Goal: Task Accomplishment & Management: Manage account settings

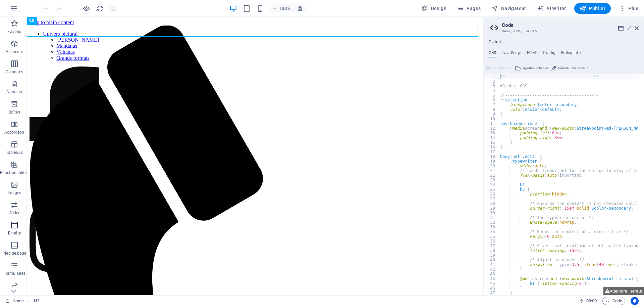
click at [14, 229] on span "En-tête" at bounding box center [14, 229] width 29 height 16
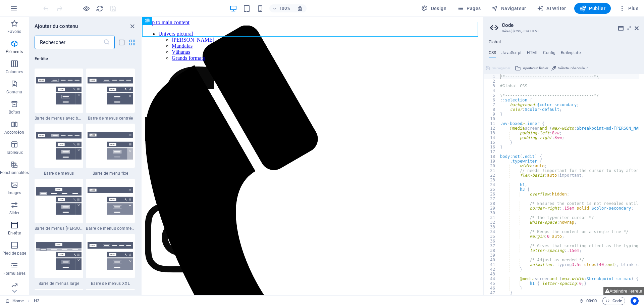
scroll to position [4039, 0]
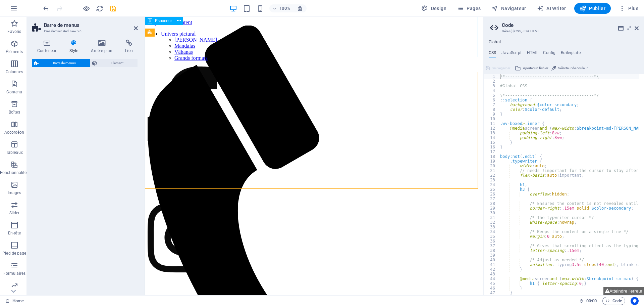
select select "rem"
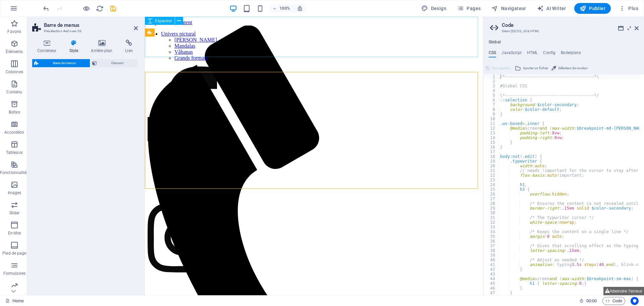
select select "rem"
select select "preset-menu-v2-loki"
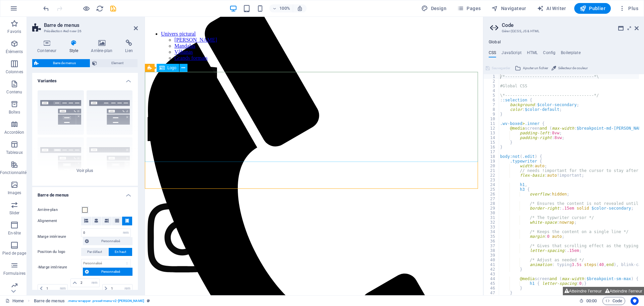
scroll to position [0, 0]
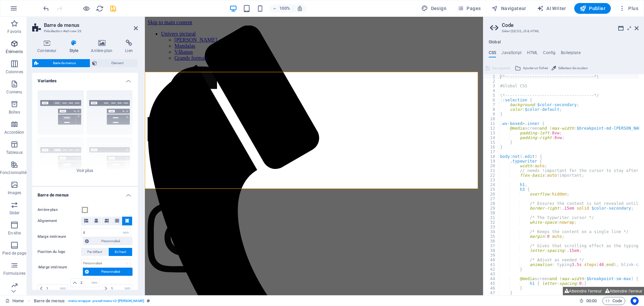
click at [17, 41] on icon "button" at bounding box center [14, 44] width 8 height 8
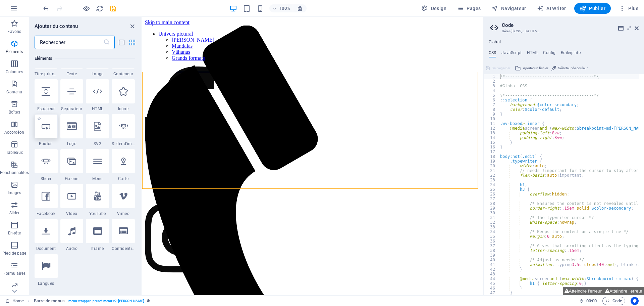
scroll to position [105, 0]
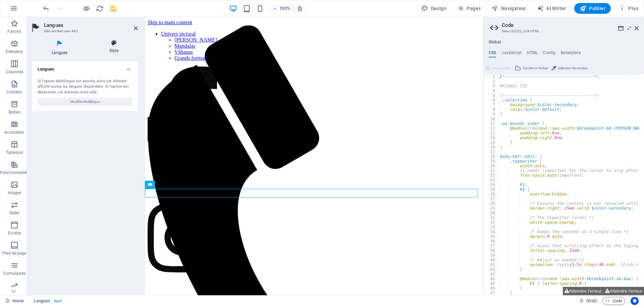
click at [114, 43] on icon at bounding box center [114, 43] width 48 height 7
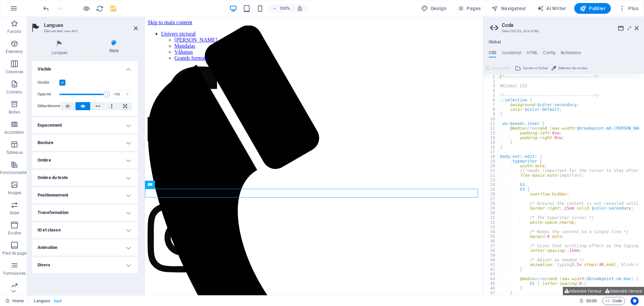
click at [85, 177] on h4 "Ombre du texte" at bounding box center [85, 177] width 106 height 16
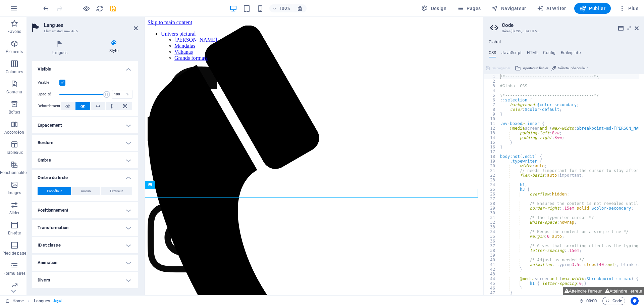
click at [81, 212] on h4 "Positionnement" at bounding box center [85, 210] width 106 height 16
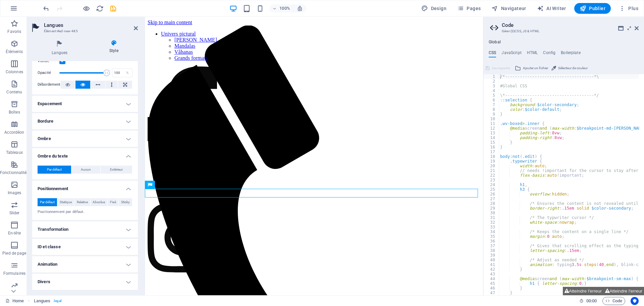
click at [67, 229] on h4 "Transformation" at bounding box center [85, 229] width 106 height 16
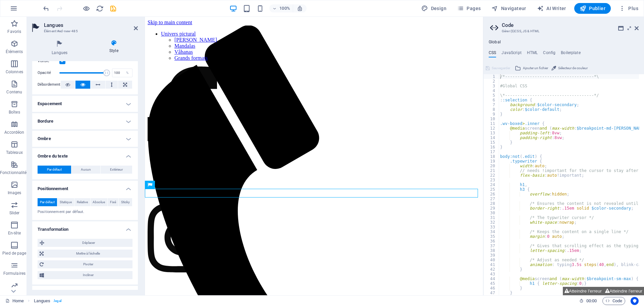
click at [70, 228] on h4 "Transformation" at bounding box center [85, 227] width 106 height 12
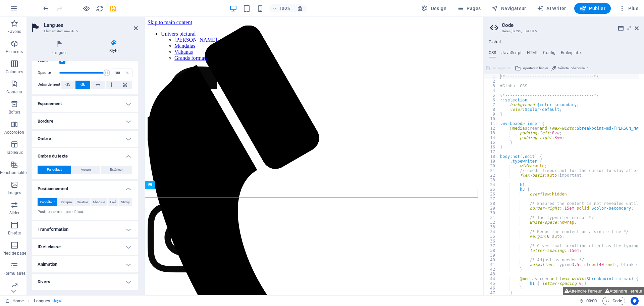
click at [70, 228] on h4 "Transformation" at bounding box center [85, 229] width 106 height 16
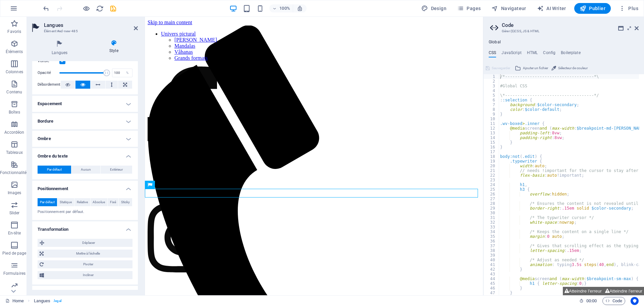
click at [71, 234] on div "Déplacer Décalage X 0 px rem % em vh vw Décalage Y 0 px rem % em vh vw Mettre à…" at bounding box center [85, 258] width 106 height 51
click at [86, 253] on span "Mettre à l'échelle" at bounding box center [88, 253] width 85 height 8
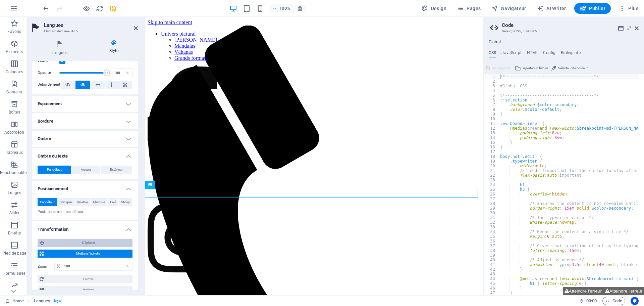
click at [86, 241] on span "Déplacer" at bounding box center [88, 242] width 84 height 8
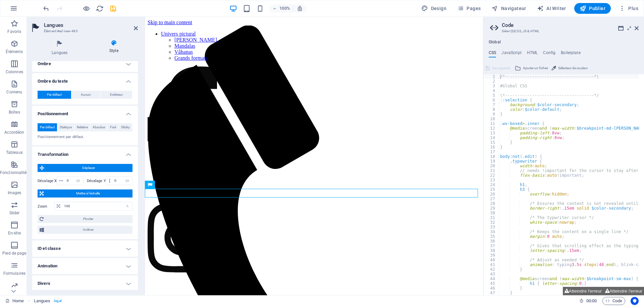
scroll to position [98, 0]
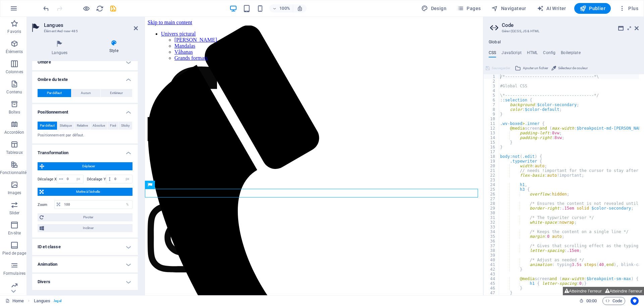
click at [88, 266] on h4 "Animation" at bounding box center [85, 264] width 106 height 16
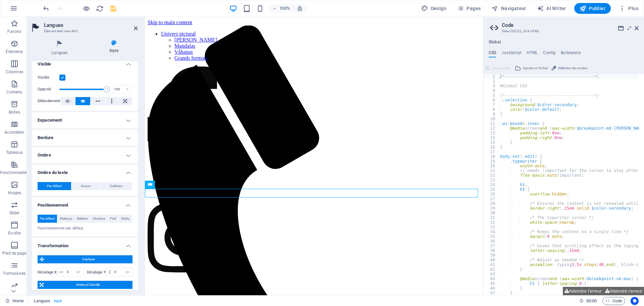
scroll to position [0, 0]
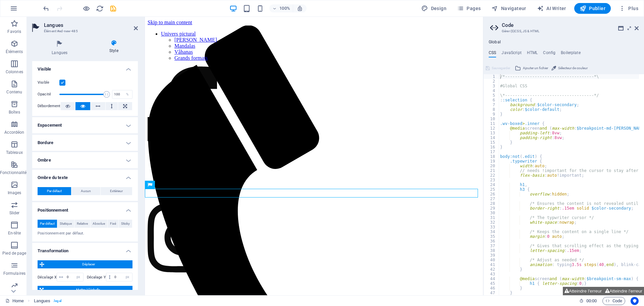
click at [181, 8] on div "100% Design Pages Navigateur AI Writer Publier Plus" at bounding box center [341, 8] width 599 height 11
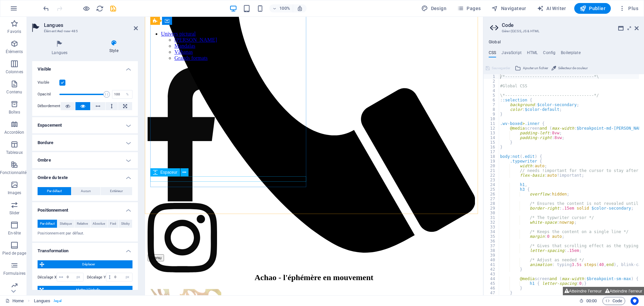
scroll to position [278, 0]
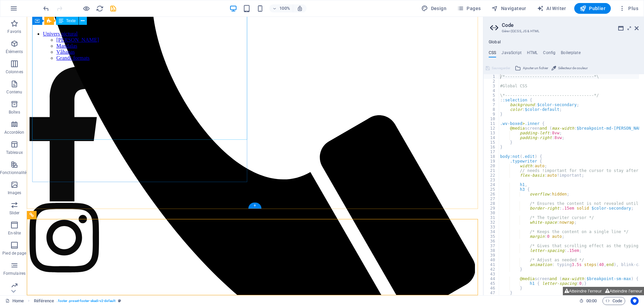
scroll to position [198, 0]
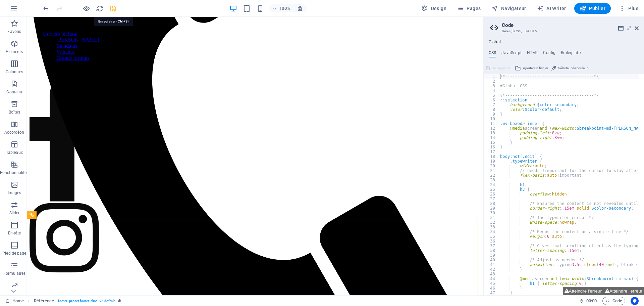
click at [114, 9] on icon "save" at bounding box center [113, 9] width 8 height 8
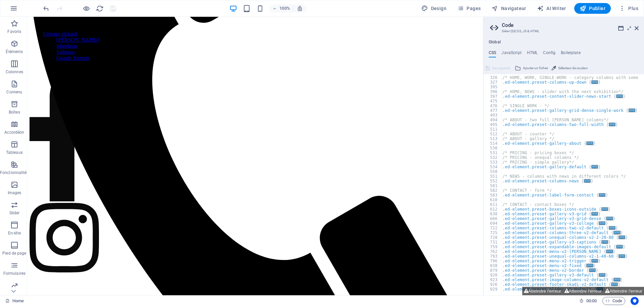
scroll to position [910, 0]
click at [551, 290] on button "Atteindre l'erreur" at bounding box center [542, 290] width 41 height 8
type textarea "$menu-trigger-flip: default,"
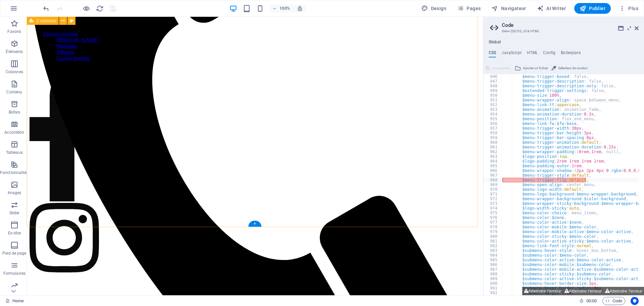
scroll to position [0, 0]
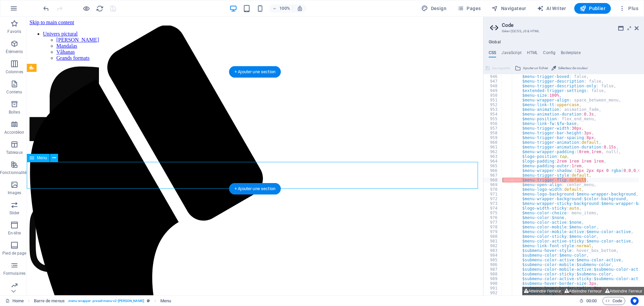
select select
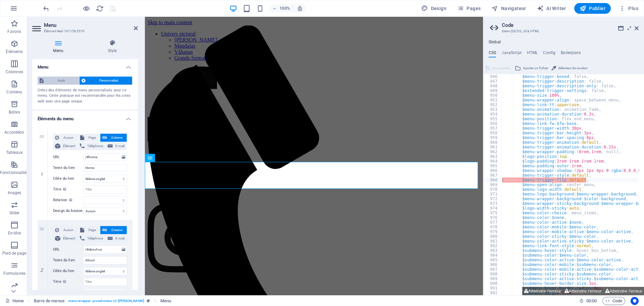
click at [62, 78] on span "Auto" at bounding box center [62, 80] width 32 height 8
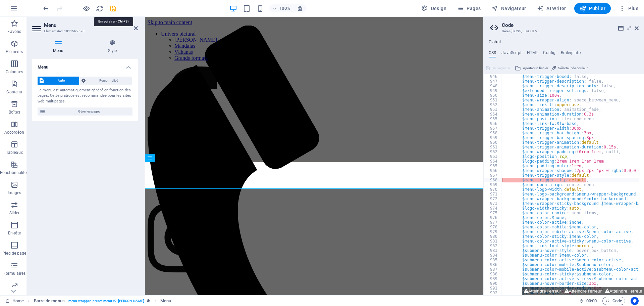
click at [116, 8] on icon "save" at bounding box center [113, 9] width 8 height 8
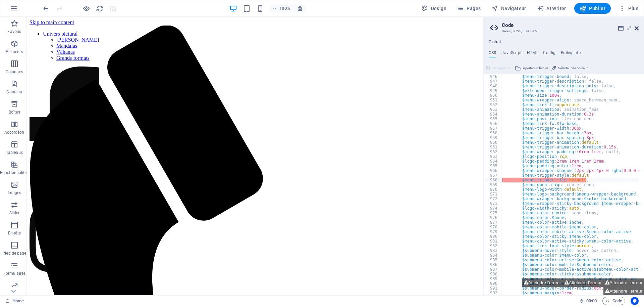
click at [638, 30] on icon at bounding box center [637, 27] width 4 height 5
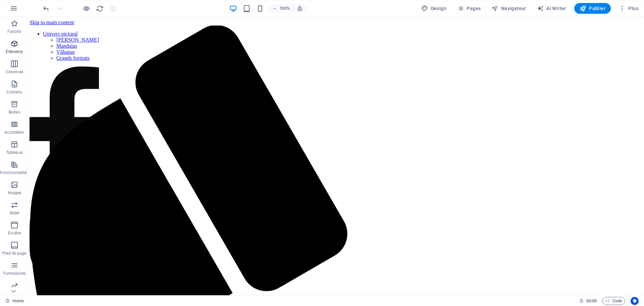
click at [15, 40] on icon "button" at bounding box center [14, 44] width 8 height 8
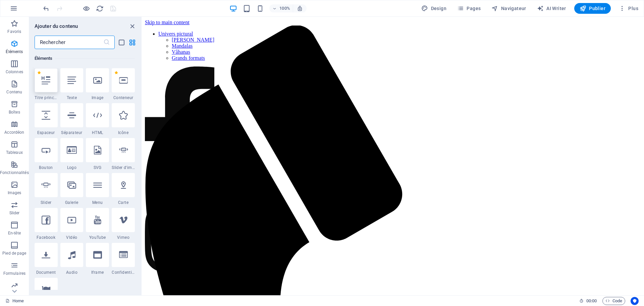
scroll to position [71, 0]
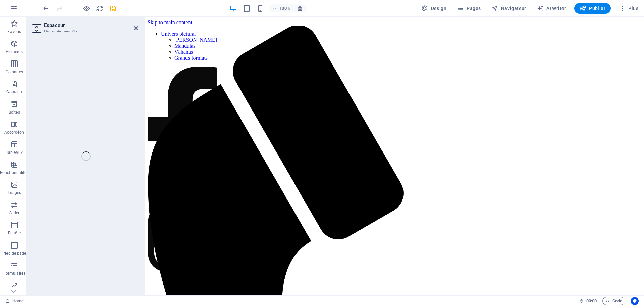
select select "px"
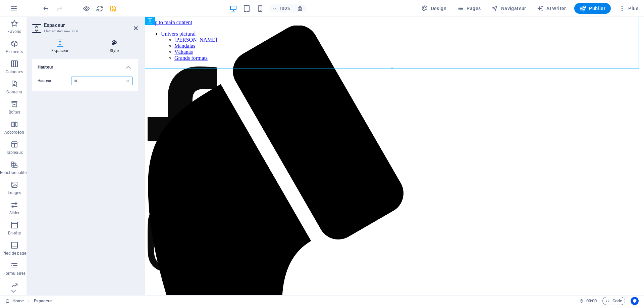
type input "10"
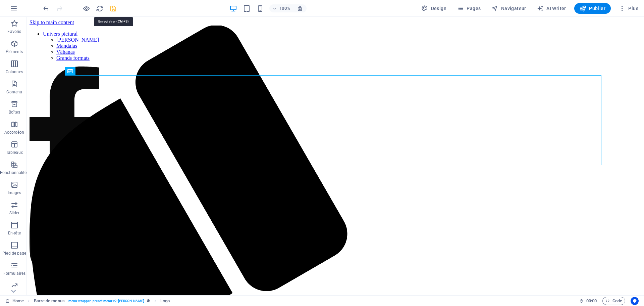
click at [113, 9] on icon "save" at bounding box center [113, 9] width 8 height 8
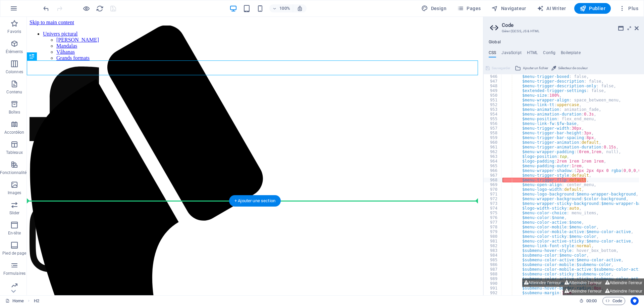
drag, startPoint x: 304, startPoint y: 65, endPoint x: 284, endPoint y: 222, distance: 158.1
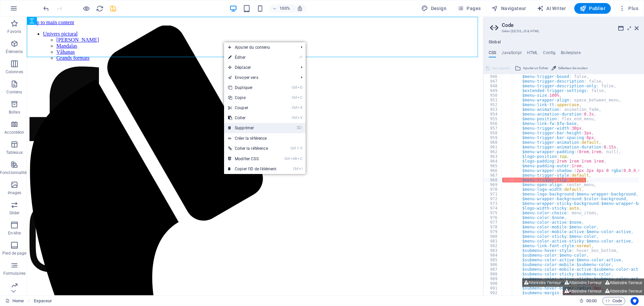
click at [268, 128] on link "⌦ Supprimer" at bounding box center [252, 128] width 56 height 10
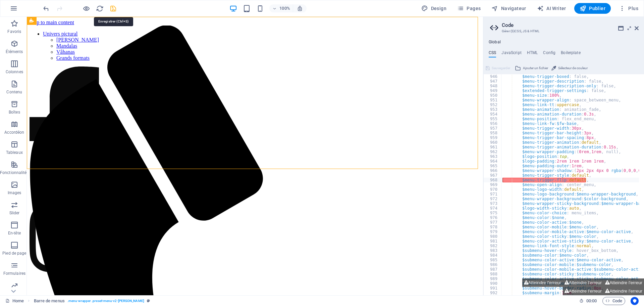
click at [112, 7] on icon "save" at bounding box center [113, 9] width 8 height 8
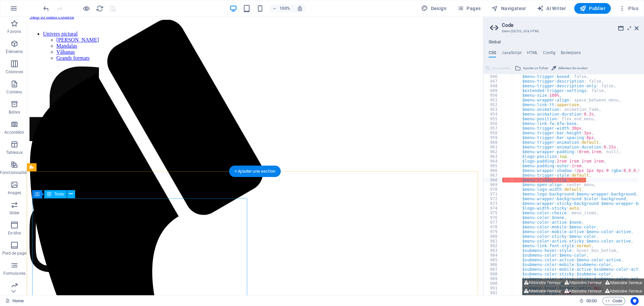
scroll to position [21, 0]
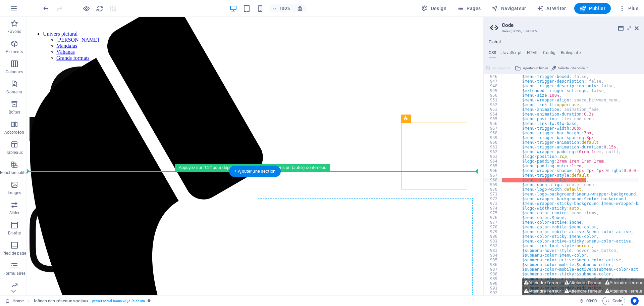
drag, startPoint x: 444, startPoint y: 173, endPoint x: 454, endPoint y: 213, distance: 41.3
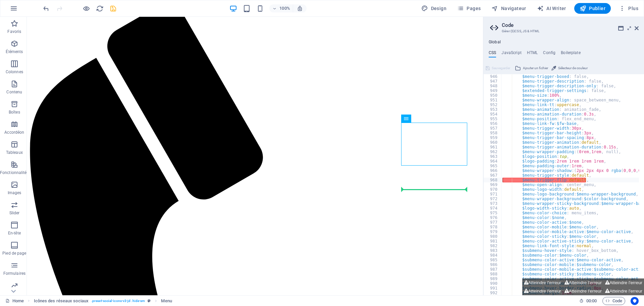
drag, startPoint x: 411, startPoint y: 156, endPoint x: 417, endPoint y: 178, distance: 23.0
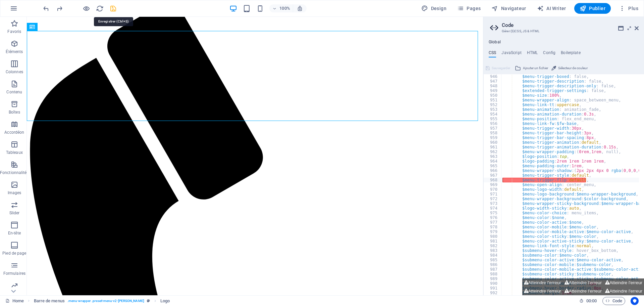
click at [110, 9] on icon "save" at bounding box center [113, 9] width 8 height 8
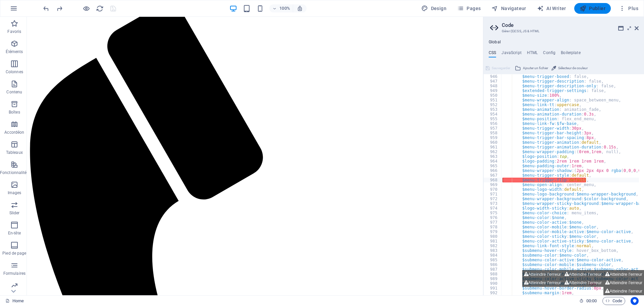
click at [596, 8] on span "Publier" at bounding box center [593, 8] width 26 height 7
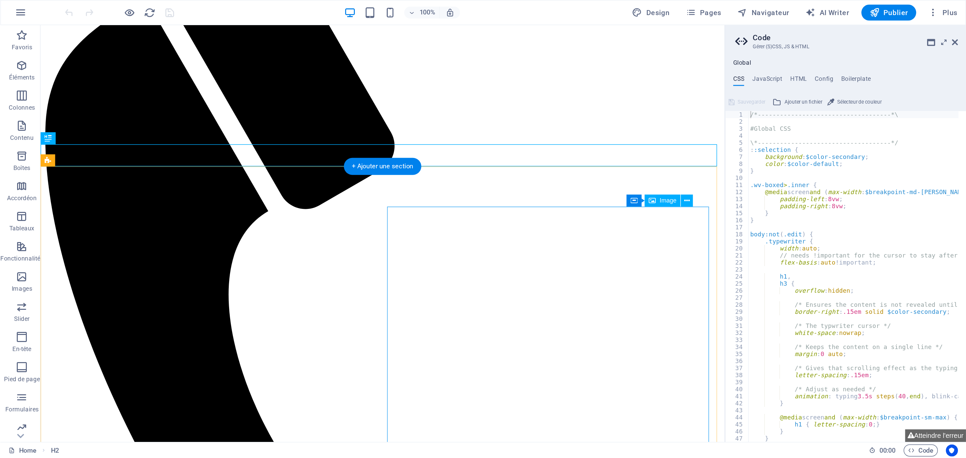
scroll to position [81, 0]
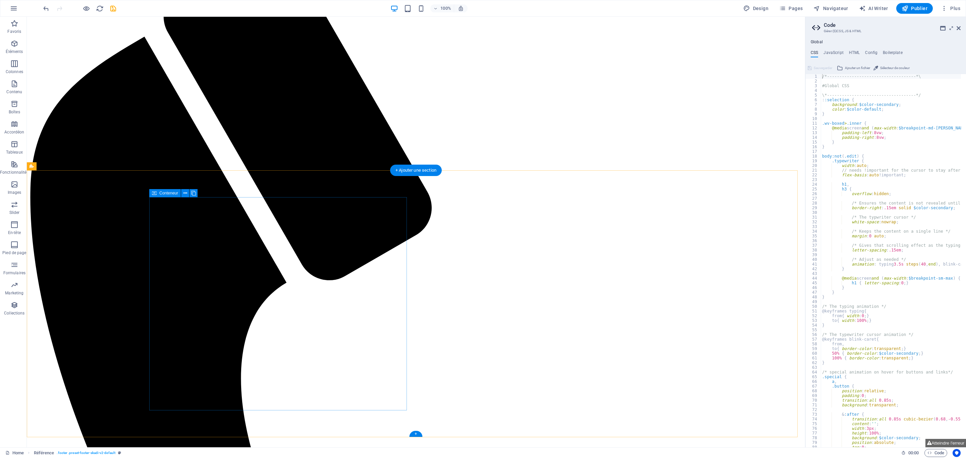
scroll to position [0, 0]
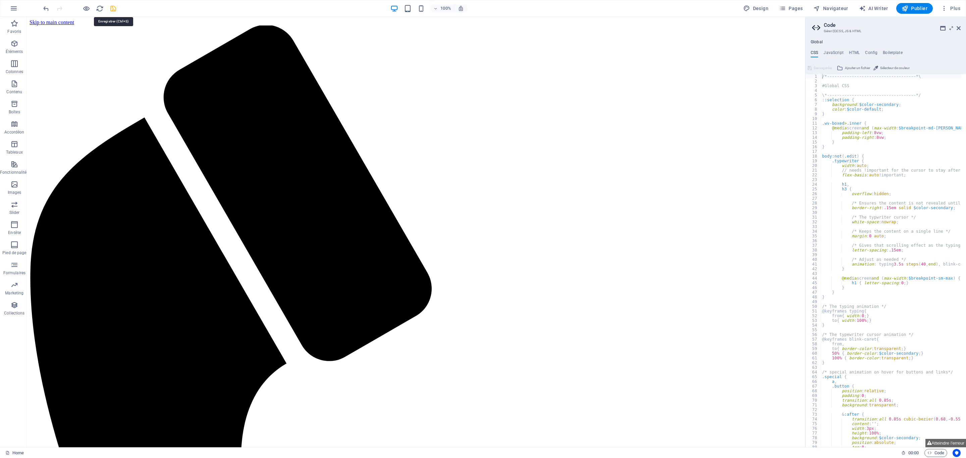
click at [116, 9] on icon "save" at bounding box center [113, 9] width 8 height 8
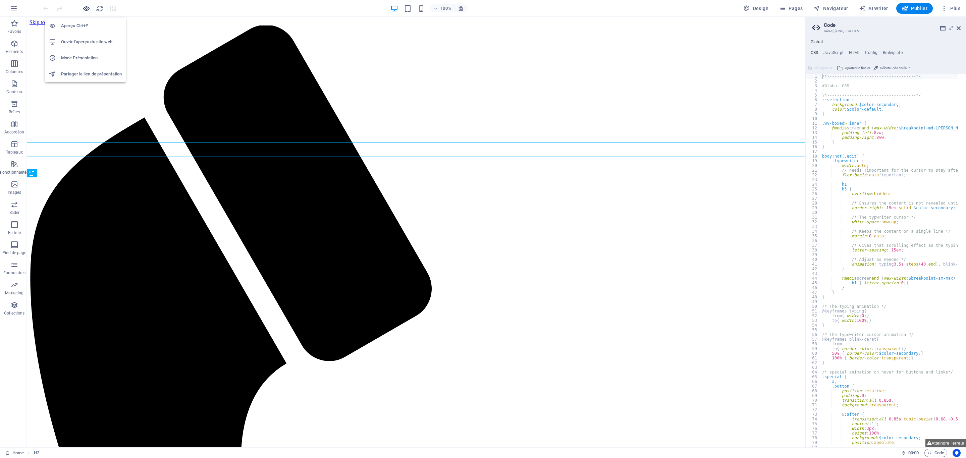
click at [87, 8] on icon "button" at bounding box center [87, 9] width 8 height 8
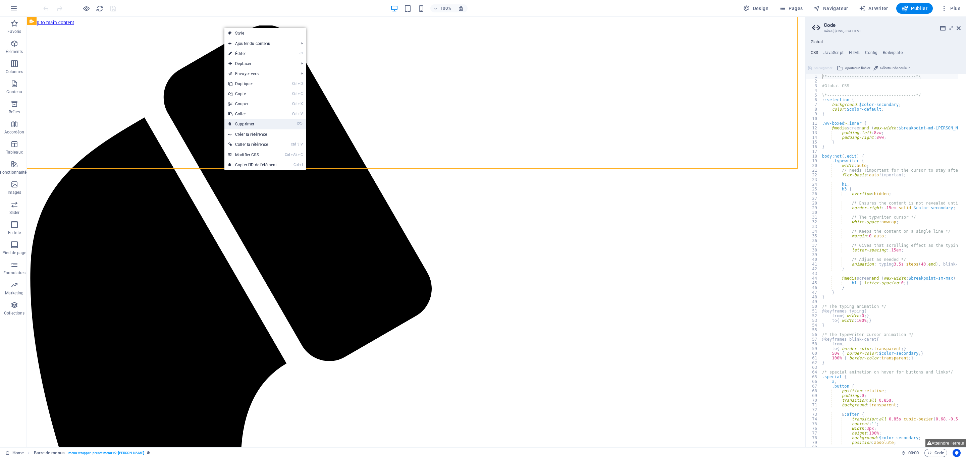
click at [256, 123] on link "⌦ Supprimer" at bounding box center [252, 124] width 56 height 10
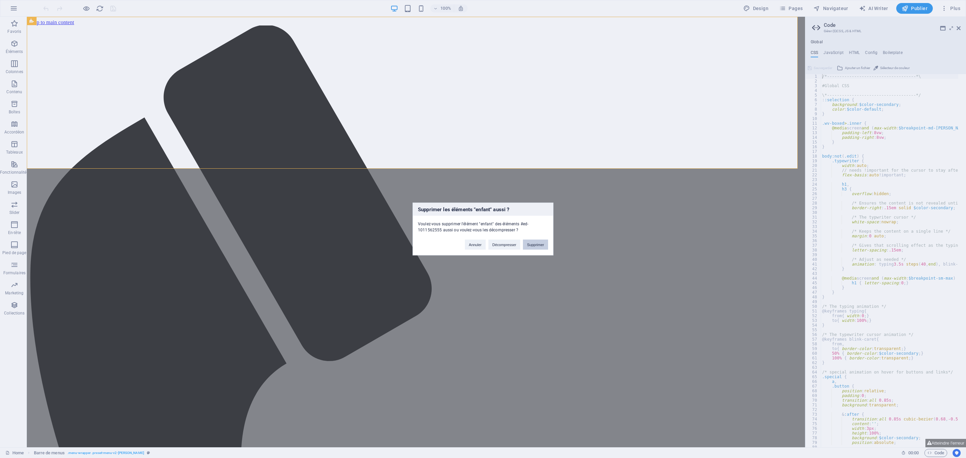
click at [536, 246] on button "Supprimer" at bounding box center [535, 245] width 25 height 10
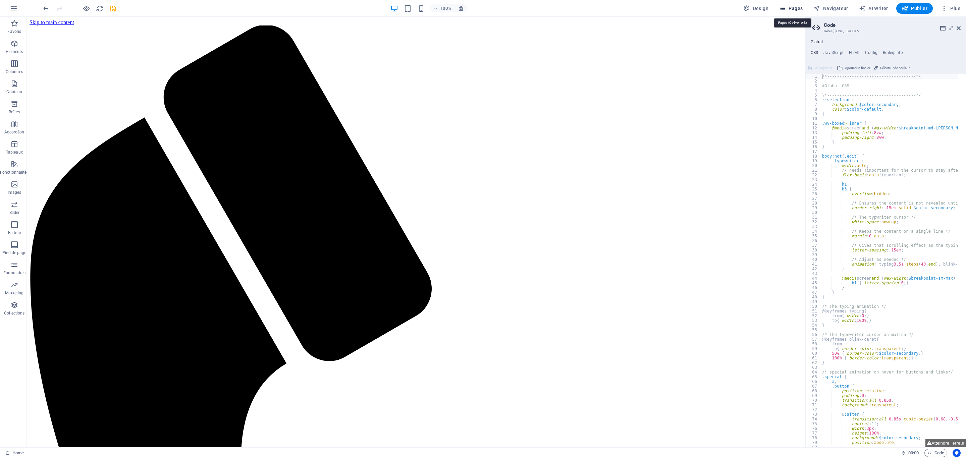
click at [798, 8] on span "Pages" at bounding box center [790, 8] width 23 height 7
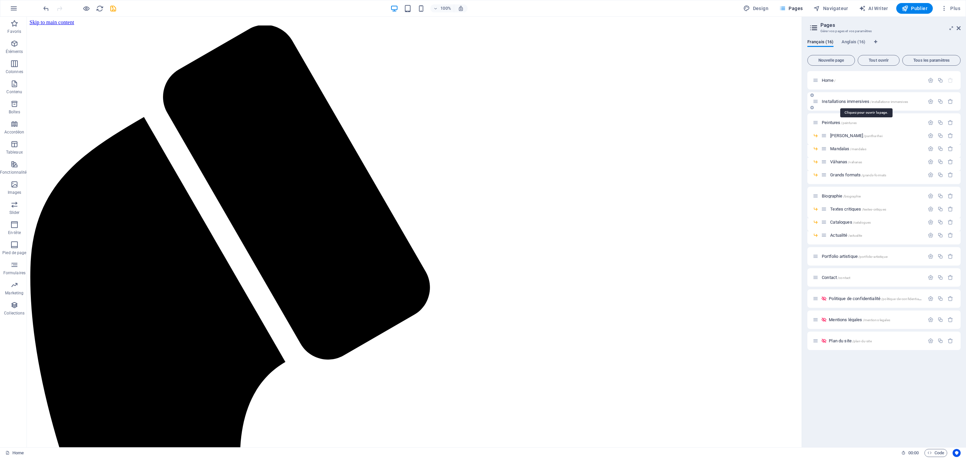
click at [864, 101] on span "Installations immersives /installations-immersives" at bounding box center [865, 101] width 86 height 5
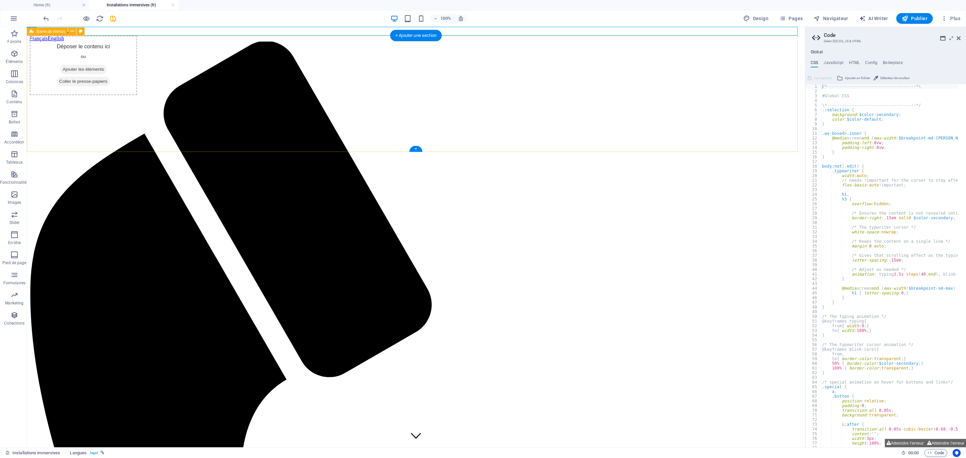
click at [841, 19] on span "Navigateur" at bounding box center [830, 18] width 35 height 7
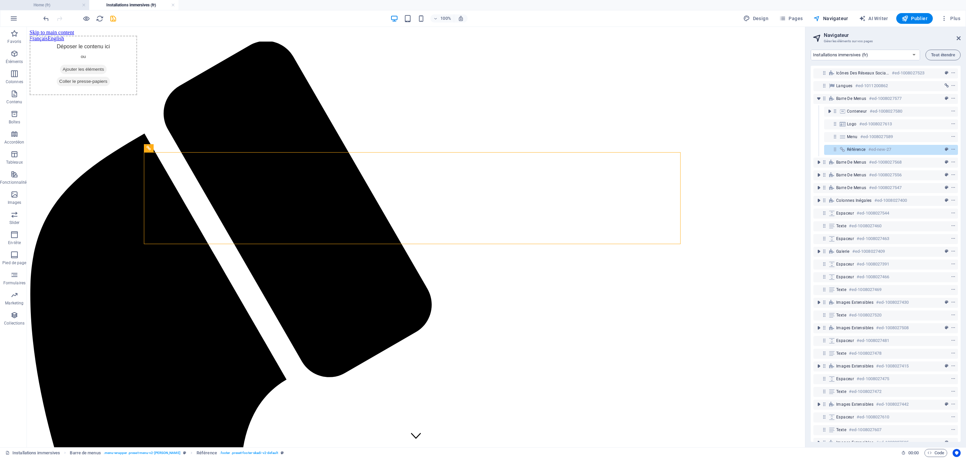
click at [62, 7] on h4 "Home (fr)" at bounding box center [44, 4] width 89 height 7
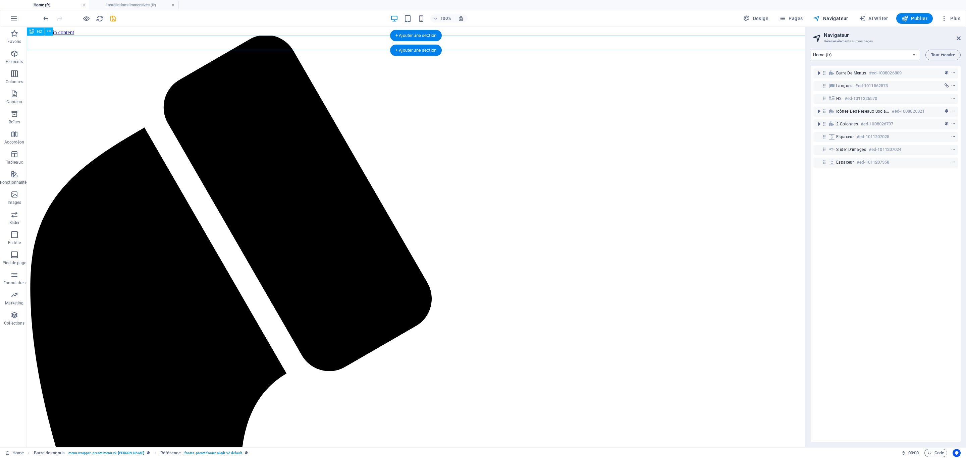
click at [140, 4] on h4 "Installations immersives (fr)" at bounding box center [133, 4] width 89 height 7
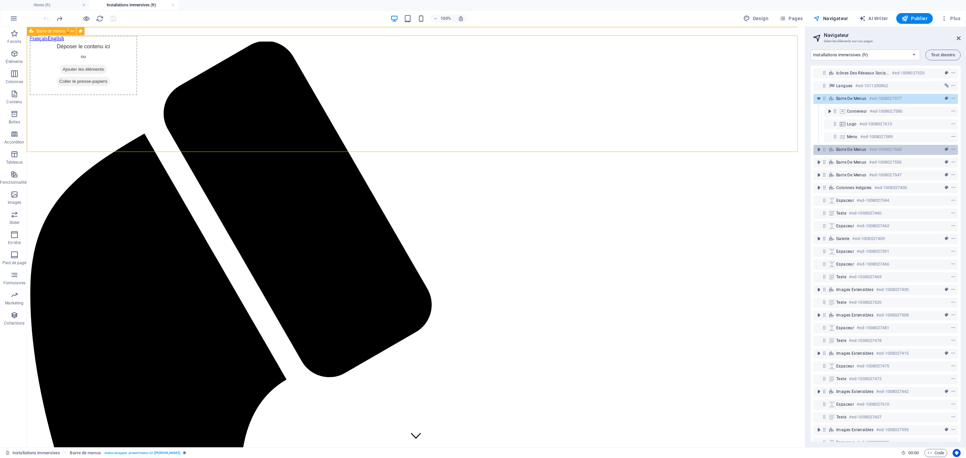
click at [870, 147] on h6 "#ed-1008027568" at bounding box center [885, 150] width 33 height 8
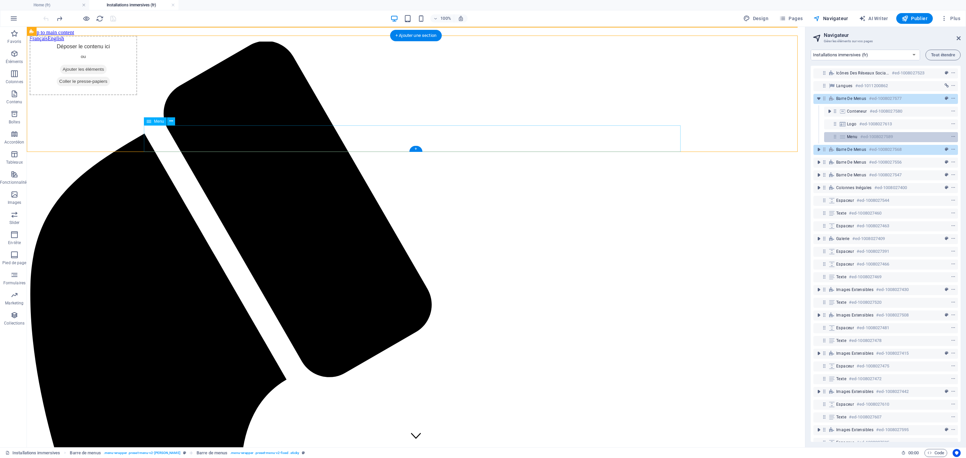
click at [860, 138] on div "Menu #ed-1008027589" at bounding box center [885, 137] width 77 height 8
click at [863, 129] on div "Logo #ed-1008027613" at bounding box center [891, 124] width 134 height 10
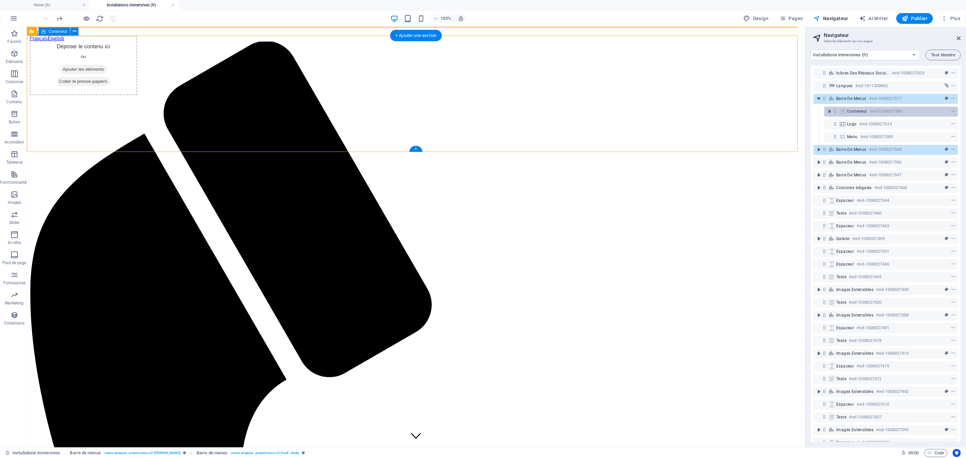
click at [870, 113] on h6 "#ed-1008027580" at bounding box center [886, 111] width 33 height 8
click at [865, 125] on h6 "#ed-1008027613" at bounding box center [875, 124] width 33 height 8
click at [864, 149] on span "Barre de menus" at bounding box center [851, 149] width 30 height 5
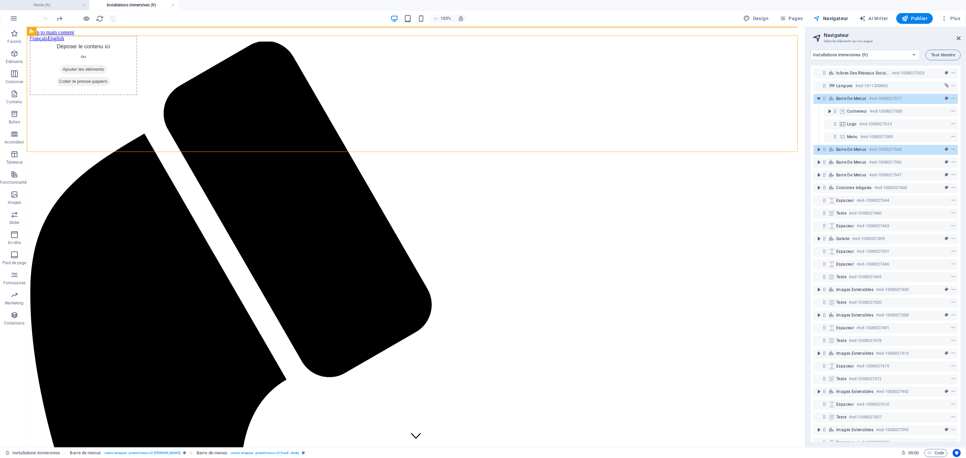
click at [63, 5] on h4 "Home (fr)" at bounding box center [44, 4] width 89 height 7
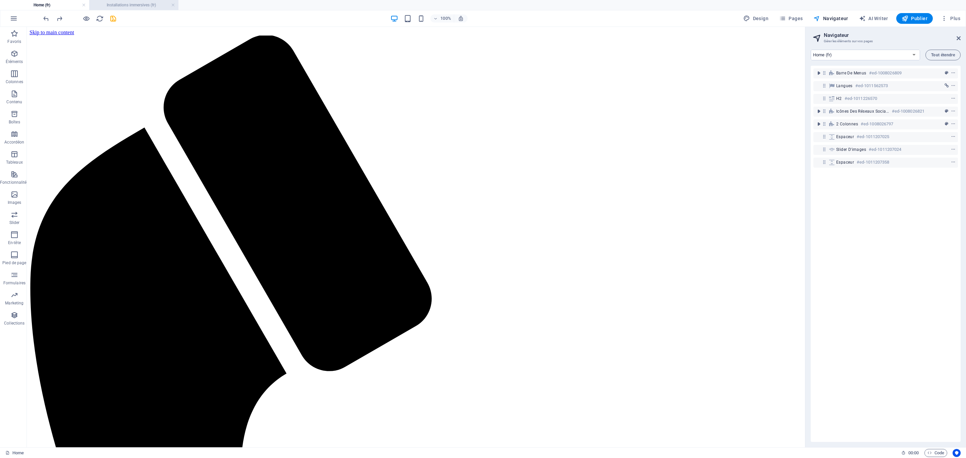
click at [141, 3] on h4 "Installations immersives (fr)" at bounding box center [133, 4] width 89 height 7
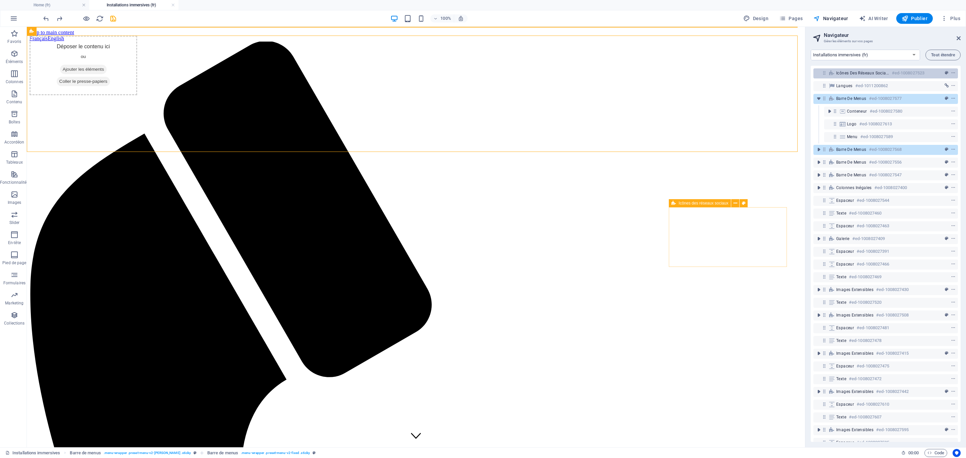
click at [898, 71] on h6 "#ed-1008027523" at bounding box center [908, 73] width 33 height 8
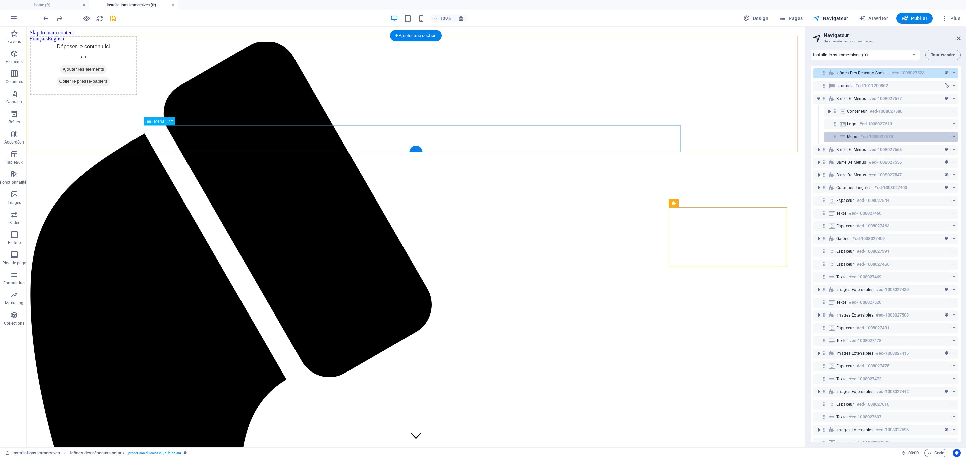
click at [876, 137] on h6 "#ed-1008027589" at bounding box center [876, 137] width 33 height 8
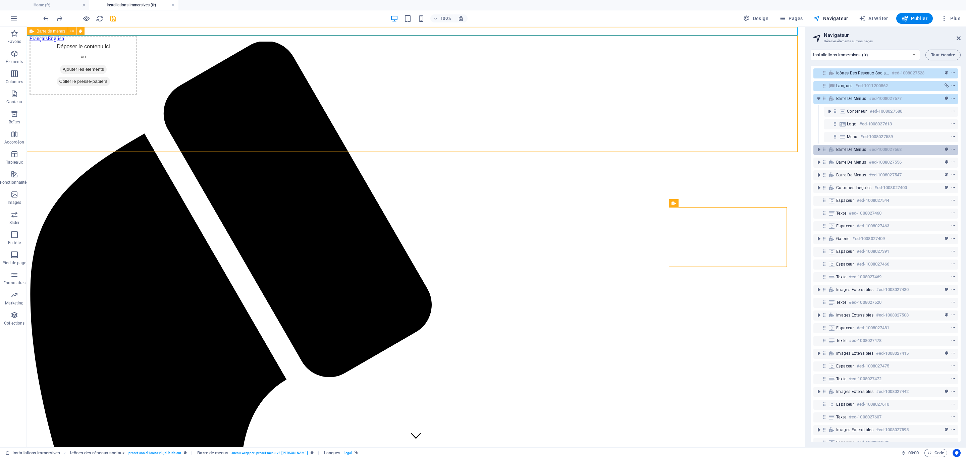
click at [876, 146] on h6 "#ed-1008027568" at bounding box center [885, 150] width 33 height 8
click at [52, 2] on h4 "Home (fr)" at bounding box center [44, 4] width 89 height 7
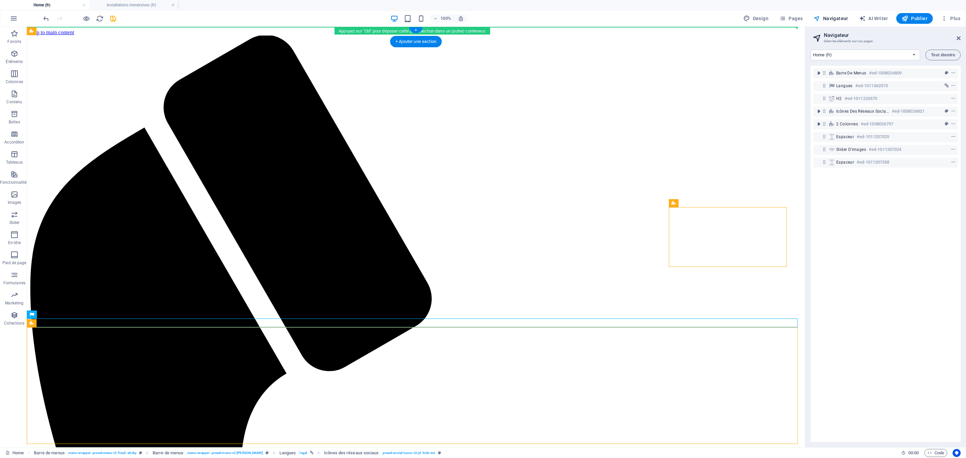
drag, startPoint x: 90, startPoint y: 359, endPoint x: 115, endPoint y: 33, distance: 327.0
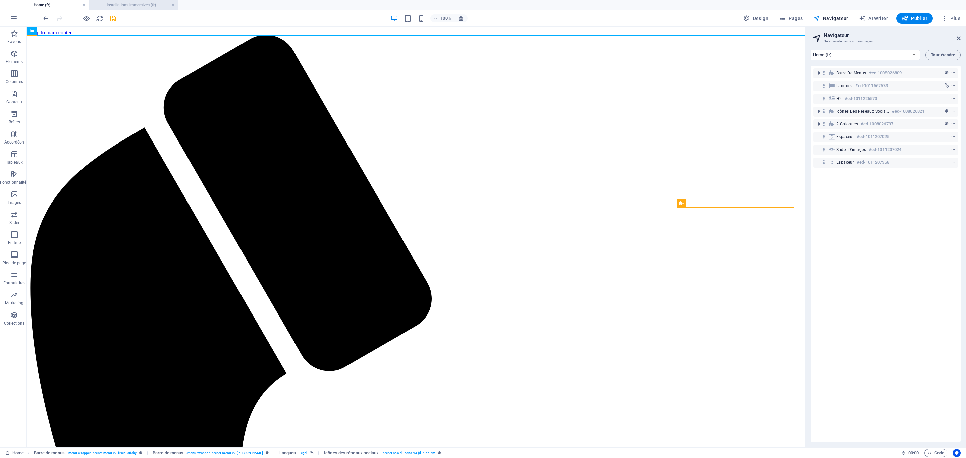
click at [137, 5] on h4 "Installations immersives (fr)" at bounding box center [133, 4] width 89 height 7
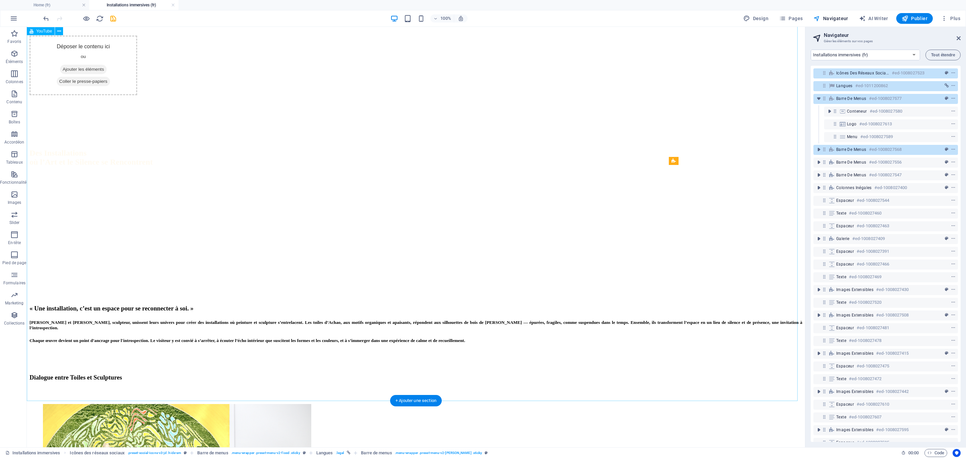
scroll to position [2464, 0]
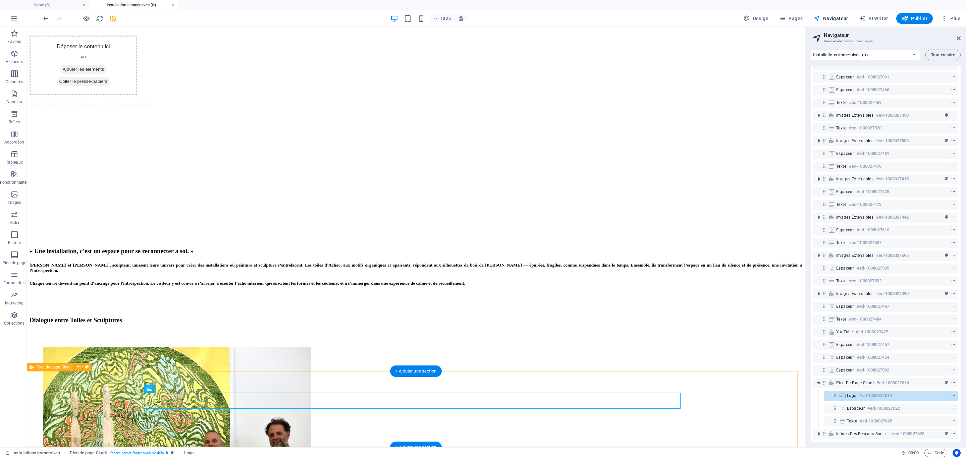
scroll to position [181, 0]
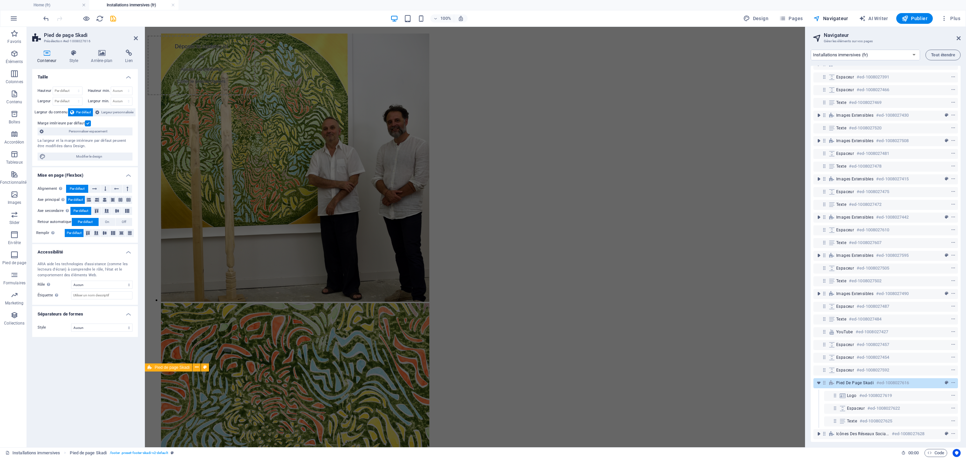
scroll to position [2331, 0]
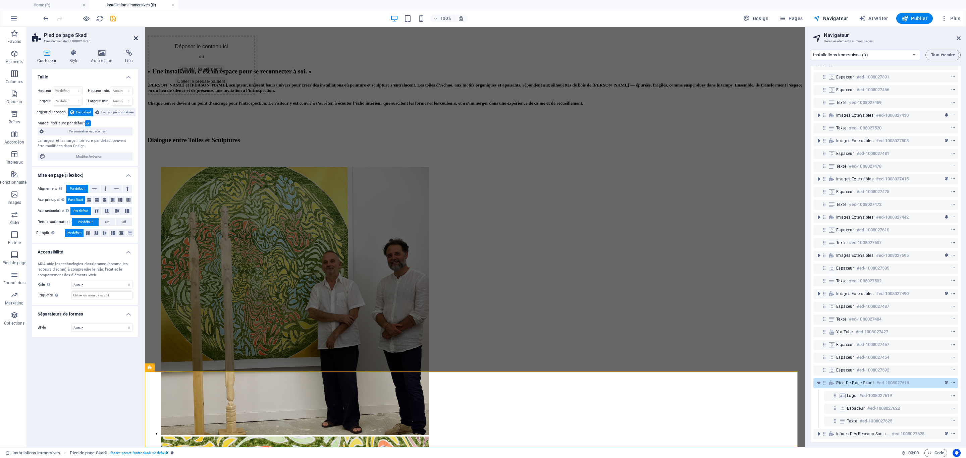
click at [135, 38] on icon at bounding box center [136, 38] width 4 height 5
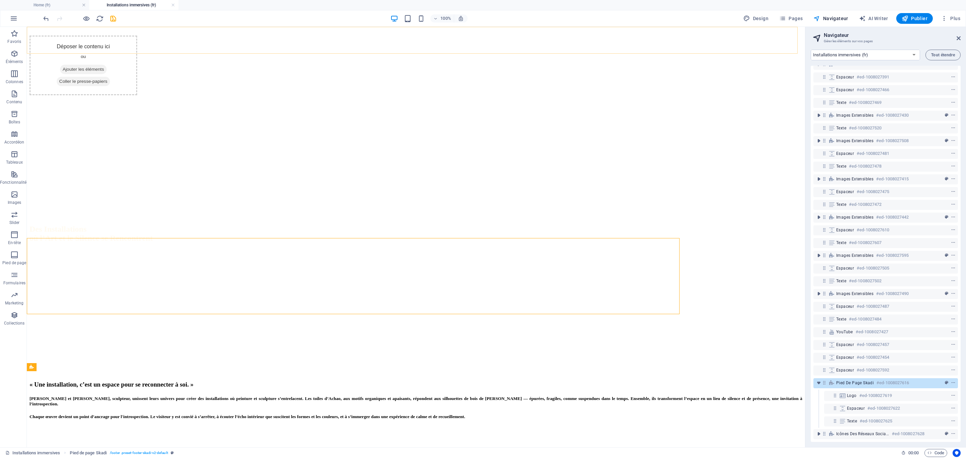
scroll to position [2464, 0]
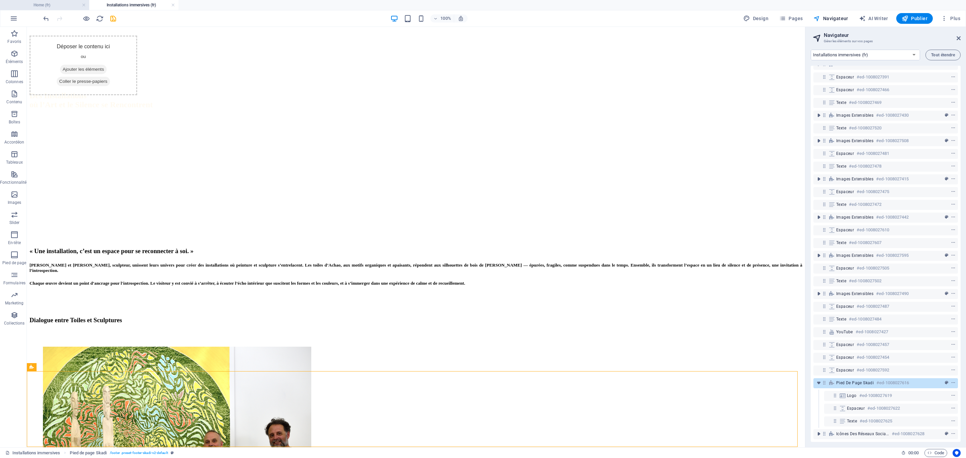
click at [46, 8] on h4 "Home (fr)" at bounding box center [44, 4] width 89 height 7
select select "18164767-fr"
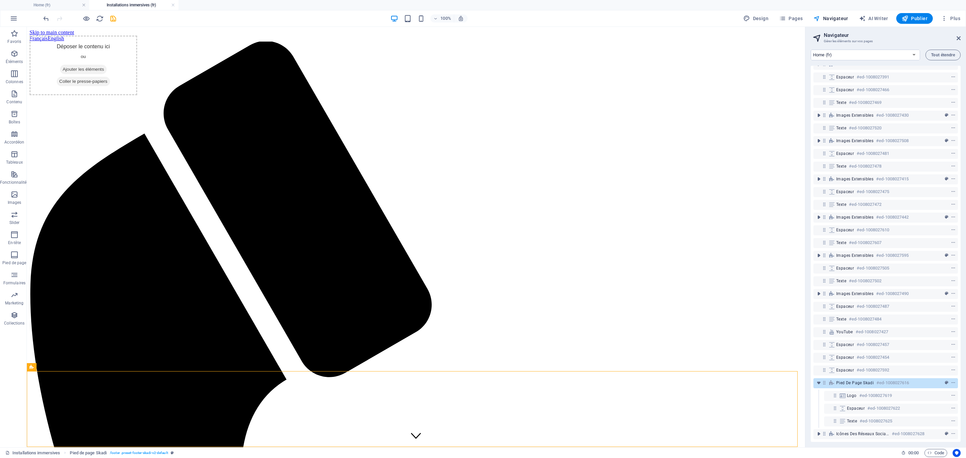
scroll to position [0, 0]
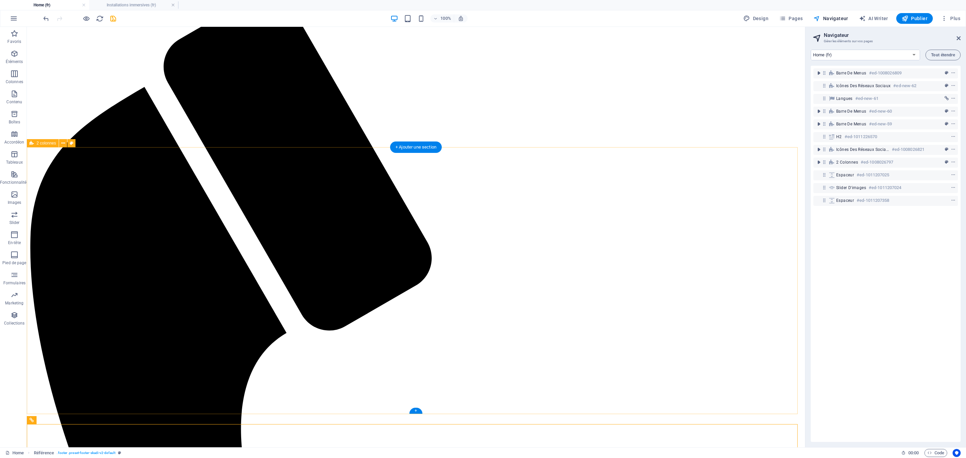
scroll to position [72, 0]
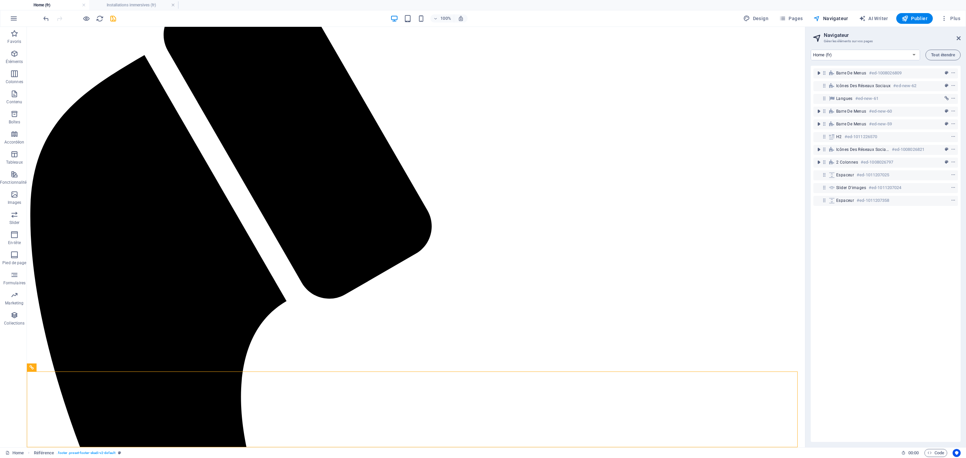
click at [523, 450] on div "Home Référence . footer .preset-footer-skadi-v2-default" at bounding box center [450, 453] width 891 height 8
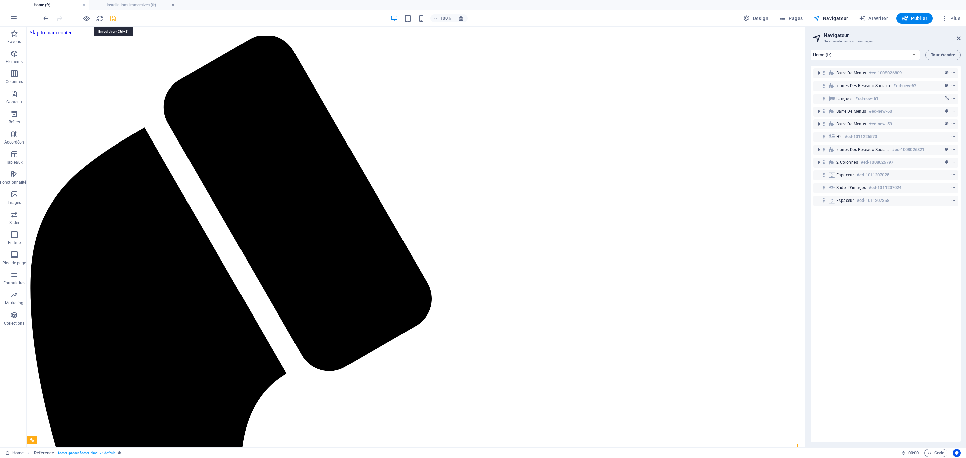
click at [113, 19] on icon "save" at bounding box center [113, 19] width 8 height 8
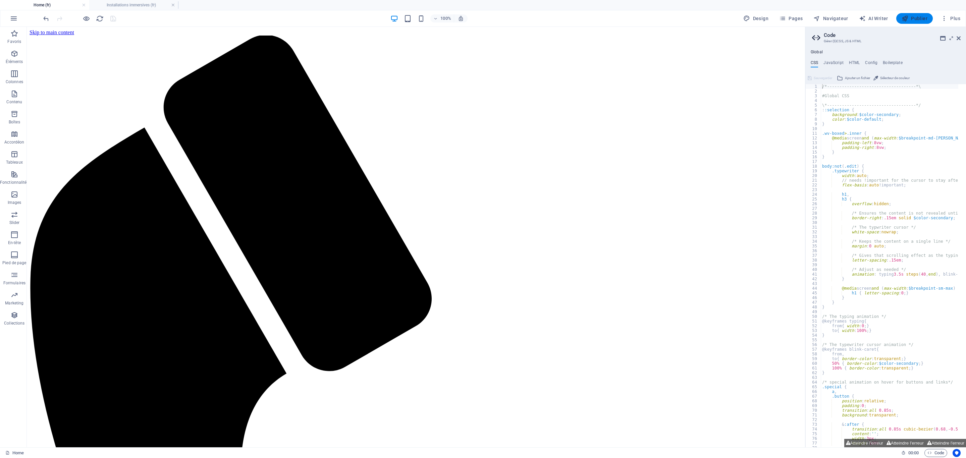
click at [928, 21] on button "Publier" at bounding box center [914, 18] width 37 height 11
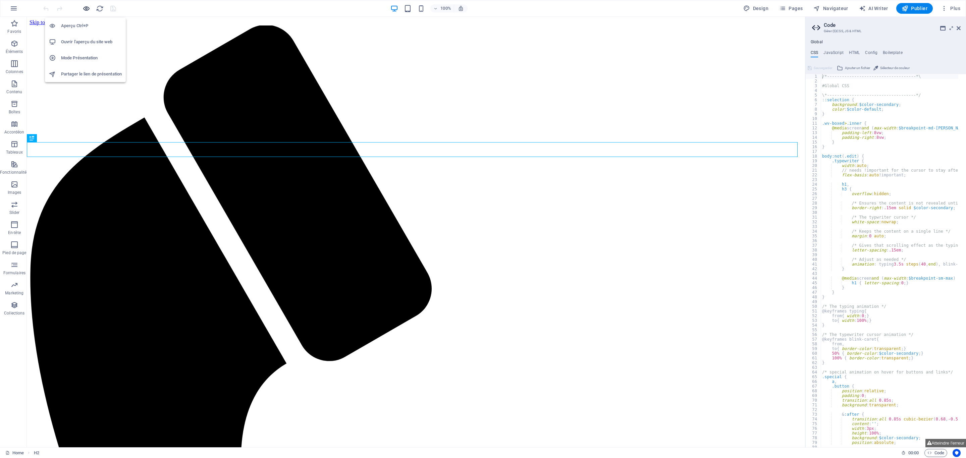
click at [88, 7] on icon "button" at bounding box center [87, 9] width 8 height 8
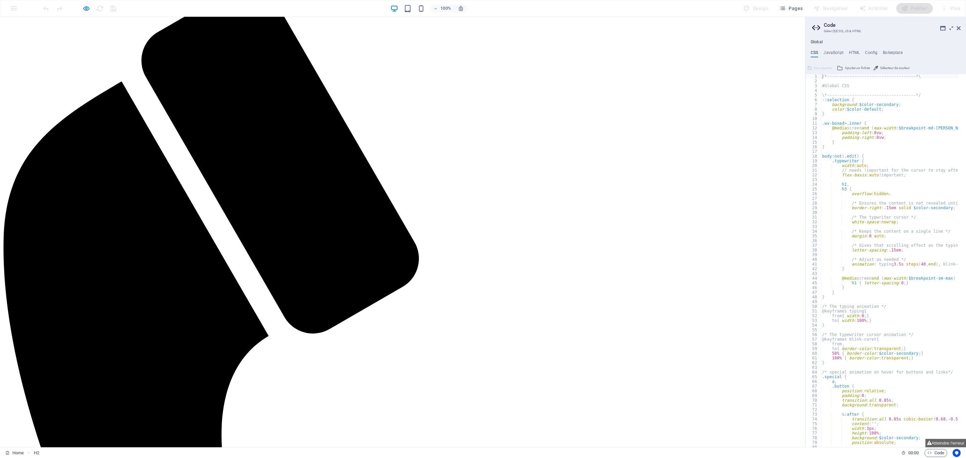
scroll to position [50, 0]
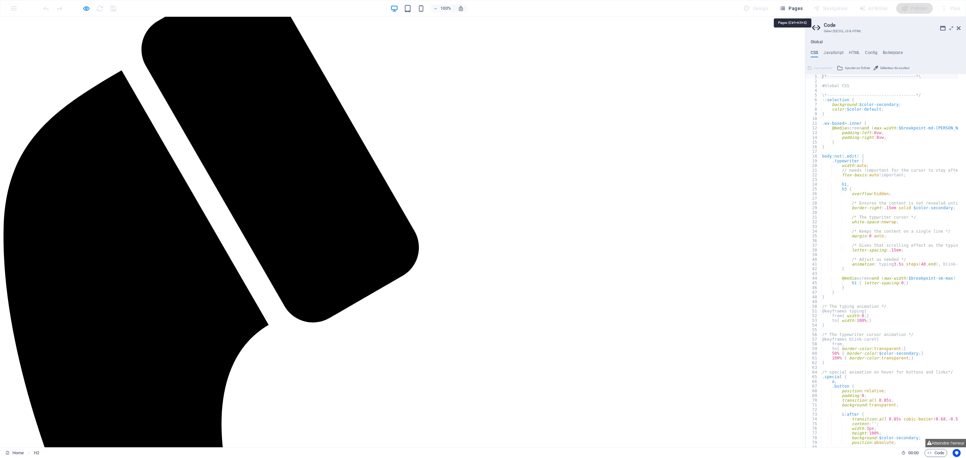
click at [795, 7] on span "Pages" at bounding box center [790, 8] width 23 height 7
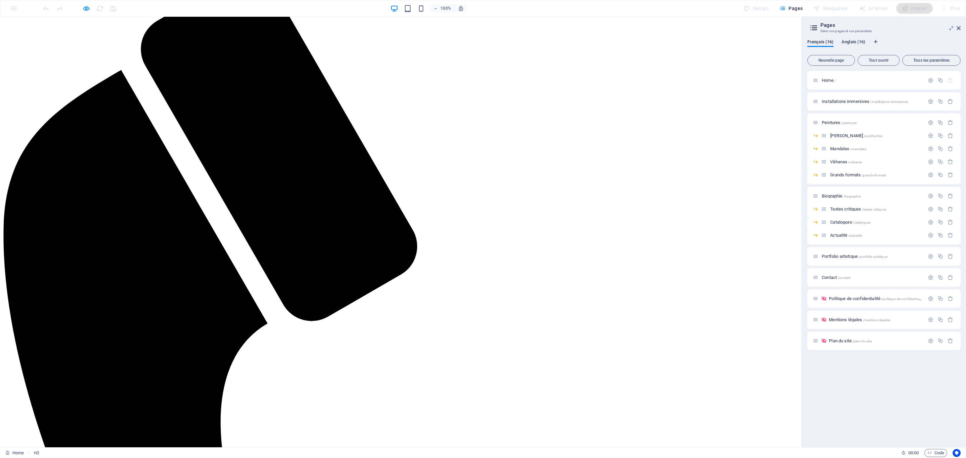
click at [852, 42] on span "Anglais (16)" at bounding box center [854, 42] width 24 height 9
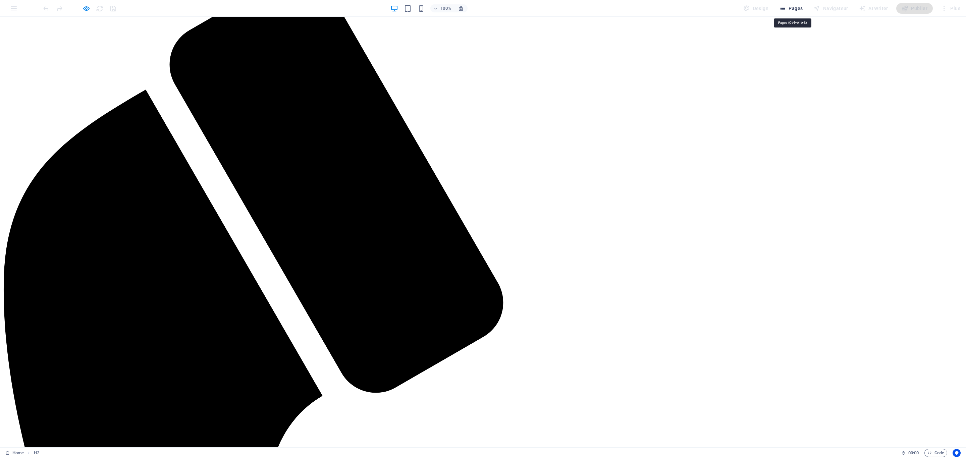
click at [791, 7] on span "Pages" at bounding box center [790, 8] width 23 height 7
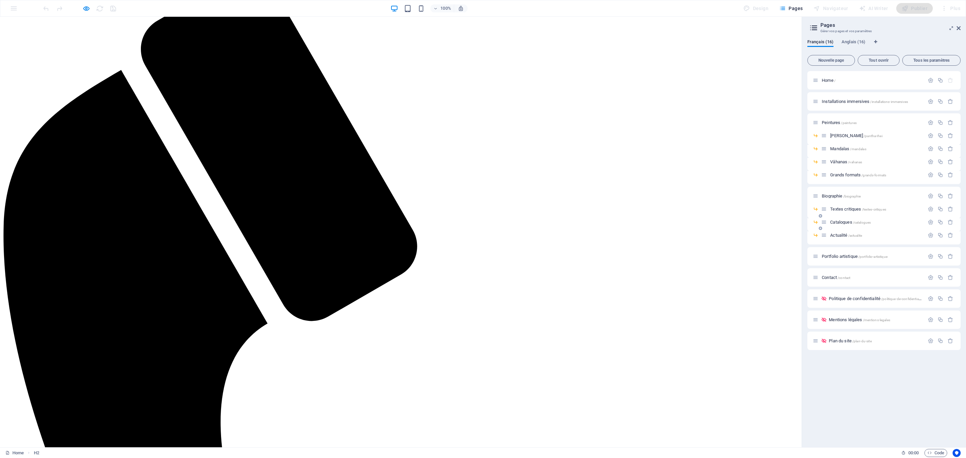
click at [845, 220] on span "Catalogues /catalogues" at bounding box center [850, 222] width 41 height 5
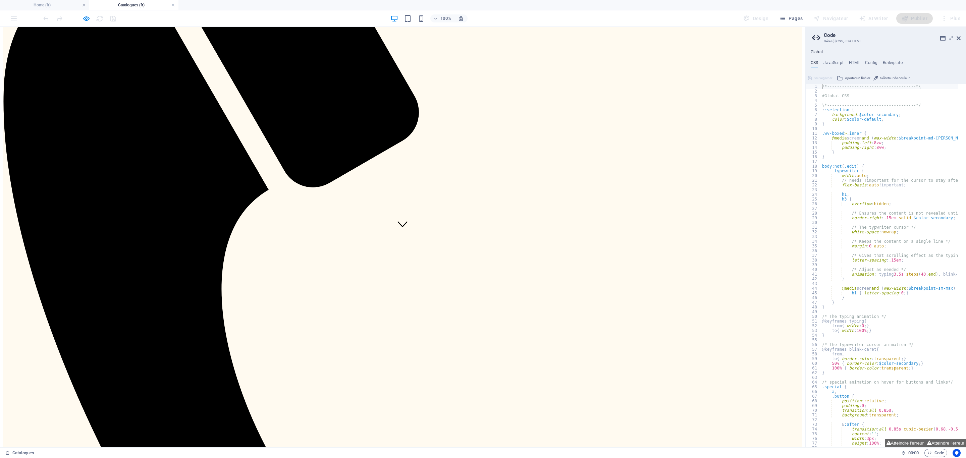
scroll to position [0, 0]
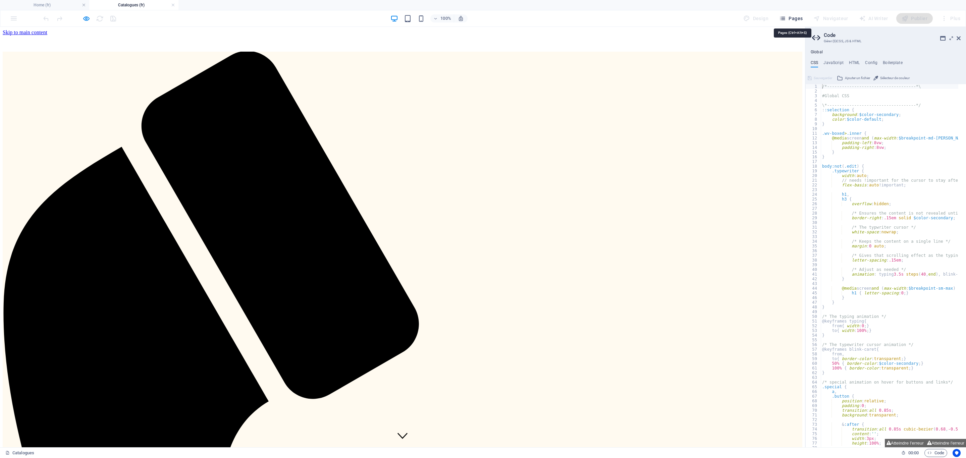
click at [786, 14] on button "Pages" at bounding box center [790, 18] width 29 height 11
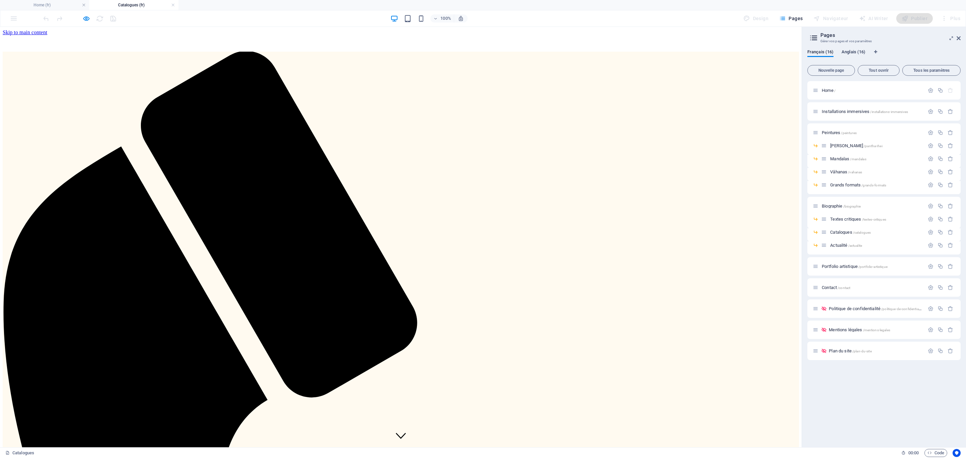
click at [861, 54] on span "Anglais (16)" at bounding box center [854, 52] width 24 height 9
click at [849, 230] on span "Catalogues /catalogues" at bounding box center [850, 232] width 41 height 5
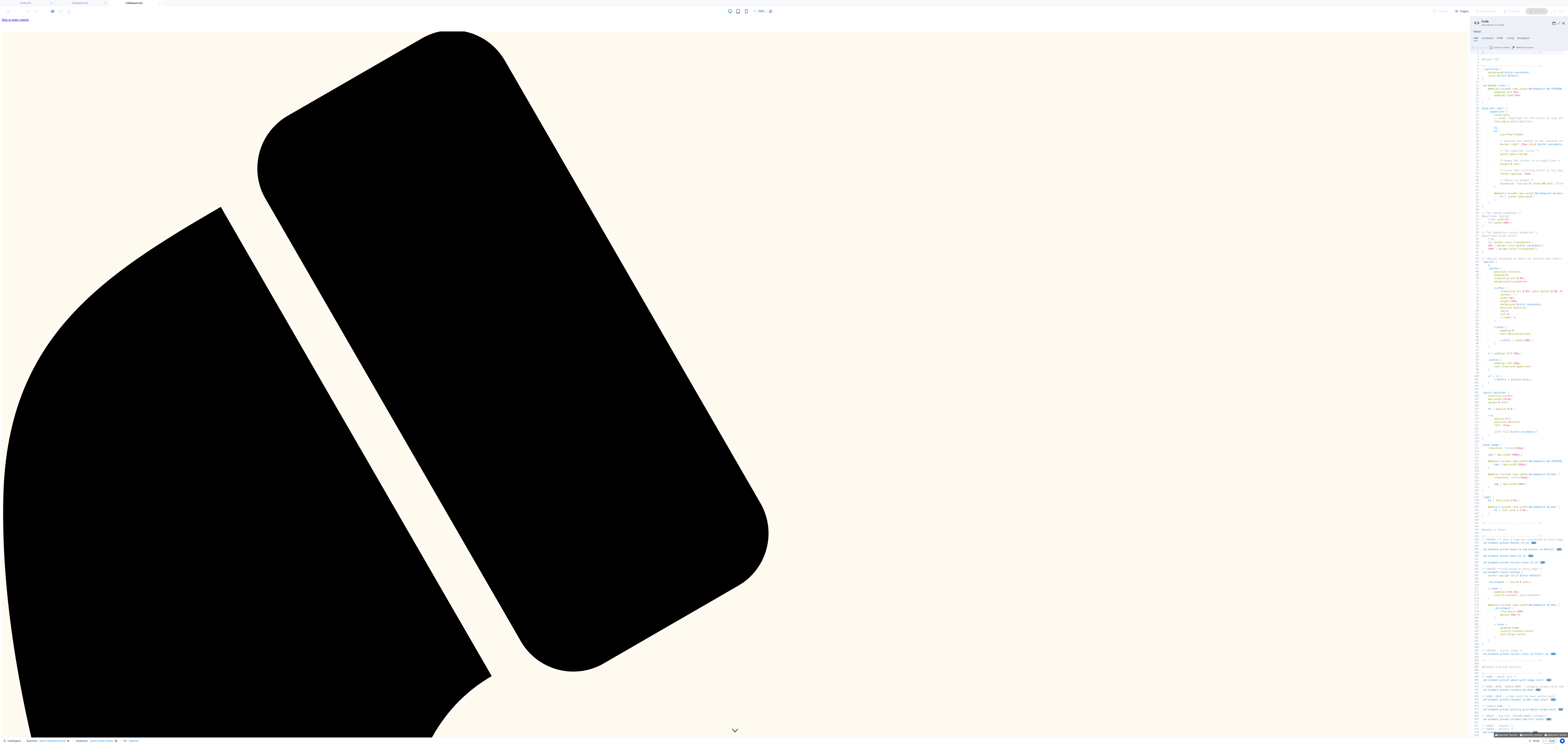
click at [55, 10] on icon "button" at bounding box center [53, 12] width 5 height 5
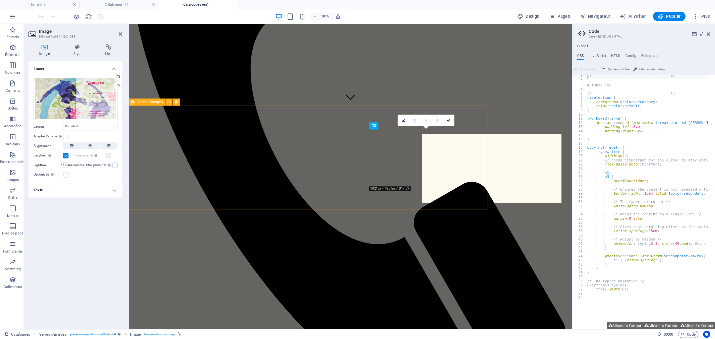
scroll to position [453, 0]
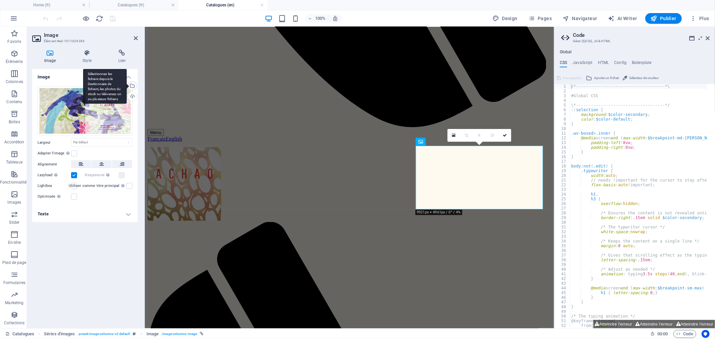
click at [132, 85] on div "Sélectionnez les fichiers depuis le Gestionnaire de fichiers, les photos du sto…" at bounding box center [132, 87] width 10 height 10
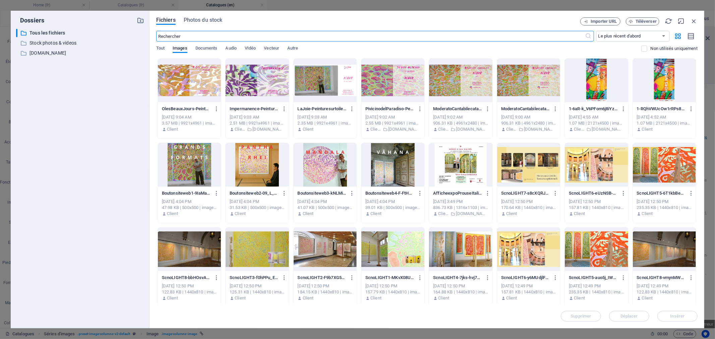
scroll to position [358, 0]
click at [203, 74] on div at bounding box center [189, 81] width 63 height 44
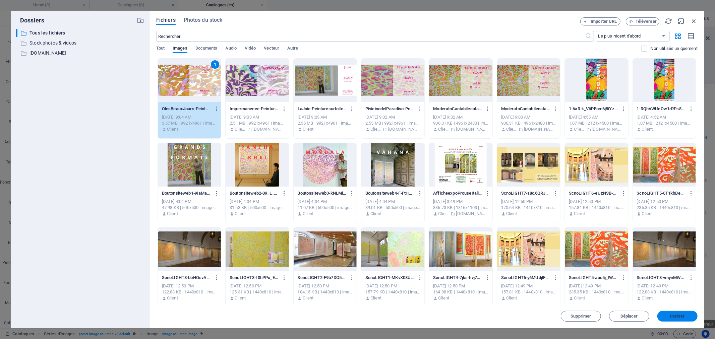
click at [676, 315] on span "Insérer" at bounding box center [678, 317] width 14 height 4
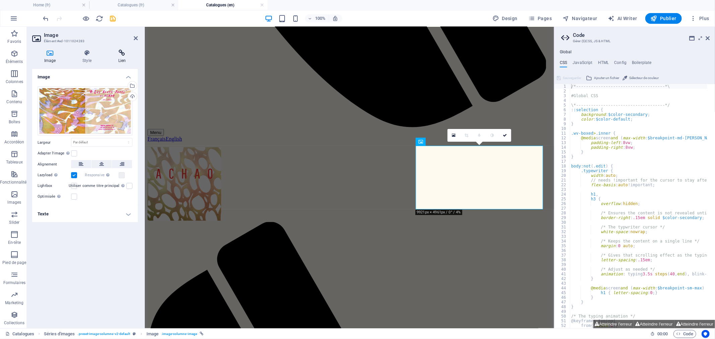
click at [120, 56] on h4 "Lien" at bounding box center [122, 57] width 32 height 14
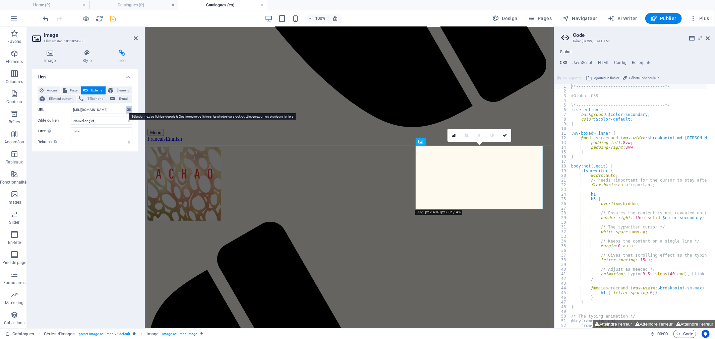
click at [127, 111] on icon at bounding box center [129, 109] width 4 height 7
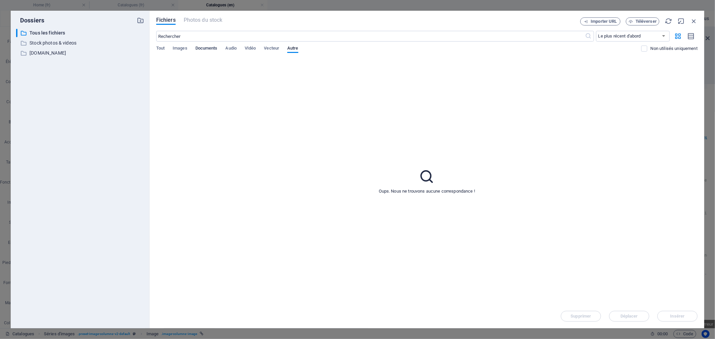
click at [201, 46] on span "Documents" at bounding box center [207, 48] width 22 height 9
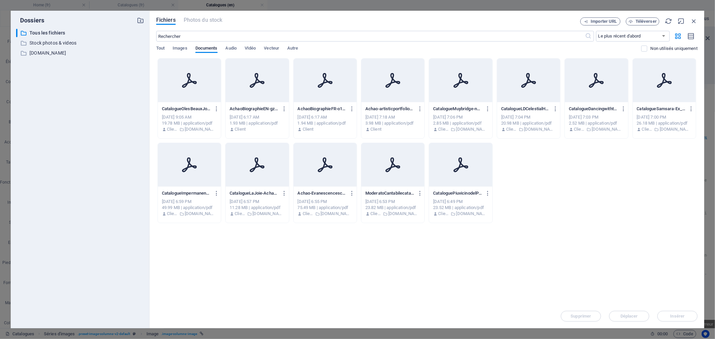
click at [173, 113] on div "CatalogueOlesBeauxJours-QTrsWqKaXmDNylwbMZRlQg.pdf CatalogueOlesBeauxJours-QTrs…" at bounding box center [189, 109] width 55 height 11
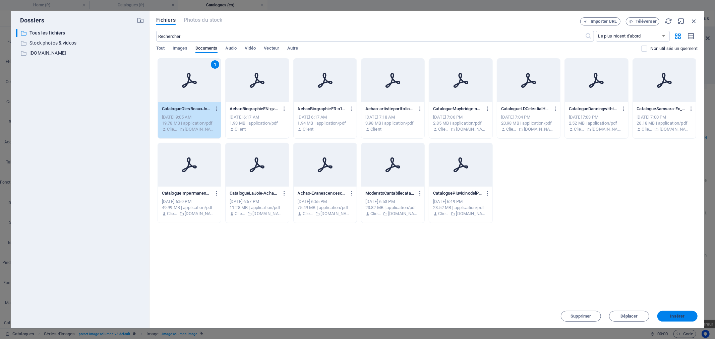
click at [681, 317] on span "Insérer" at bounding box center [678, 317] width 14 height 4
type input "https://cdn1.site-media.eu/images/document/19688971/CatalogueOlesBeauxJours-QTr…"
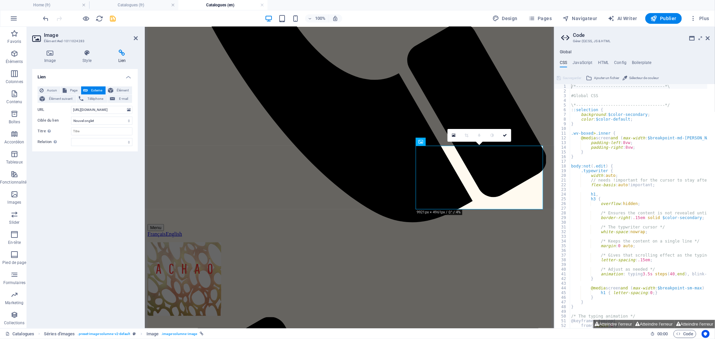
scroll to position [453, 0]
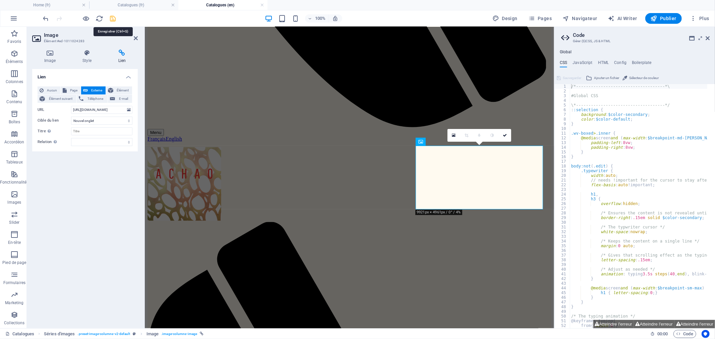
click at [112, 18] on icon "save" at bounding box center [113, 19] width 8 height 8
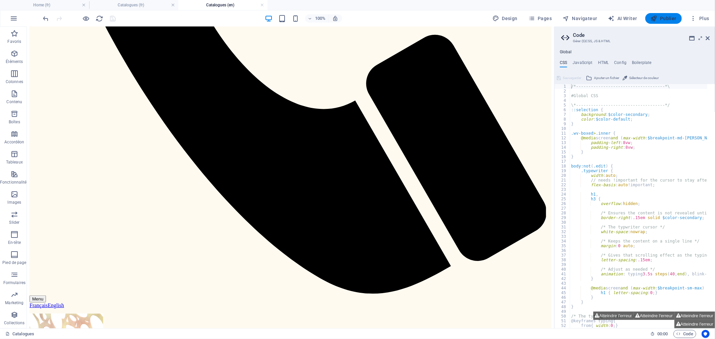
click at [669, 19] on span "Publier" at bounding box center [664, 18] width 26 height 7
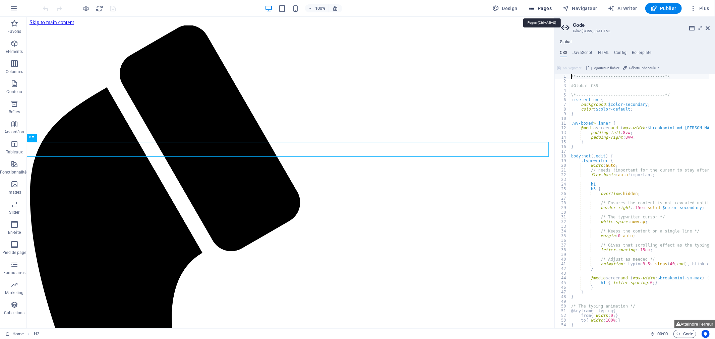
click at [539, 7] on span "Pages" at bounding box center [540, 8] width 23 height 7
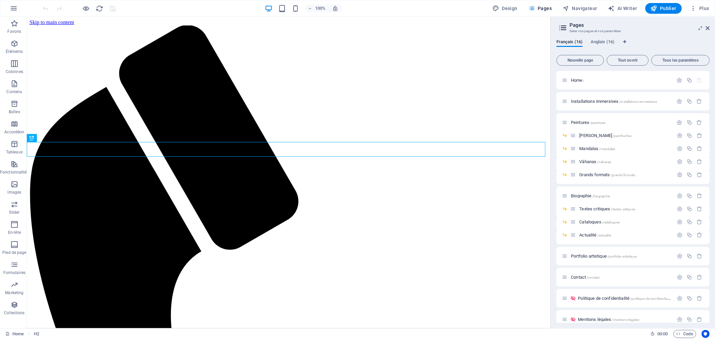
click at [601, 38] on div "Français (16) Anglais (16) Nouvelle page Tout ouvrir Tous les paramètres Home /…" at bounding box center [633, 181] width 164 height 294
click at [604, 40] on span "Anglais (16)" at bounding box center [603, 42] width 24 height 9
click at [573, 42] on span "Français (16)" at bounding box center [570, 42] width 26 height 9
click at [607, 40] on span "Anglais (16)" at bounding box center [603, 42] width 24 height 9
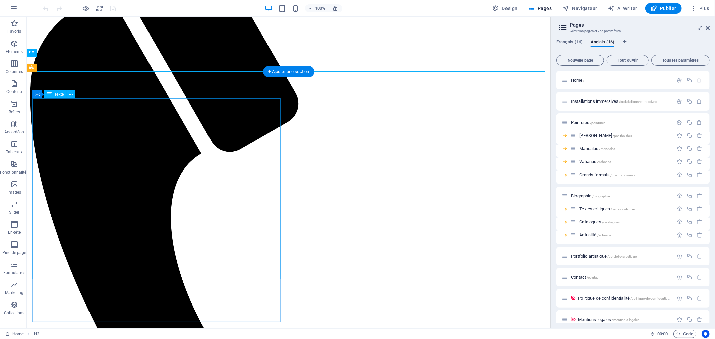
scroll to position [98, 0]
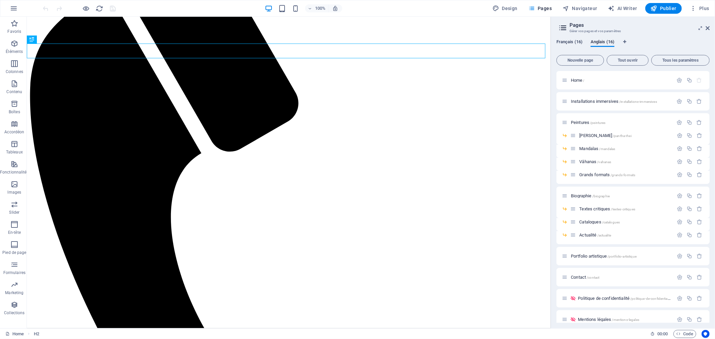
click at [570, 40] on span "Français (16)" at bounding box center [570, 42] width 26 height 9
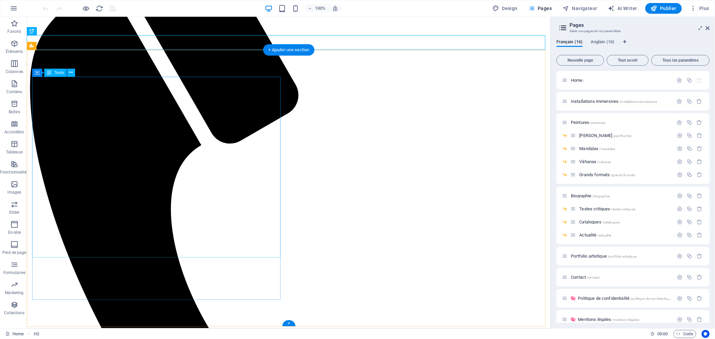
scroll to position [107, 0]
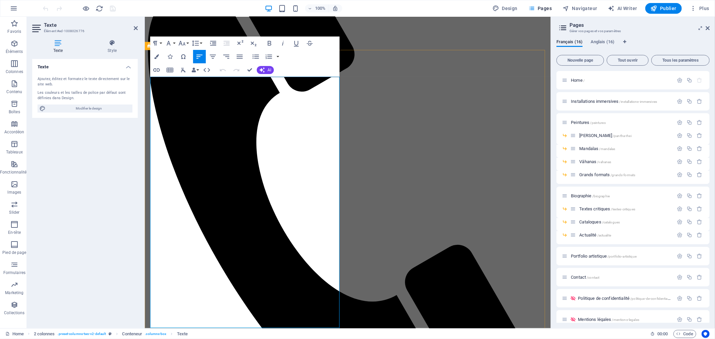
scroll to position [145, 0]
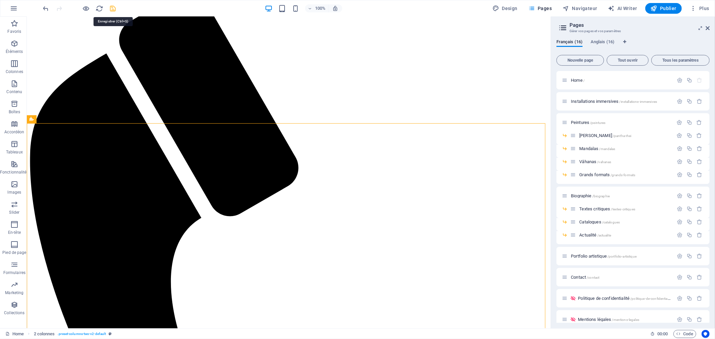
click at [114, 8] on icon "save" at bounding box center [113, 9] width 8 height 8
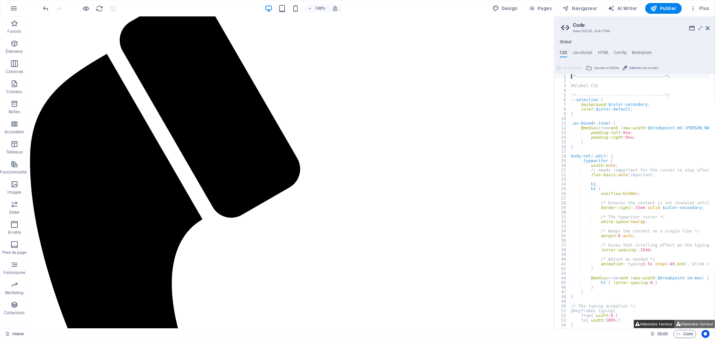
click at [664, 328] on button "Atteindre l'erreur" at bounding box center [654, 324] width 41 height 8
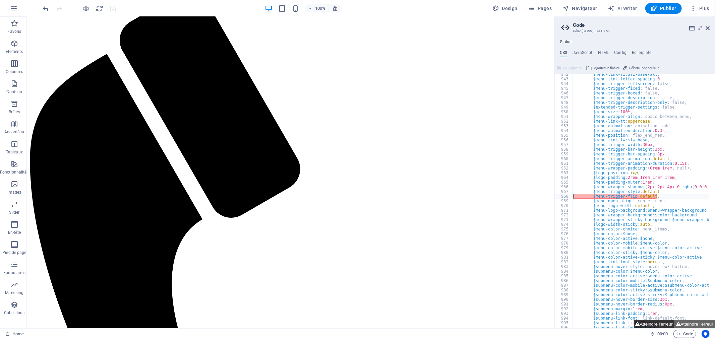
scroll to position [1176, 0]
click at [695, 324] on button "Atteindre l'erreur" at bounding box center [695, 324] width 41 height 8
click at [656, 326] on button "Atteindre l'erreur" at bounding box center [654, 324] width 41 height 8
click at [629, 197] on div "$menu-link-fz : $fz-base-all , $menu-link-letter-spacing : 0 , $menu-trigger-fu…" at bounding box center [671, 201] width 197 height 259
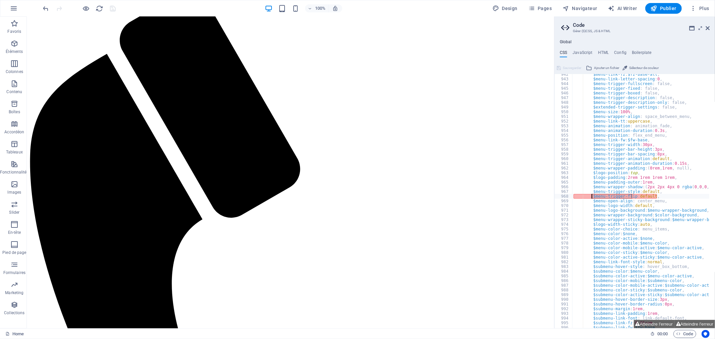
drag, startPoint x: 632, startPoint y: 195, endPoint x: 592, endPoint y: 197, distance: 39.6
click at [592, 197] on div "$menu-link-fz : $fz-base-all , $menu-link-letter-spacing : 0 , $menu-trigger-fu…" at bounding box center [671, 201] width 197 height 259
paste textarea "</div>"
type textarea "</div>: default,"
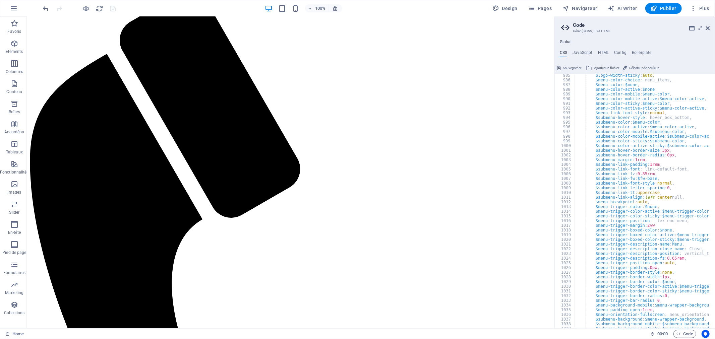
scroll to position [1399, 0]
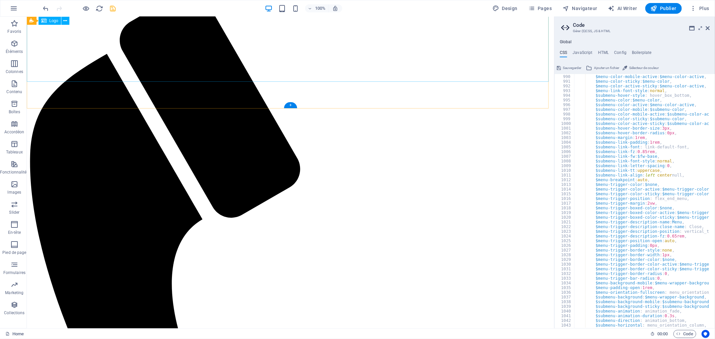
click at [111, 7] on icon "save" at bounding box center [113, 9] width 8 height 8
click at [692, 322] on button "Atteindre l'erreur" at bounding box center [695, 324] width 41 height 8
type textarea "$menu-padding-outer: 1rem,"
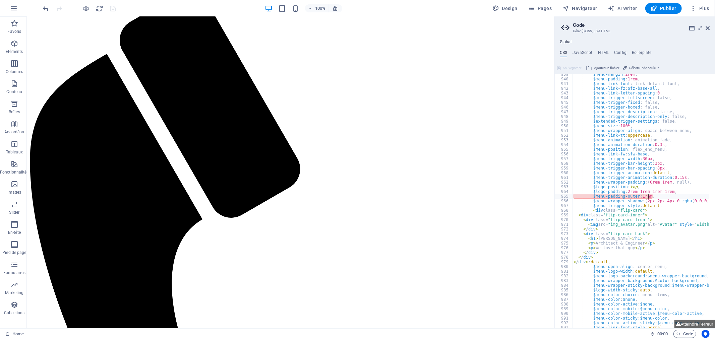
click at [650, 196] on div "$menu-margin : 2rem , $menu-padding : 1rem , $menu-link-font : link-default-fon…" at bounding box center [671, 201] width 197 height 259
drag, startPoint x: 651, startPoint y: 195, endPoint x: 576, endPoint y: 198, distance: 75.2
click at [576, 198] on div "$menu-margin : 2rem , $menu-padding : 1rem , $menu-link-font : link-default-fon…" at bounding box center [671, 201] width 197 height 259
click at [665, 8] on span "Publier" at bounding box center [664, 8] width 26 height 7
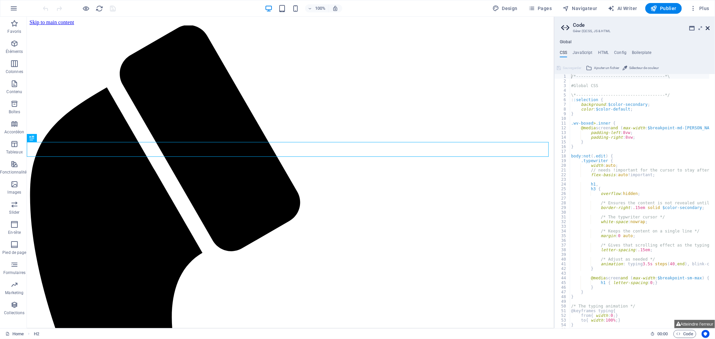
click at [707, 29] on icon at bounding box center [708, 27] width 4 height 5
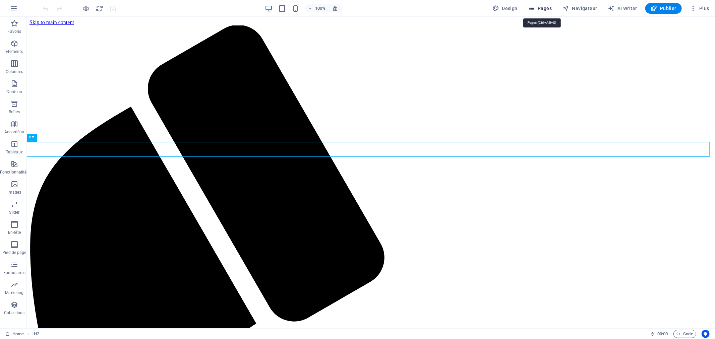
click at [549, 8] on span "Pages" at bounding box center [540, 8] width 23 height 7
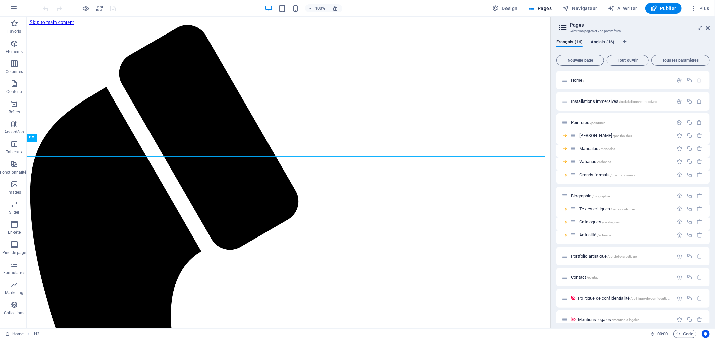
click at [600, 43] on span "Anglais (16)" at bounding box center [603, 42] width 24 height 9
click at [610, 102] on span "Installations immersives /installations-immersives" at bounding box center [614, 101] width 86 height 5
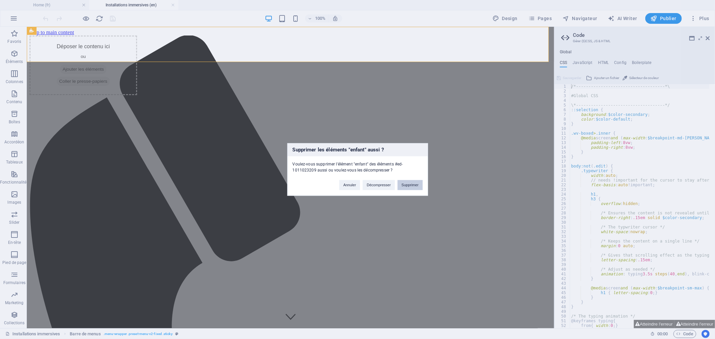
drag, startPoint x: 409, startPoint y: 181, endPoint x: 382, endPoint y: 155, distance: 37.5
click at [409, 181] on button "Supprimer" at bounding box center [410, 185] width 25 height 10
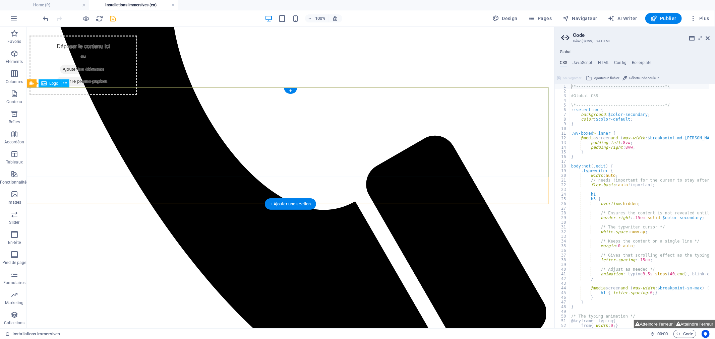
scroll to position [325, 0]
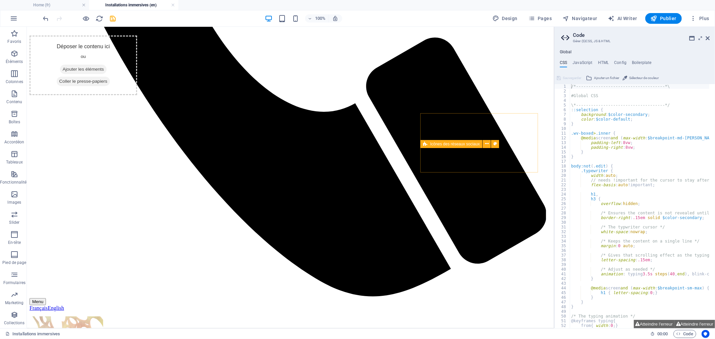
scroll to position [313, 0]
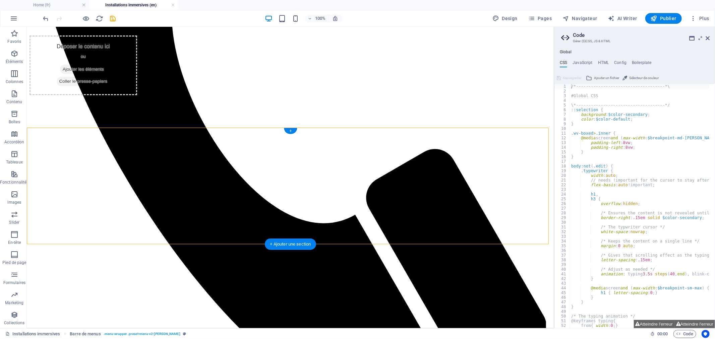
drag, startPoint x: 83, startPoint y: 182, endPoint x: 87, endPoint y: 147, distance: 36.2
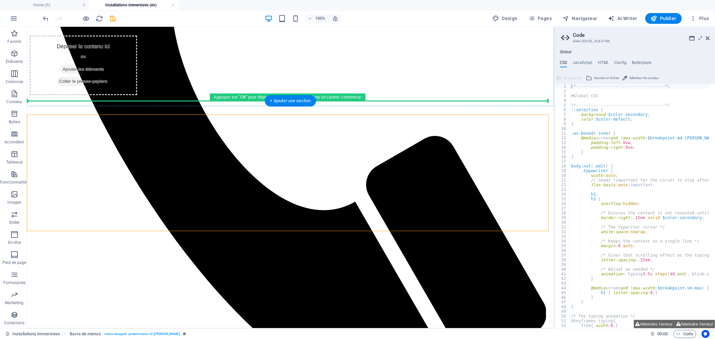
drag, startPoint x: 129, startPoint y: 177, endPoint x: 129, endPoint y: 52, distance: 125.4
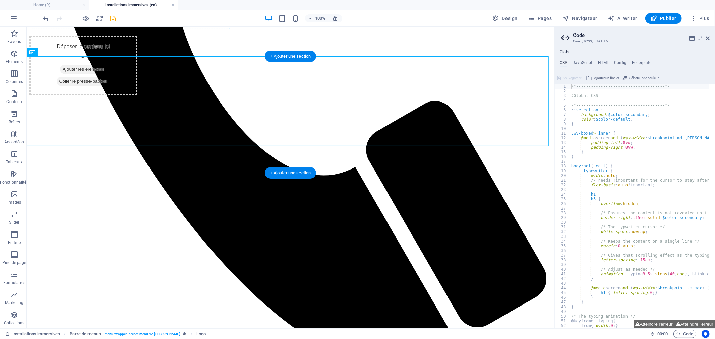
scroll to position [358, 0]
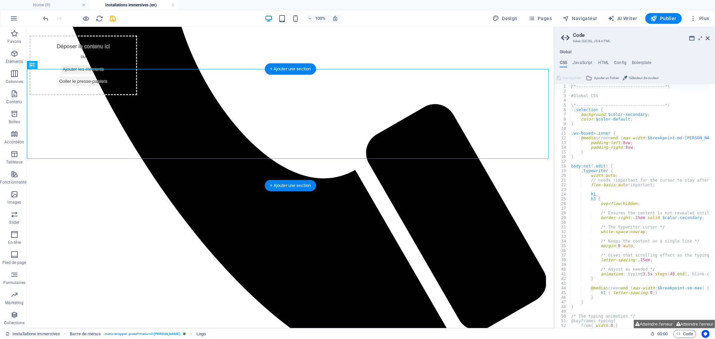
drag, startPoint x: 32, startPoint y: 136, endPoint x: 42, endPoint y: 124, distance: 16.0
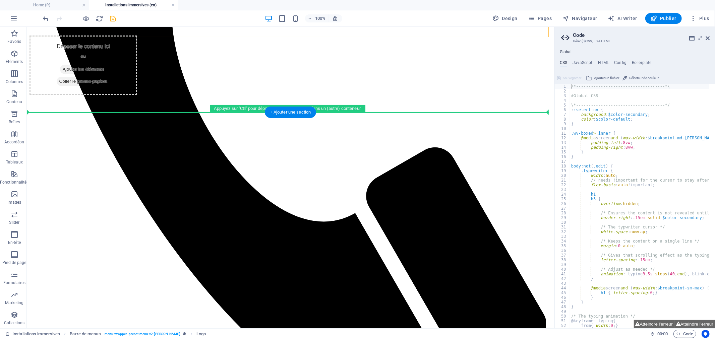
scroll to position [309, 0]
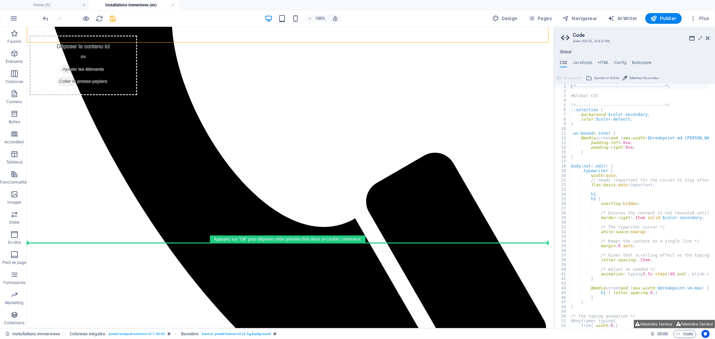
drag, startPoint x: 131, startPoint y: 33, endPoint x: 115, endPoint y: 243, distance: 210.9
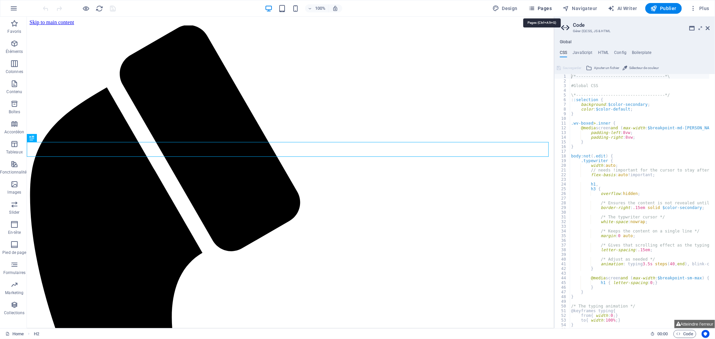
click at [546, 7] on span "Pages" at bounding box center [540, 8] width 23 height 7
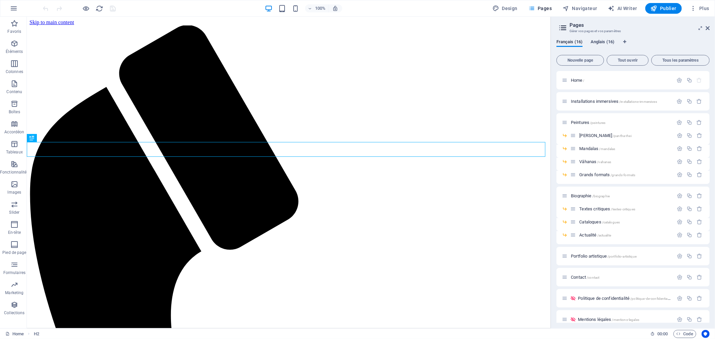
click at [609, 42] on span "Anglais (16)" at bounding box center [603, 42] width 24 height 9
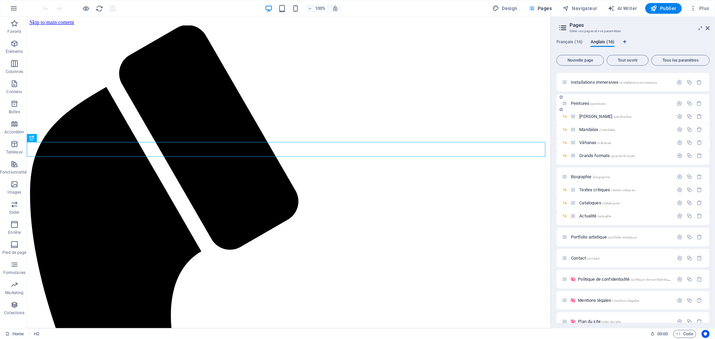
scroll to position [29, 0]
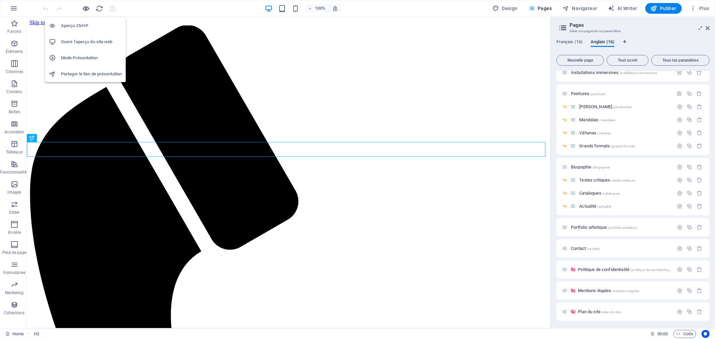
click at [88, 5] on icon "button" at bounding box center [87, 9] width 8 height 8
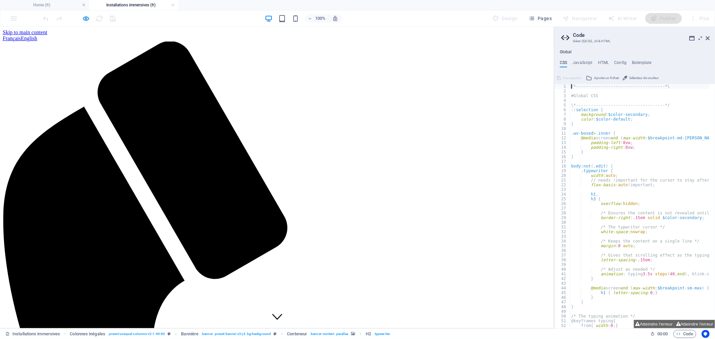
scroll to position [0, 0]
drag, startPoint x: 28, startPoint y: 1, endPoint x: 50, endPoint y: 1, distance: 22.1
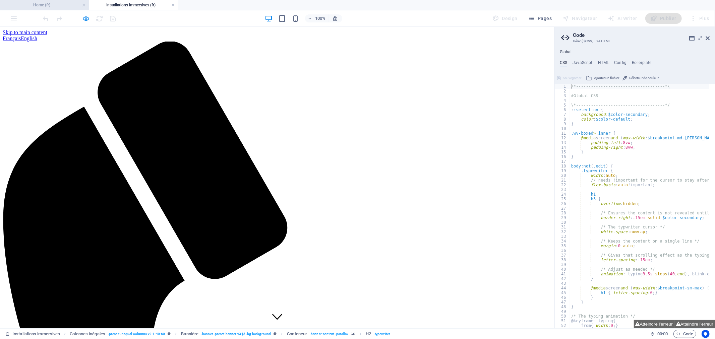
click at [28, 1] on li "Home (fr)" at bounding box center [44, 5] width 89 height 10
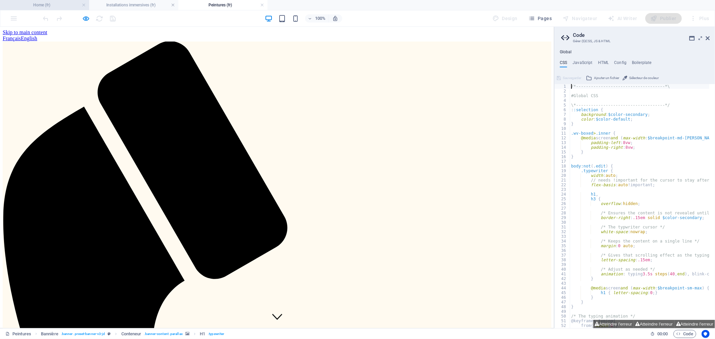
click at [42, 2] on h4 "Home (fr)" at bounding box center [44, 4] width 89 height 7
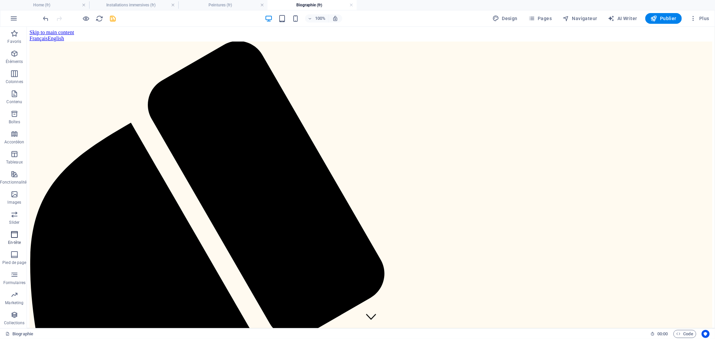
click at [13, 239] on span "En-tête" at bounding box center [14, 239] width 29 height 16
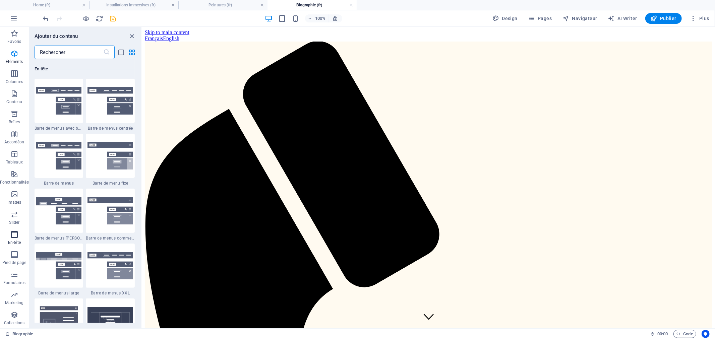
scroll to position [4038, 0]
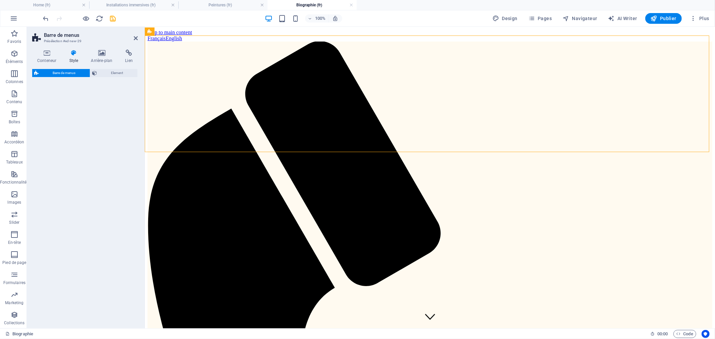
select select "rem"
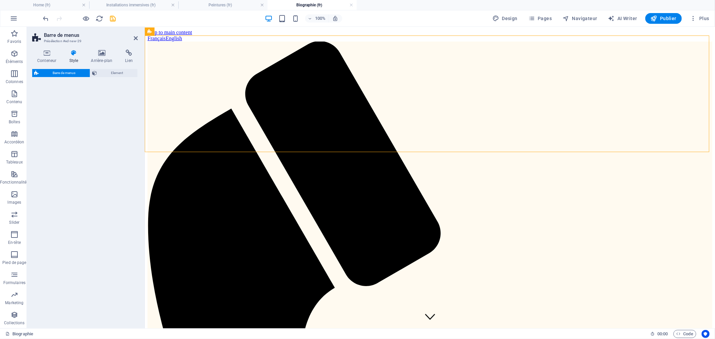
select select "rem"
select select "preset-menu-v2-loki"
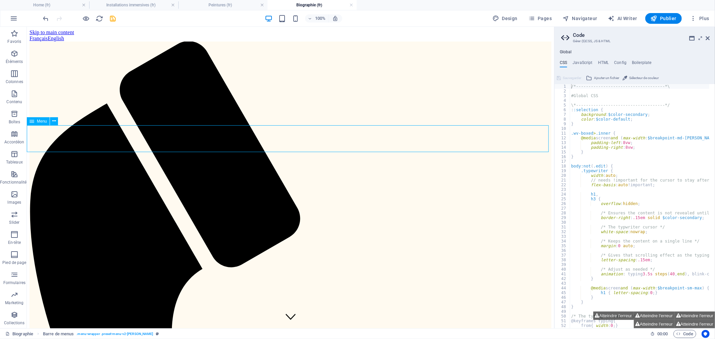
drag, startPoint x: 46, startPoint y: 137, endPoint x: 165, endPoint y: 136, distance: 118.7
select select
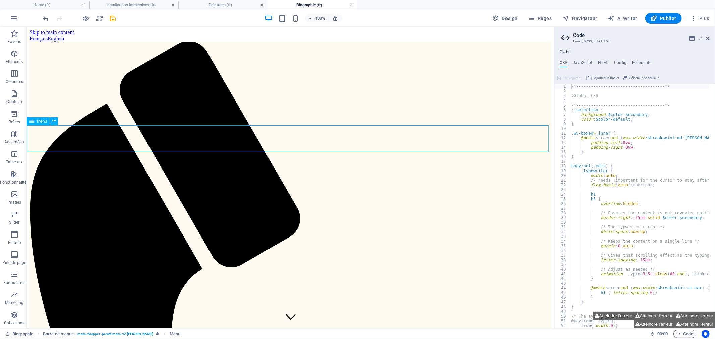
select select
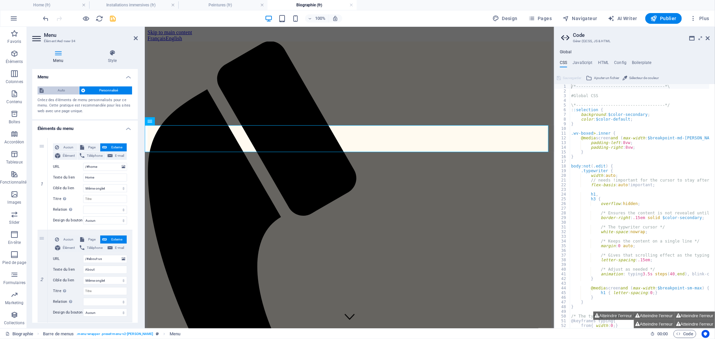
click at [61, 88] on span "Auto" at bounding box center [62, 91] width 32 height 8
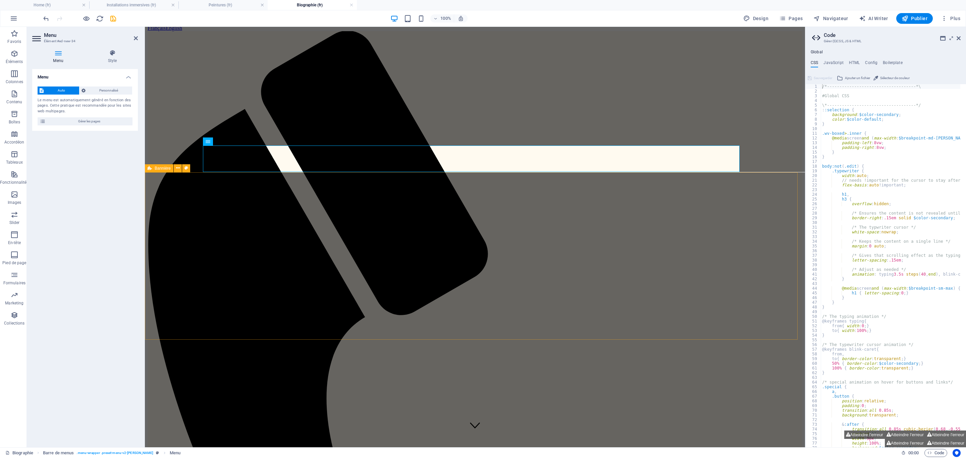
scroll to position [0, 0]
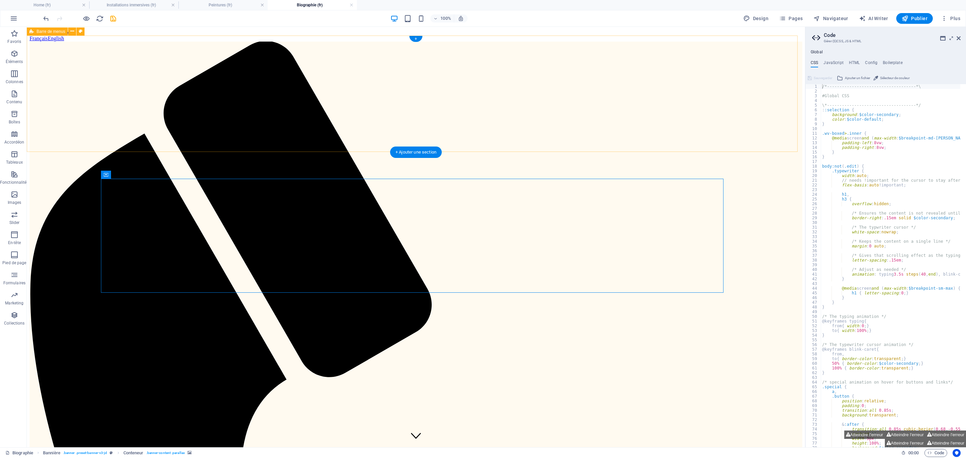
click at [14, 61] on p "Éléments" at bounding box center [14, 61] width 17 height 5
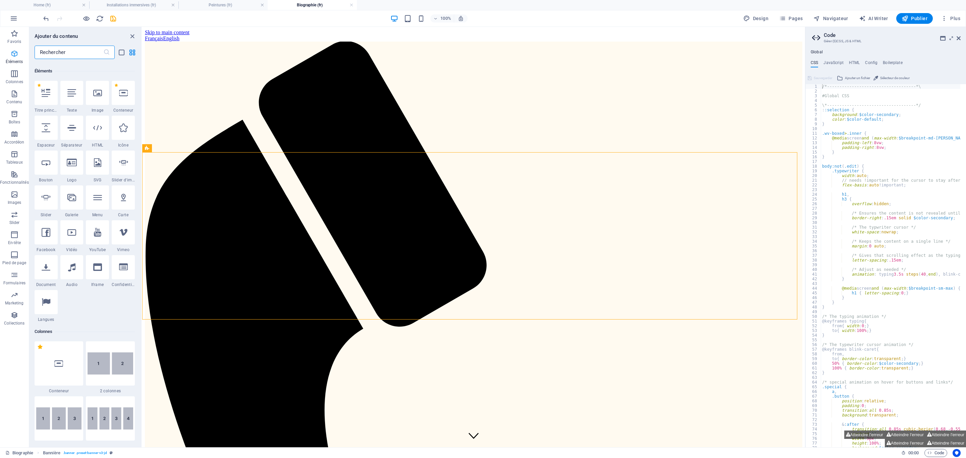
scroll to position [71, 0]
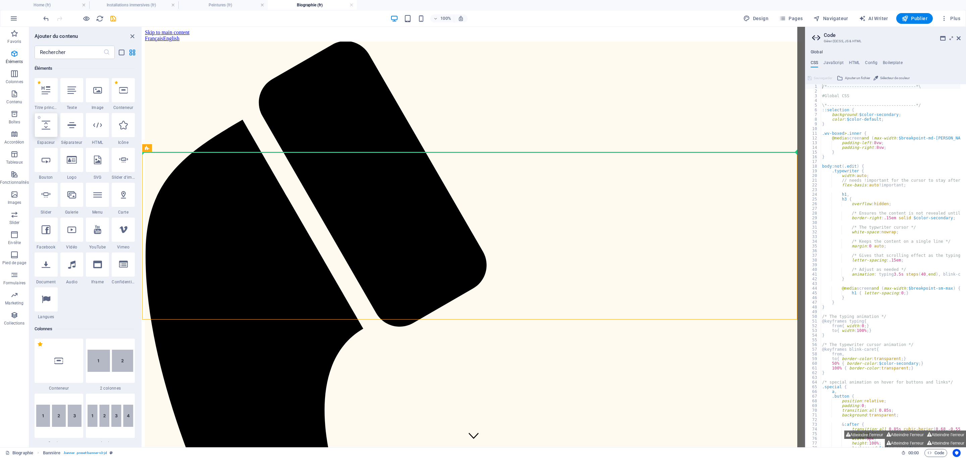
select select "px"
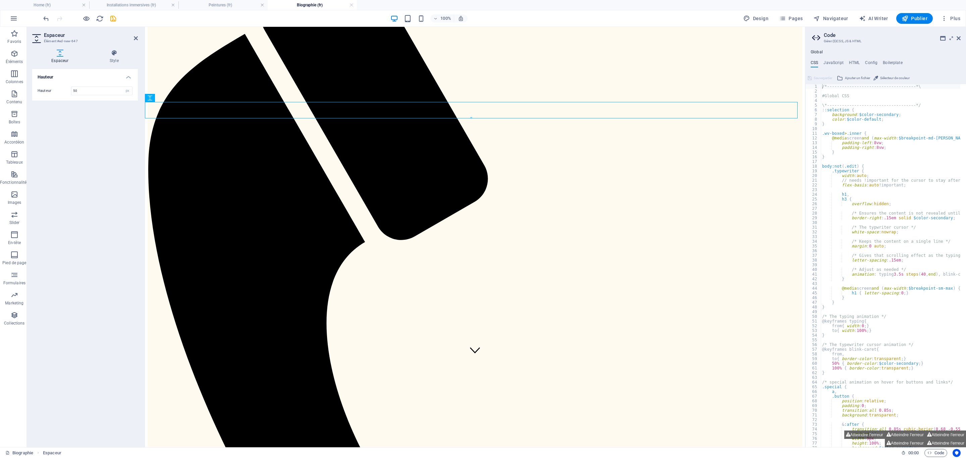
scroll to position [0, 0]
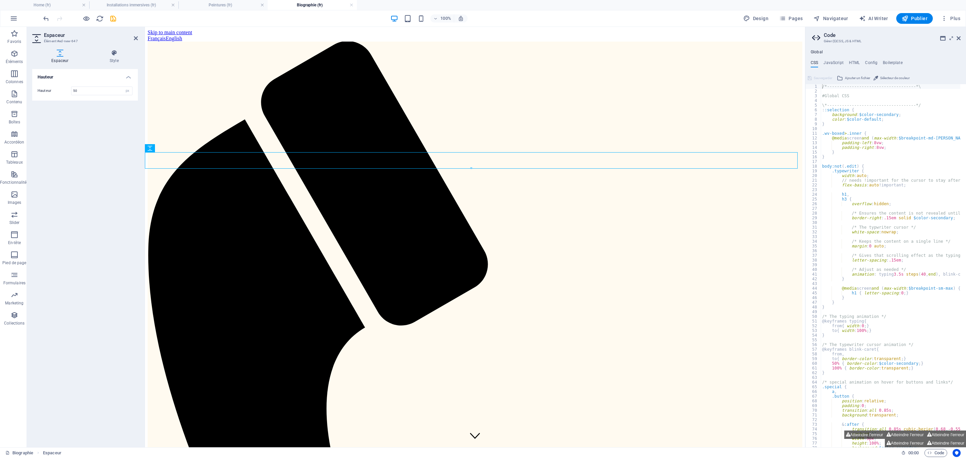
click at [108, 17] on div at bounding box center [79, 18] width 75 height 11
click at [119, 18] on div "100% Design Pages Navigateur AI Writer Publier Plus" at bounding box center [502, 18] width 921 height 11
click at [112, 21] on icon "save" at bounding box center [113, 19] width 8 height 8
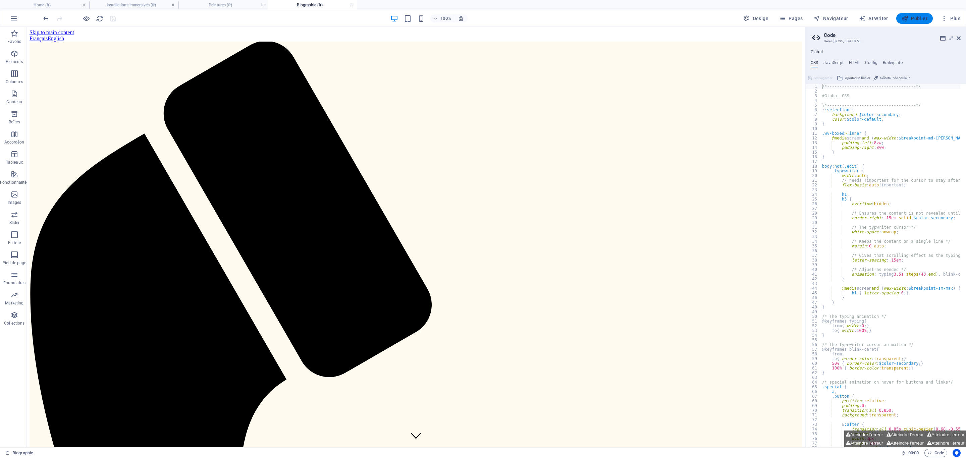
click at [715, 17] on span "Publier" at bounding box center [915, 18] width 26 height 7
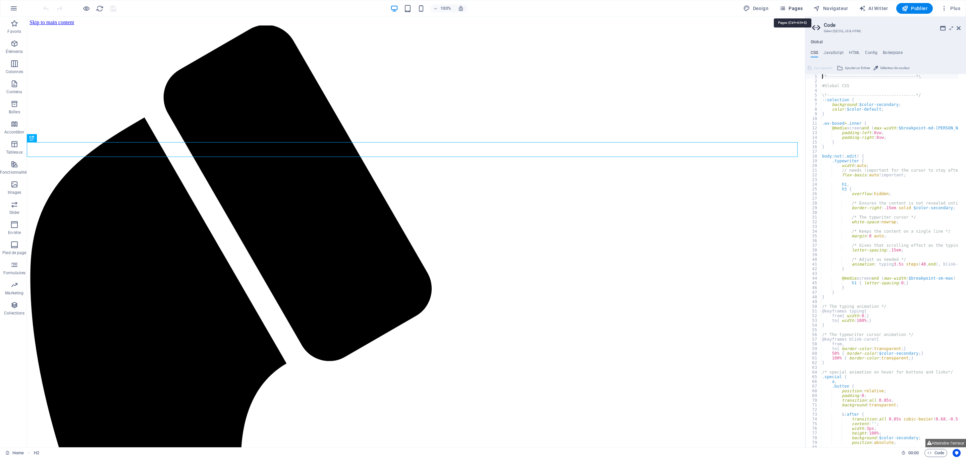
click at [795, 8] on span "Pages" at bounding box center [790, 8] width 23 height 7
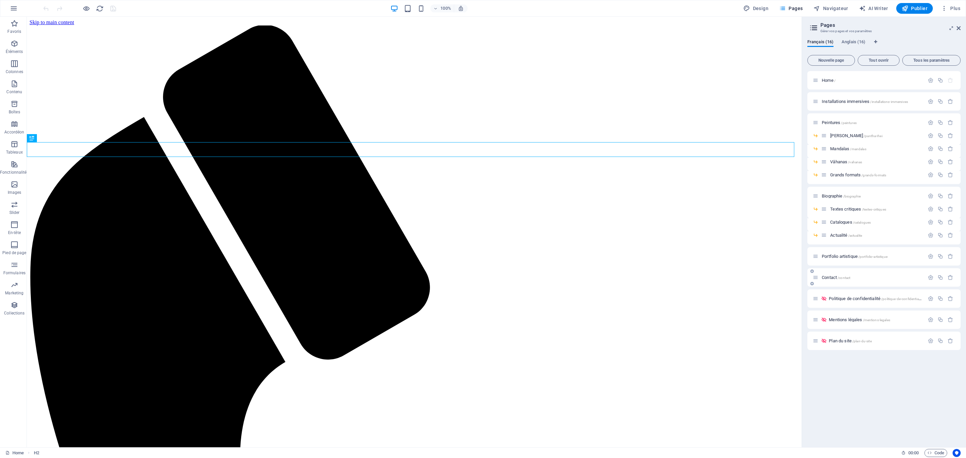
click at [834, 280] on div "Contact /contact" at bounding box center [869, 278] width 112 height 8
click at [825, 277] on span "Contact /contact" at bounding box center [836, 277] width 29 height 5
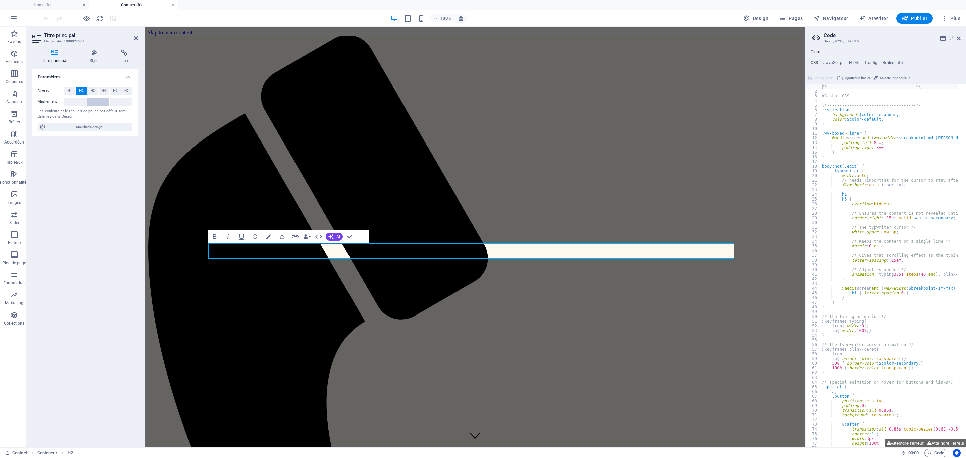
click at [95, 99] on button at bounding box center [98, 102] width 22 height 8
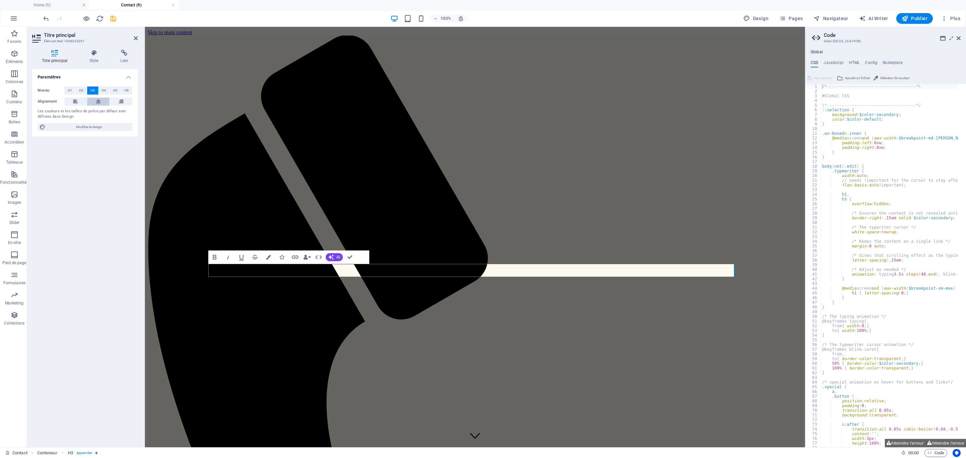
click at [100, 101] on icon at bounding box center [98, 102] width 5 height 8
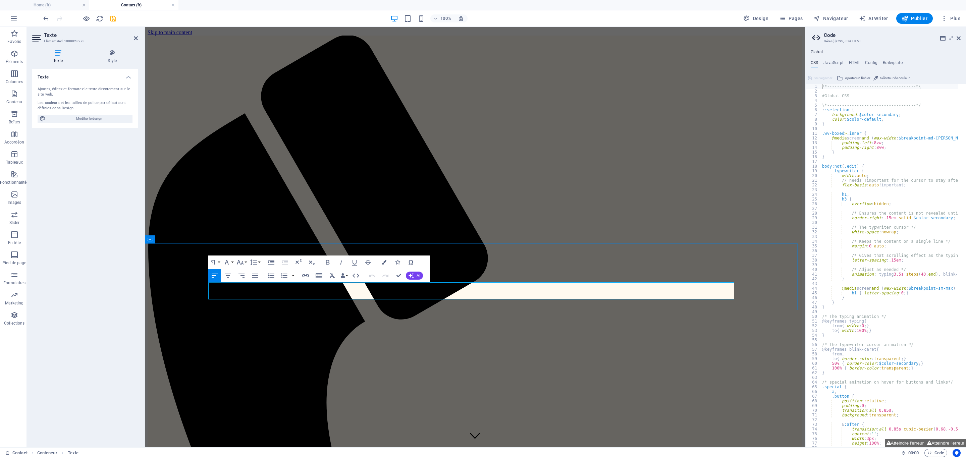
click at [230, 274] on icon "button" at bounding box center [228, 276] width 6 height 4
click at [227, 274] on icon "button" at bounding box center [228, 276] width 6 height 4
drag, startPoint x: 757, startPoint y: 333, endPoint x: 875, endPoint y: 335, distance: 118.1
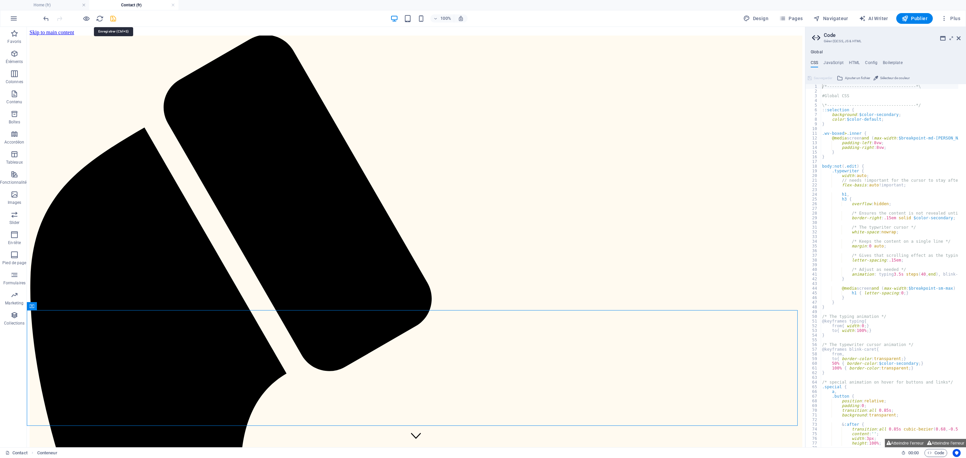
click at [115, 15] on icon "save" at bounding box center [113, 19] width 8 height 8
click at [907, 16] on icon "button" at bounding box center [905, 18] width 7 height 7
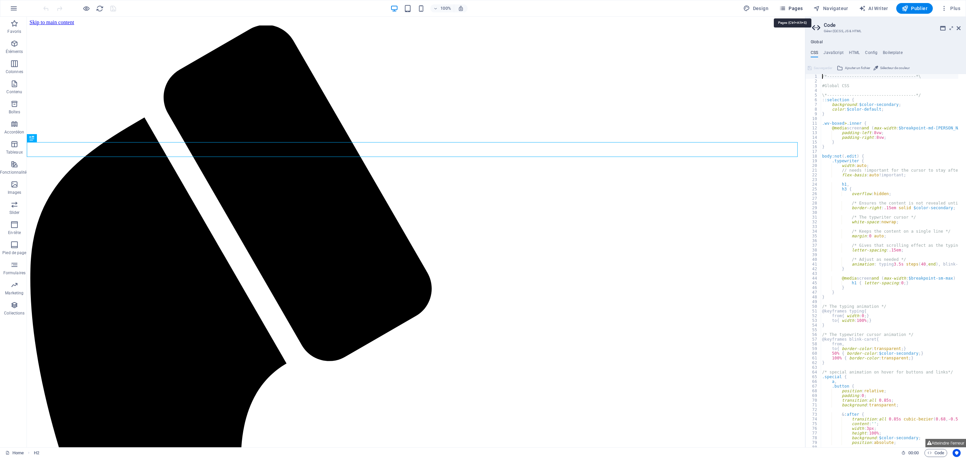
click at [788, 4] on button "Pages" at bounding box center [790, 8] width 29 height 11
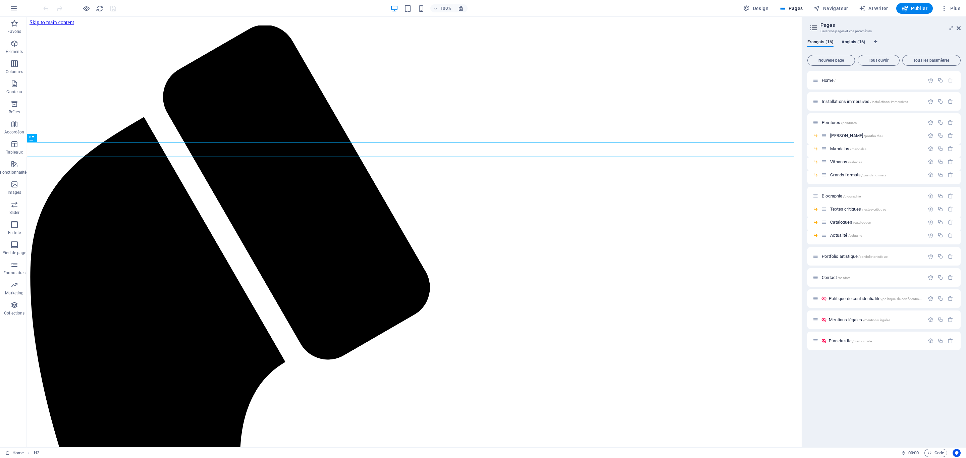
click at [861, 42] on span "Anglais (16)" at bounding box center [854, 42] width 24 height 9
click at [837, 122] on span "Peintures /peintures" at bounding box center [839, 122] width 35 height 5
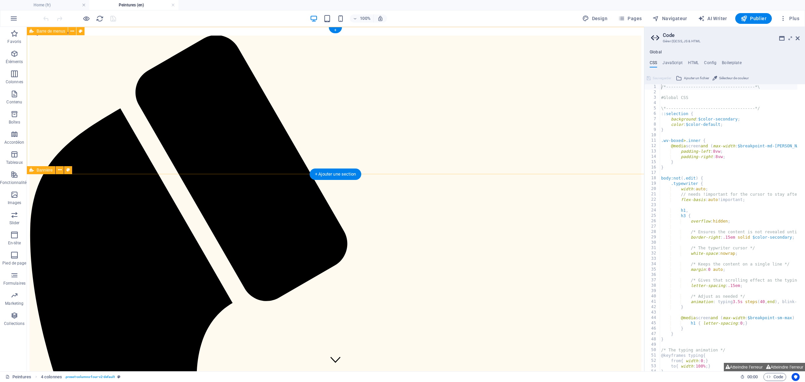
scroll to position [170, 0]
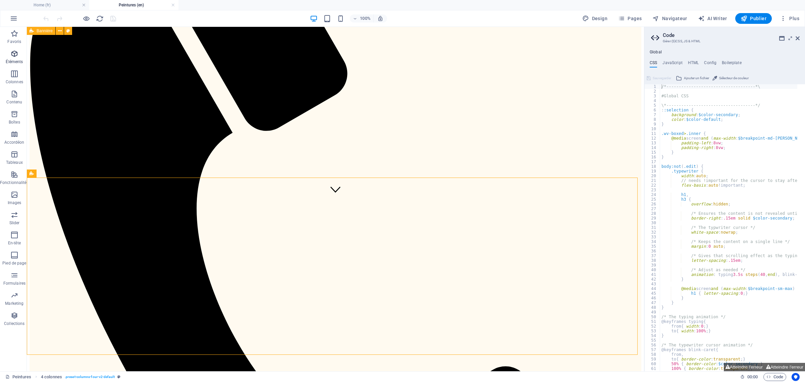
click at [12, 51] on icon "button" at bounding box center [14, 54] width 8 height 8
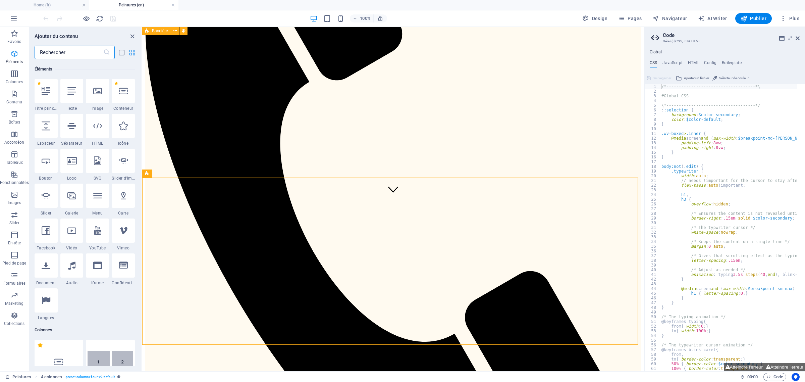
scroll to position [71, 0]
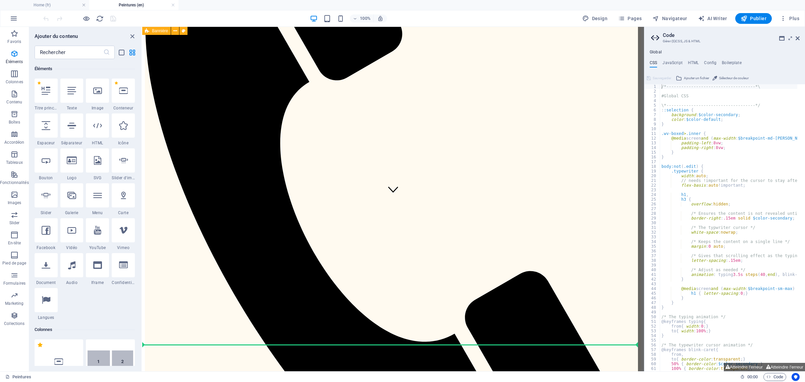
select select "px"
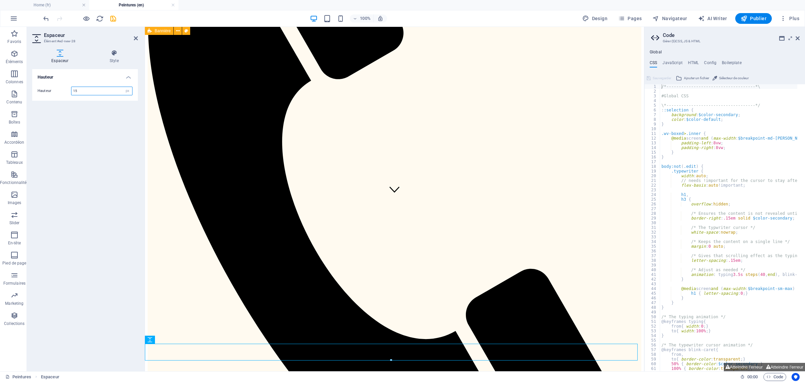
type input "15"
click at [17, 75] on icon "button" at bounding box center [14, 74] width 8 height 8
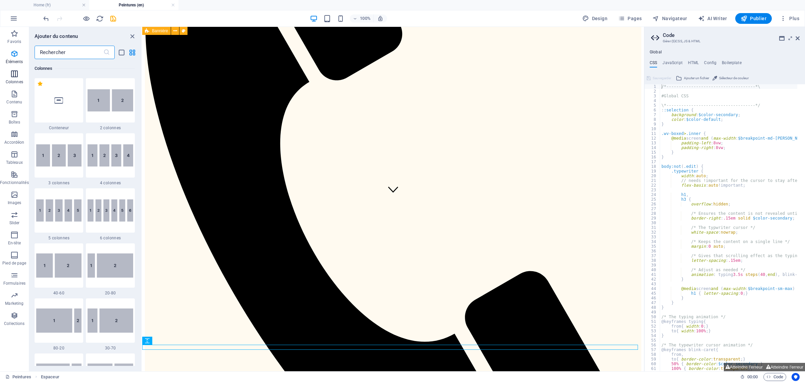
scroll to position [332, 0]
click at [19, 57] on span "Éléments" at bounding box center [14, 58] width 29 height 16
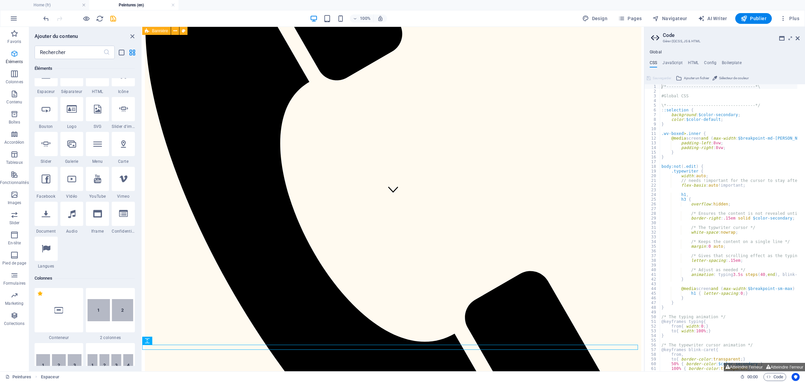
click at [12, 55] on icon "button" at bounding box center [14, 54] width 8 height 8
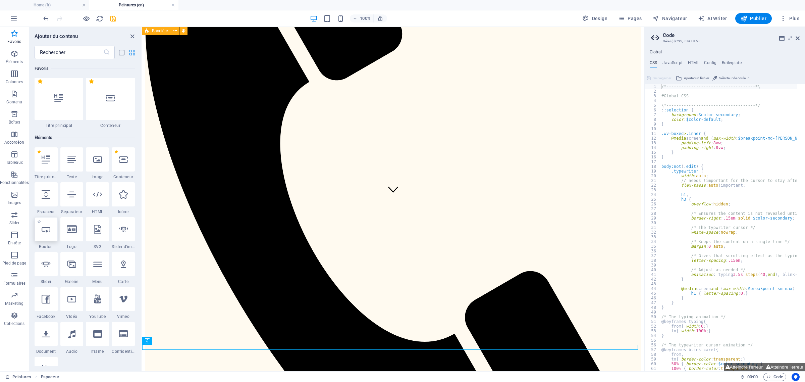
scroll to position [0, 0]
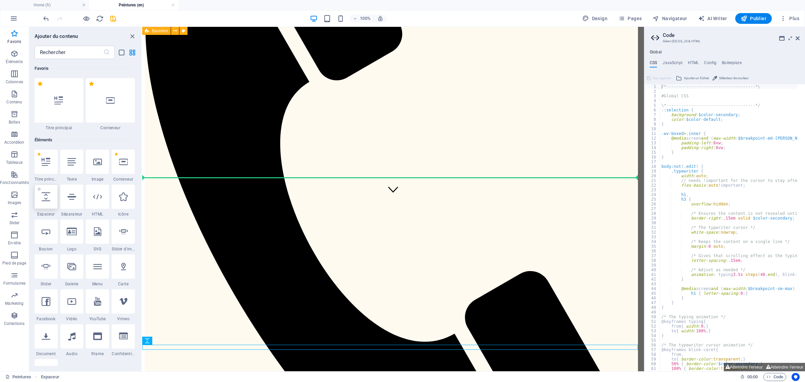
select select "px"
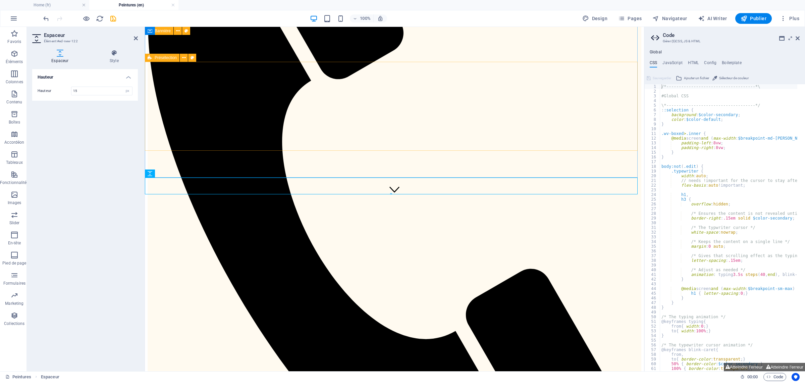
type input "15"
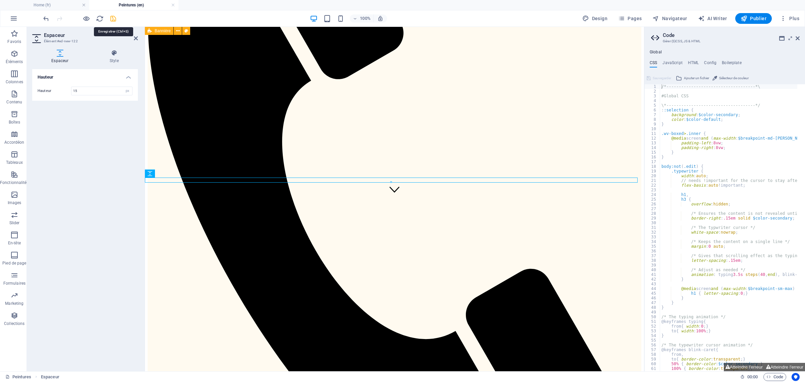
click at [112, 17] on icon "save" at bounding box center [113, 19] width 8 height 8
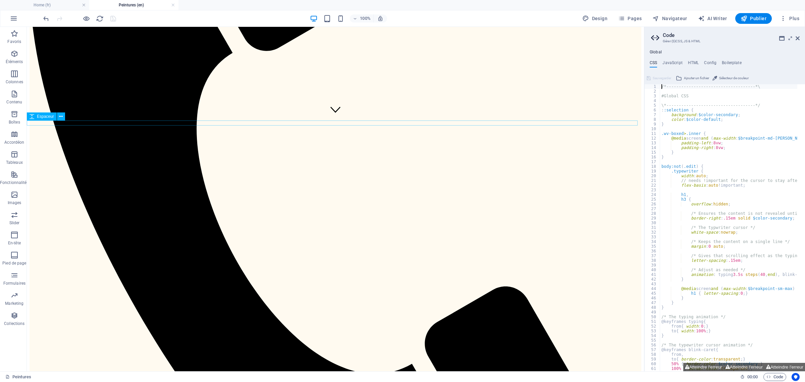
scroll to position [257, 0]
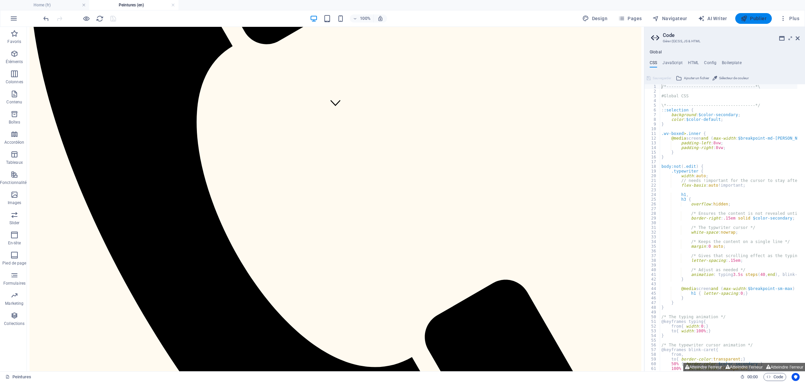
click at [752, 19] on span "Publier" at bounding box center [754, 18] width 26 height 7
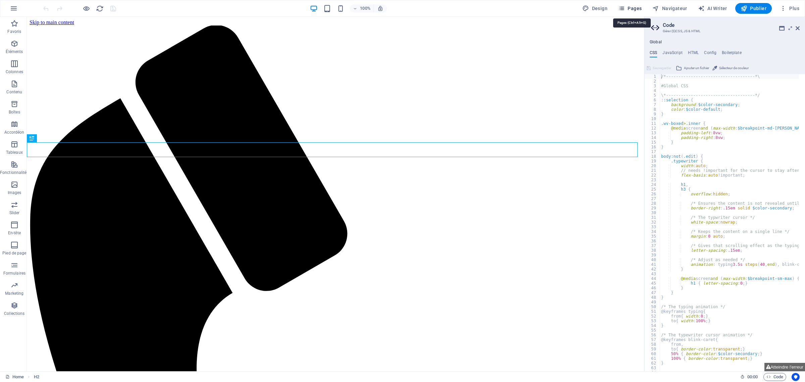
click at [634, 7] on span "Pages" at bounding box center [629, 8] width 23 height 7
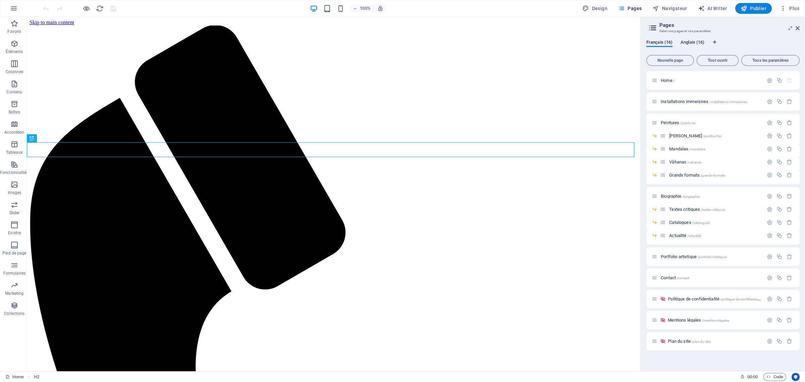
click at [696, 42] on span "Anglais (16)" at bounding box center [693, 42] width 24 height 9
click at [682, 255] on span "Portfolio artistique /portfolio-artistique" at bounding box center [694, 256] width 66 height 5
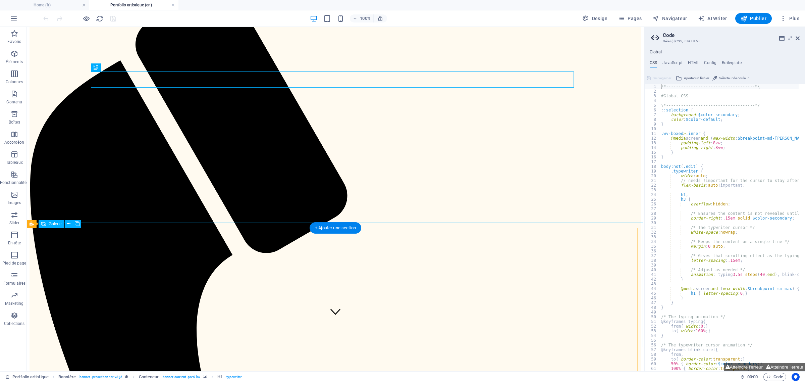
scroll to position [52, 0]
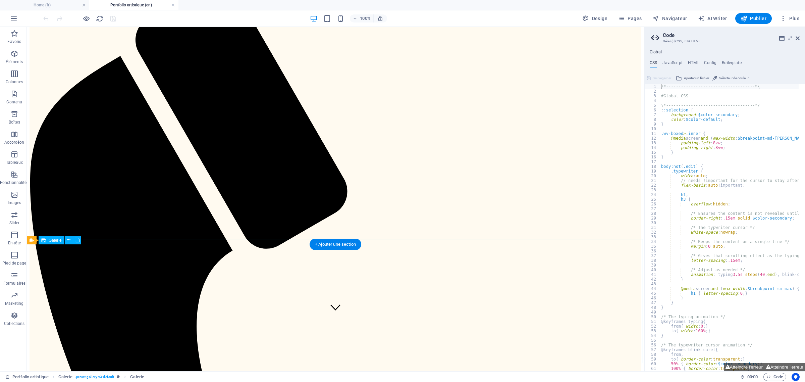
select select "4"
select select "px"
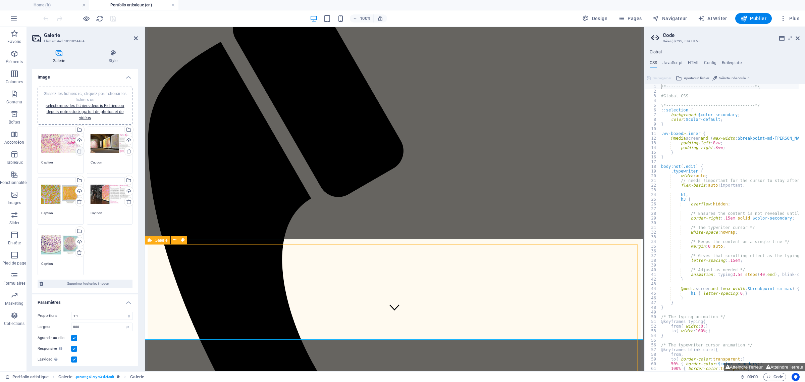
click at [77, 150] on icon at bounding box center [79, 150] width 5 height 5
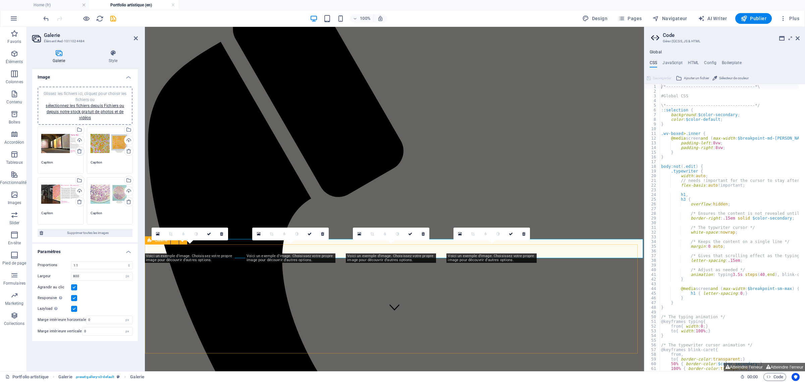
click at [77, 150] on icon at bounding box center [79, 150] width 5 height 5
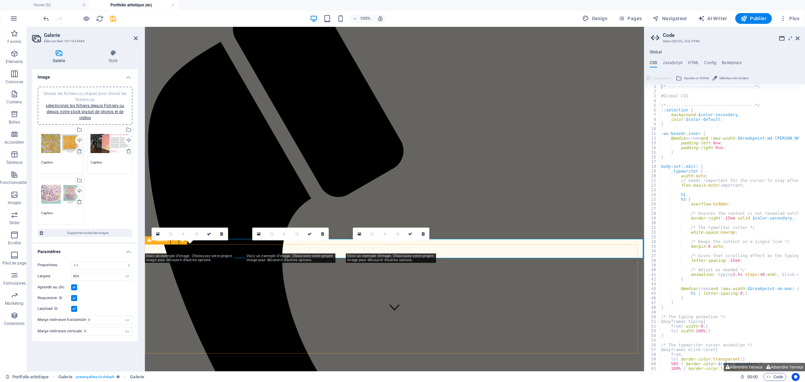
click at [77, 150] on icon at bounding box center [79, 150] width 5 height 5
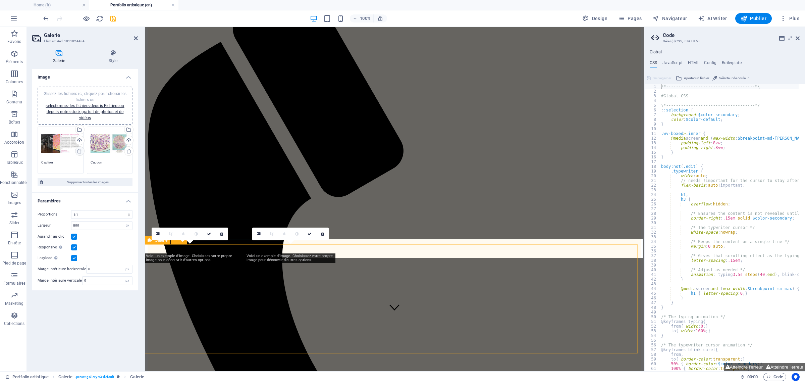
click at [77, 150] on icon at bounding box center [79, 150] width 5 height 5
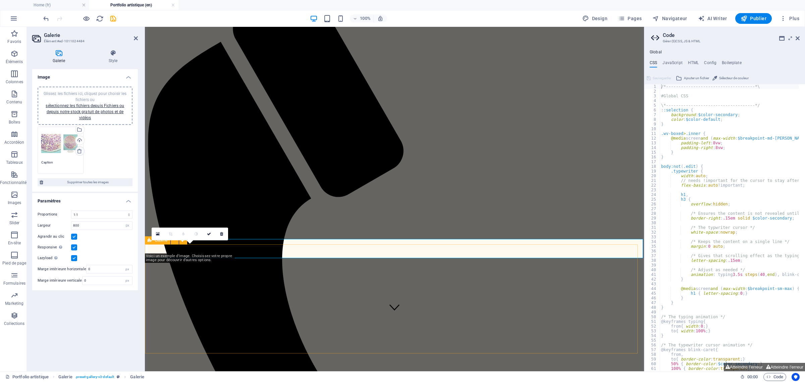
click at [77, 150] on icon at bounding box center [79, 150] width 5 height 5
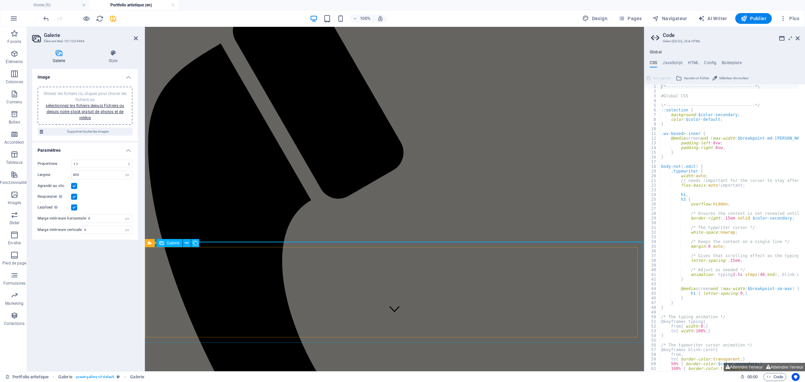
scroll to position [49, 0]
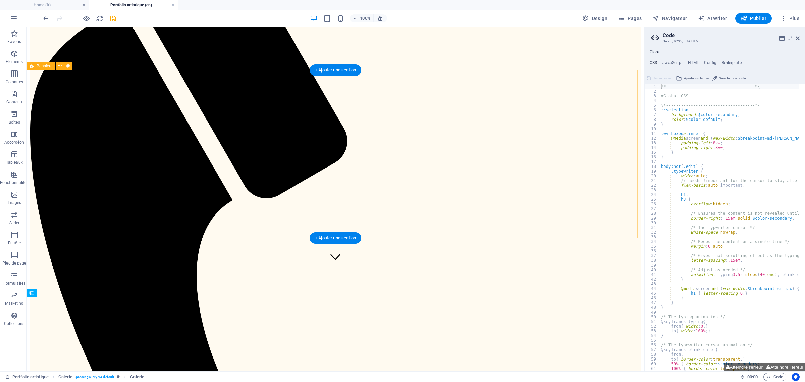
scroll to position [116, 0]
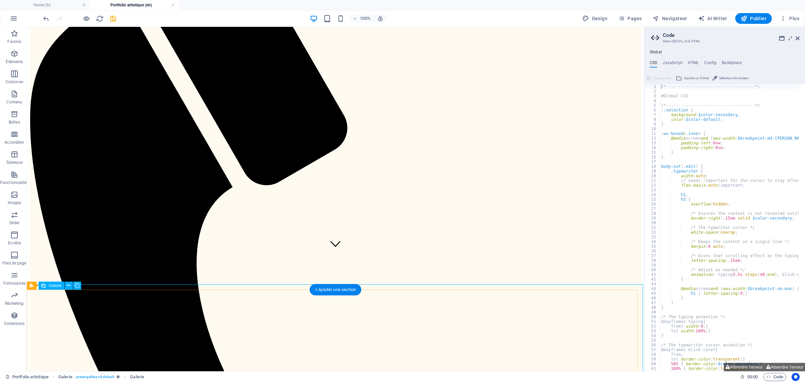
select select "4"
select select "px"
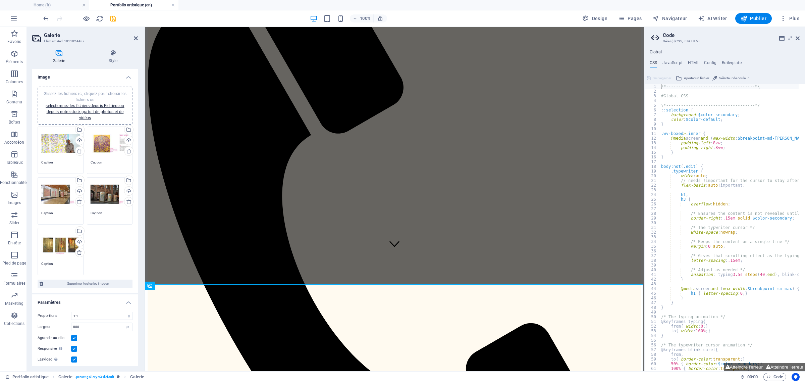
click at [78, 149] on icon at bounding box center [79, 150] width 5 height 5
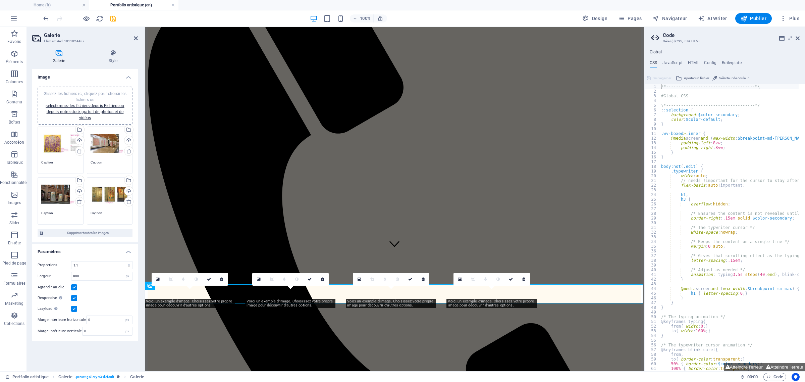
click at [78, 149] on icon at bounding box center [79, 150] width 5 height 5
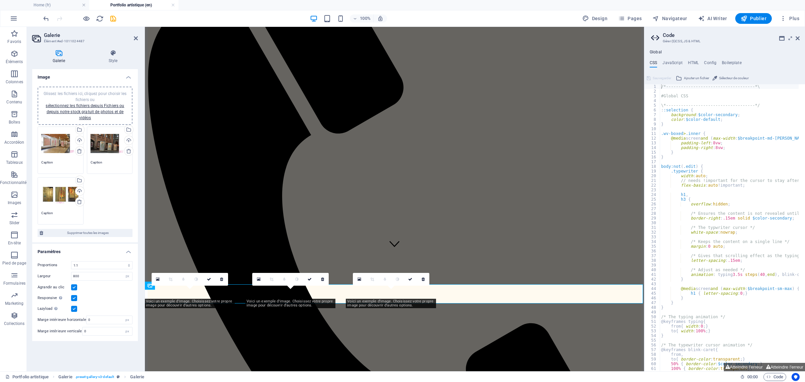
click at [78, 149] on icon at bounding box center [79, 150] width 5 height 5
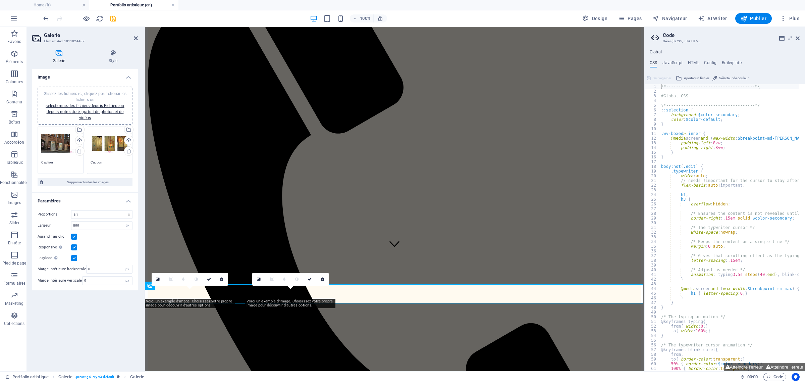
click at [78, 149] on icon at bounding box center [79, 150] width 5 height 5
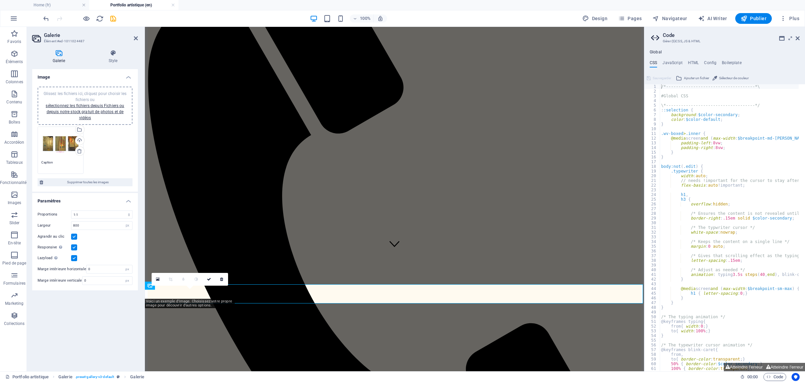
click at [78, 149] on icon at bounding box center [79, 150] width 5 height 5
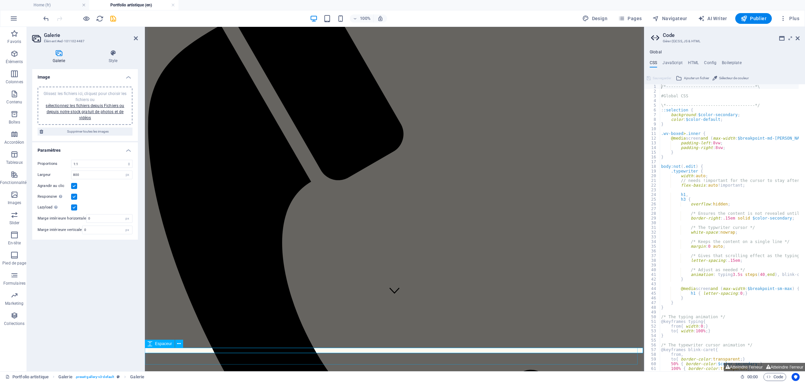
scroll to position [84, 0]
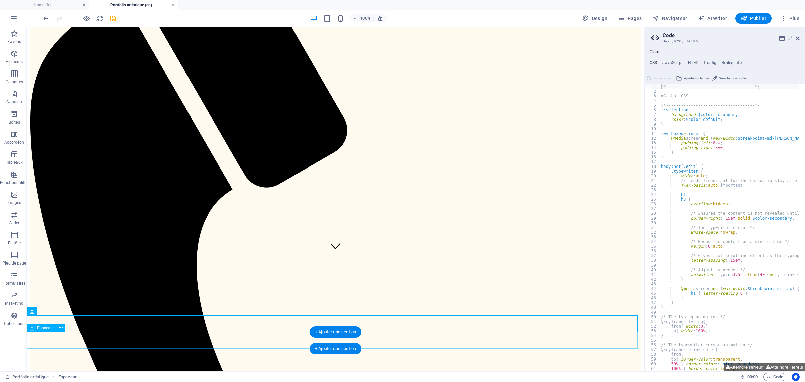
scroll to position [126, 0]
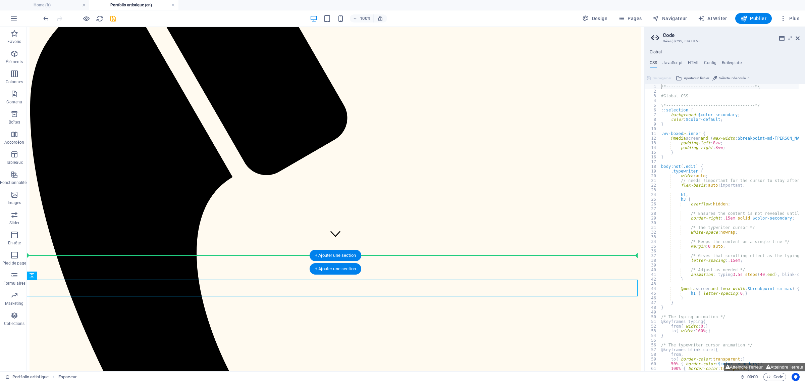
drag, startPoint x: 217, startPoint y: 289, endPoint x: 221, endPoint y: 258, distance: 30.8
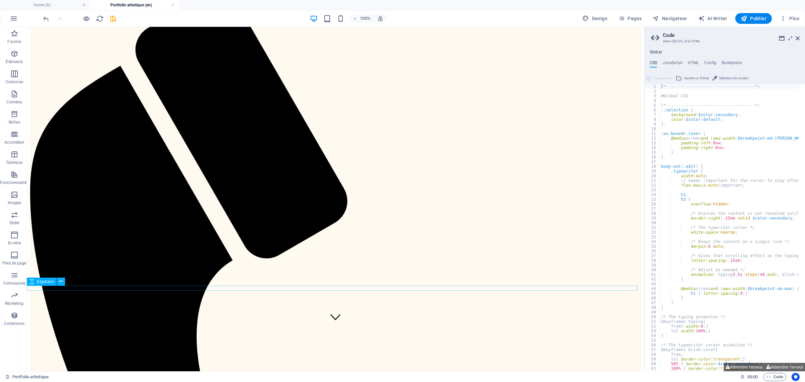
scroll to position [0, 0]
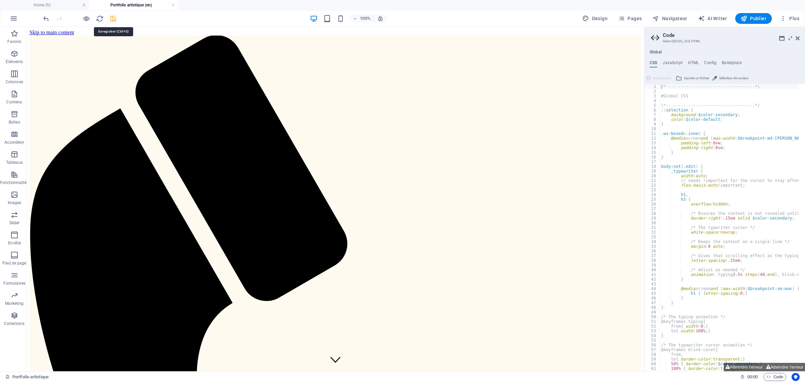
click at [114, 19] on icon "save" at bounding box center [113, 19] width 8 height 8
click at [760, 14] on button "Publier" at bounding box center [753, 18] width 37 height 11
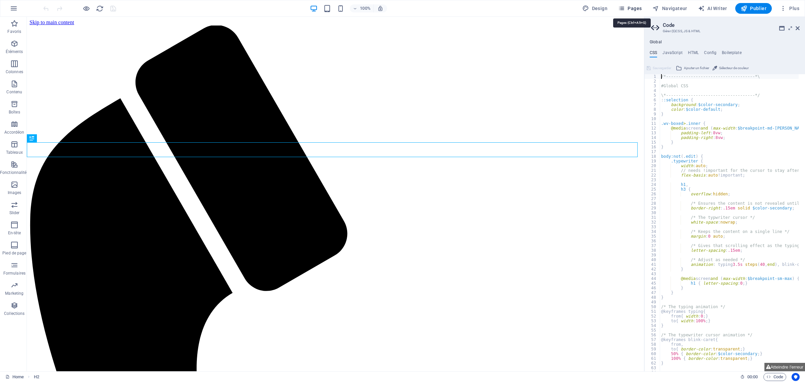
click at [633, 7] on span "Pages" at bounding box center [629, 8] width 23 height 7
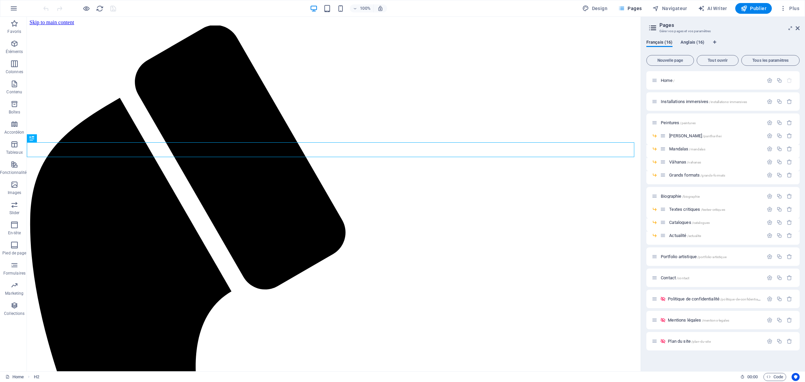
click at [695, 41] on span "Anglais (16)" at bounding box center [693, 42] width 24 height 9
click at [768, 100] on icon "button" at bounding box center [770, 102] width 6 height 6
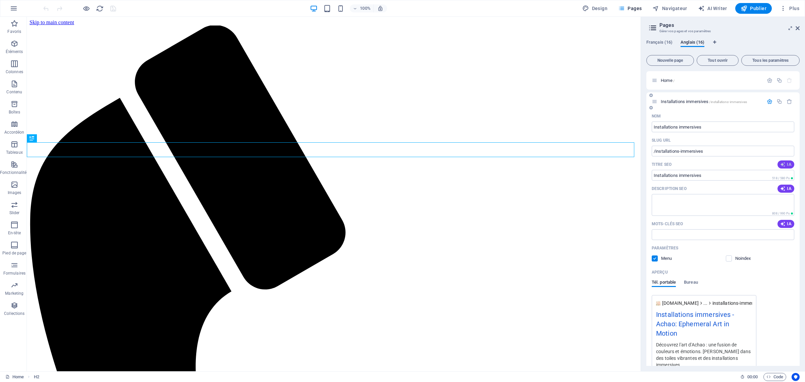
click at [785, 163] on span "IA" at bounding box center [785, 164] width 11 height 5
click at [788, 189] on span "IA" at bounding box center [785, 188] width 11 height 5
click at [786, 223] on span "IA" at bounding box center [785, 223] width 11 height 5
type input "Art & Silence: A Space to Reflect"
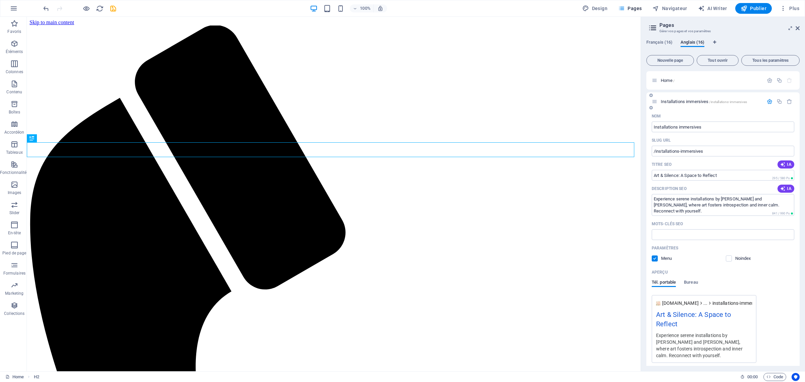
type textarea "Experience serene installations by [PERSON_NAME] and [PERSON_NAME], where art f…"
type input "art installations, introspection, reconnect with self, painting and sculpture, …"
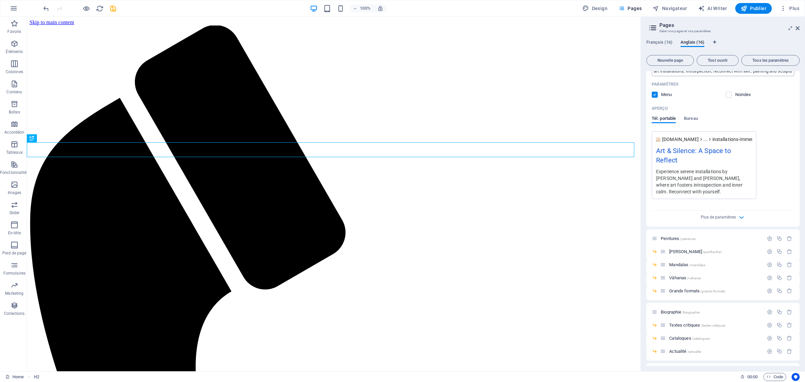
scroll to position [168, 0]
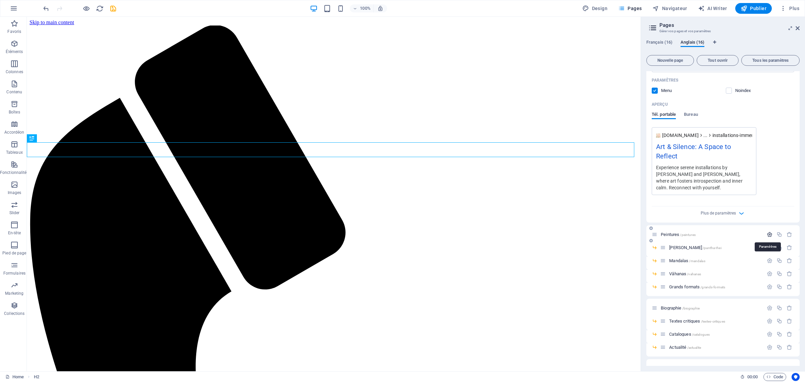
click at [769, 235] on icon "button" at bounding box center [770, 234] width 6 height 6
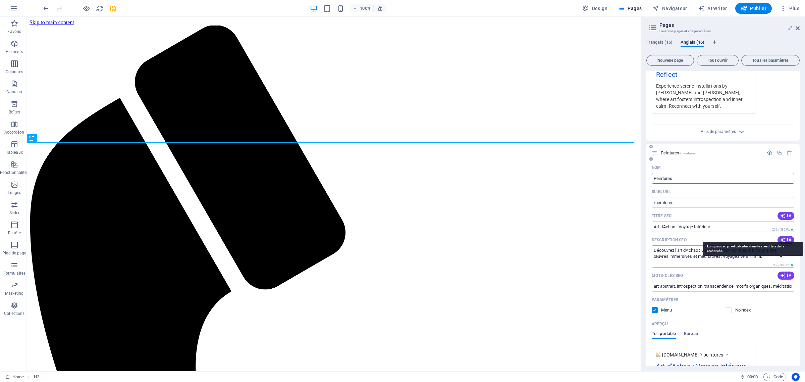
scroll to position [252, 0]
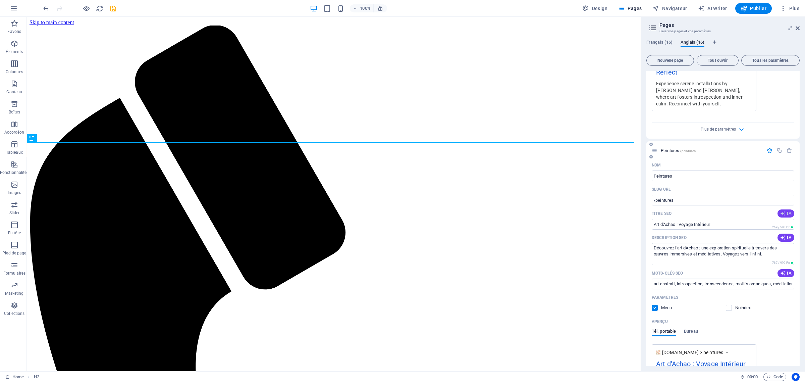
click at [781, 211] on icon "button" at bounding box center [782, 213] width 5 height 5
click at [787, 237] on span "IA" at bounding box center [785, 237] width 11 height 5
click at [777, 278] on input "art abstrait, introspection, transcendence, motifs organiques, méditation, expé…" at bounding box center [723, 283] width 143 height 11
click at [783, 274] on icon "button" at bounding box center [782, 272] width 5 height 5
type input "Achao: Art for Inner Journey"
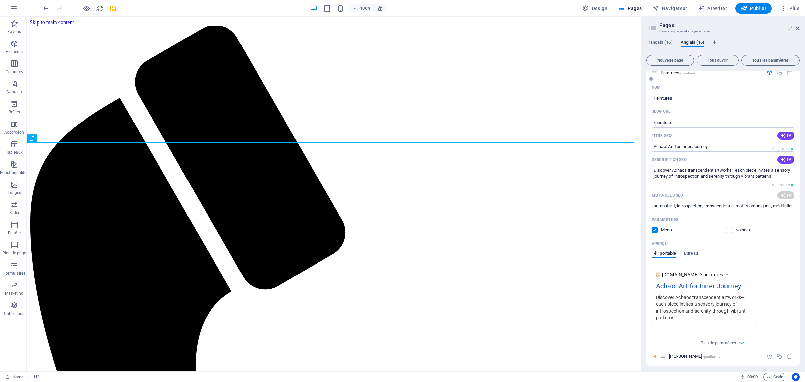
type textarea "Discover Achaos transcendent artworks—each piece invites a sensory journey of i…"
type input "Achao art, spiritual aesthetics, visual language, [PERSON_NAME], Mandala series…"
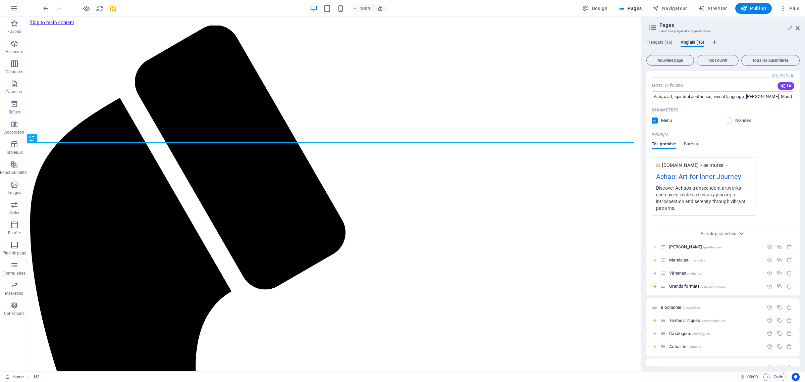
scroll to position [503, 0]
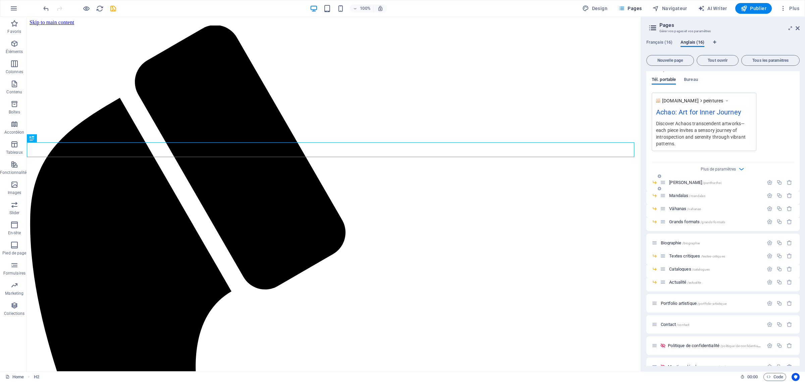
click at [676, 179] on div "[PERSON_NAME] /pantha-rhei" at bounding box center [711, 182] width 103 height 8
click at [769, 181] on icon "button" at bounding box center [770, 182] width 6 height 6
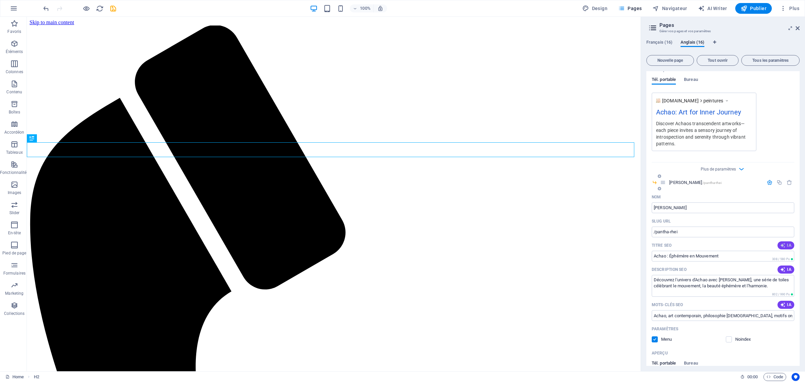
click at [784, 242] on button "IA" at bounding box center [785, 245] width 17 height 8
click at [787, 268] on span "IA" at bounding box center [785, 269] width 11 height 5
click at [783, 303] on icon "button" at bounding box center [782, 304] width 5 height 5
type input "[PERSON_NAME]: Art in Motion"
type textarea "Explore Pantha Rhei by [PERSON_NAME]: a captivating art series celebrating perp…"
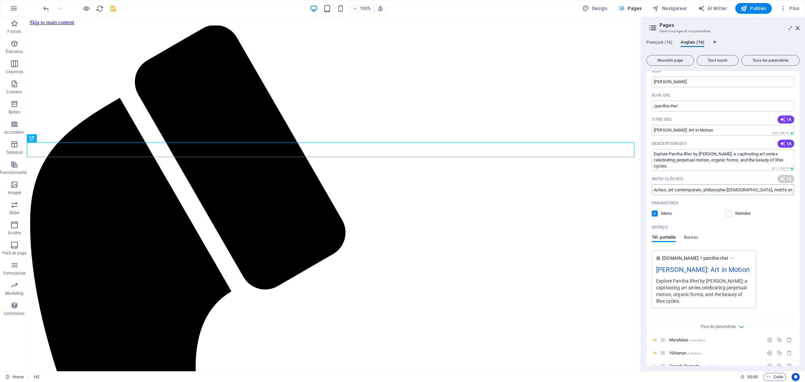
type input "[PERSON_NAME], Heraclitus philosophy, organic patterns art, ephemeral beauty, s…"
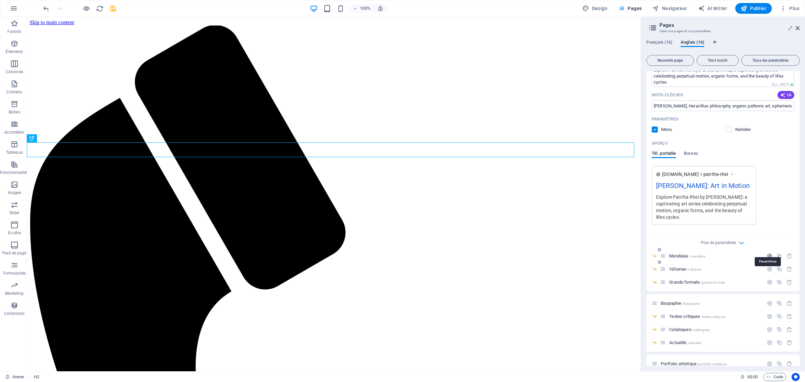
click at [770, 253] on icon "button" at bounding box center [770, 256] width 6 height 6
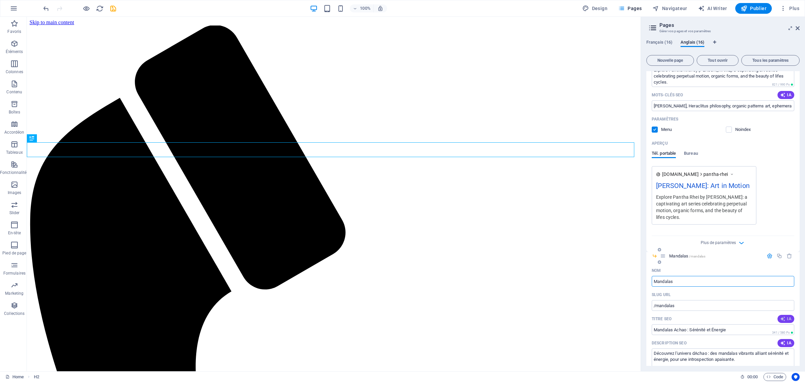
click at [784, 316] on icon "button" at bounding box center [782, 318] width 5 height 5
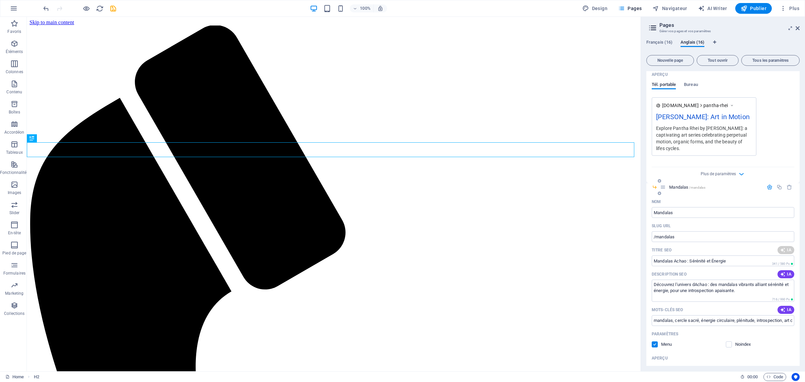
scroll to position [797, 0]
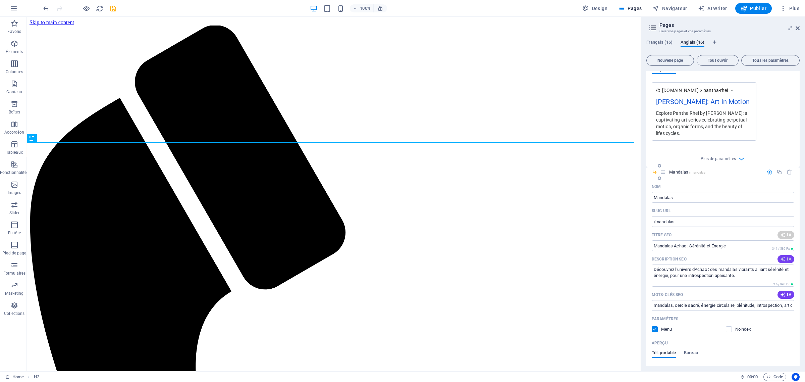
click at [786, 256] on span "IA" at bounding box center [785, 258] width 11 height 5
type input "Discover Mandalas: Energy & Calm"
click at [780, 292] on icon "button" at bounding box center [782, 294] width 5 height 5
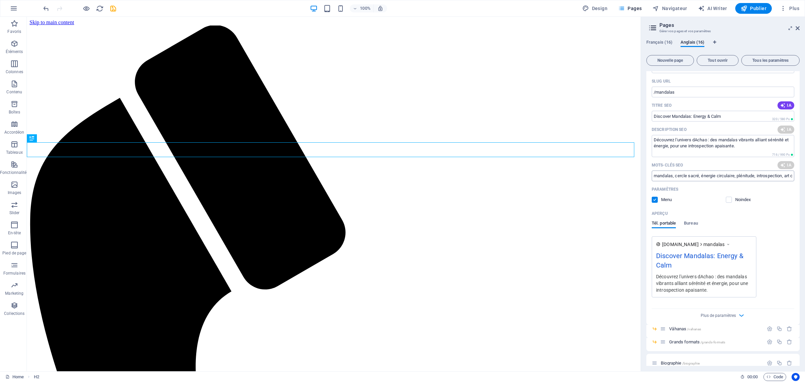
scroll to position [964, 0]
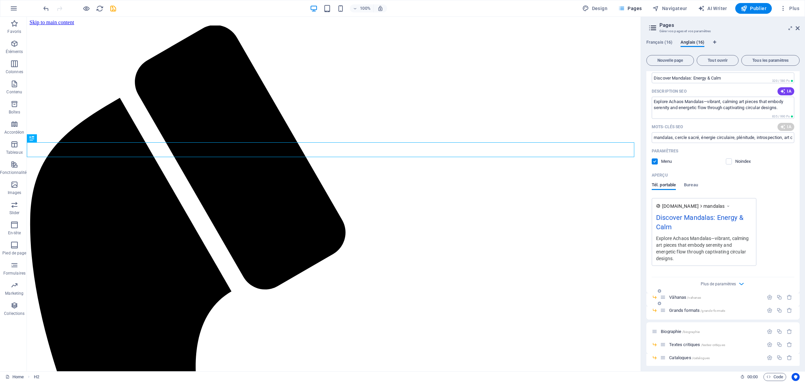
type textarea "Explore Achaos Mandalas—vibrant, calming art pieces that embody serenity and en…"
type input "mandalas, circular energy, [DEMOGRAPHIC_DATA] tradition, positive energy art, c…"
click at [767, 294] on icon "button" at bounding box center [770, 297] width 6 height 6
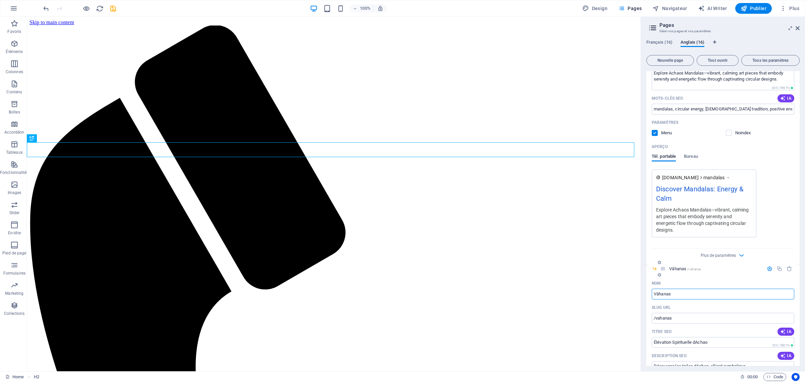
scroll to position [1006, 0]
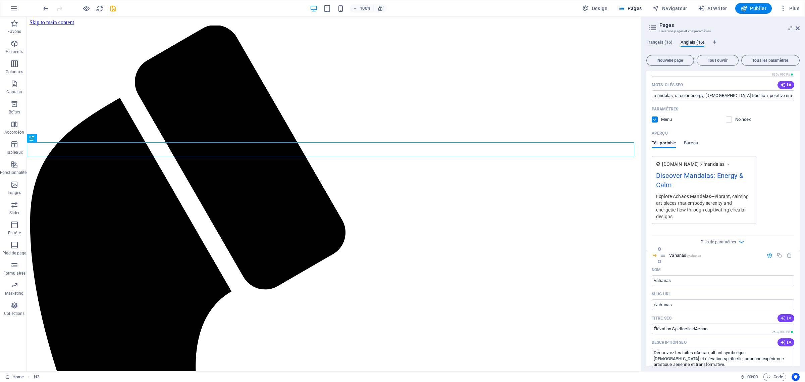
click at [789, 315] on span "IA" at bounding box center [785, 317] width 11 height 5
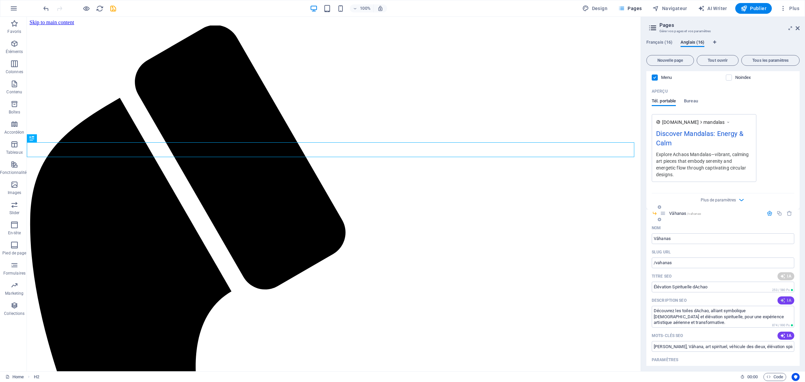
click at [783, 298] on icon "button" at bounding box center [782, 300] width 5 height 5
click at [786, 333] on span "IA" at bounding box center [785, 335] width 11 height 5
type input "Vâhanas: Elevate Your Spirit"
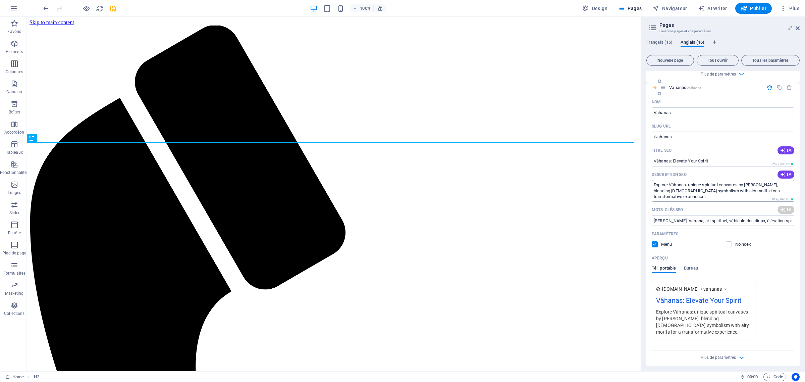
scroll to position [1258, 0]
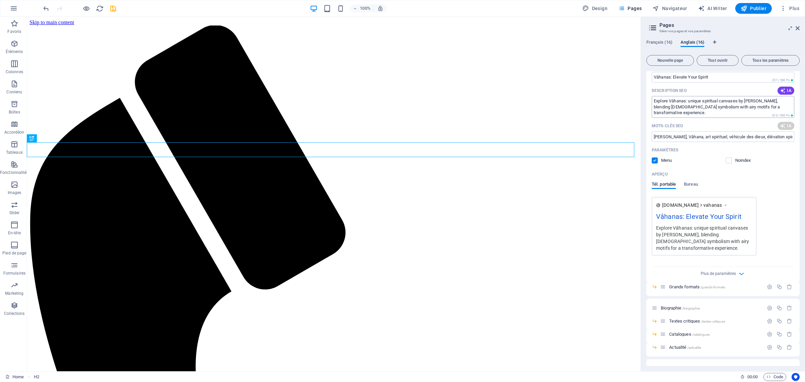
type textarea "Explore Vâhanas: unique spiritual canvases by [PERSON_NAME], blending [DEMOGRAP…"
type input "[DEMOGRAPHIC_DATA], vehicles of the spirit, [DEMOGRAPHIC_DATA] symbolism, spiri…"
click at [771, 284] on icon "button" at bounding box center [770, 287] width 6 height 6
click at [786, 347] on span "IA" at bounding box center [785, 349] width 11 height 5
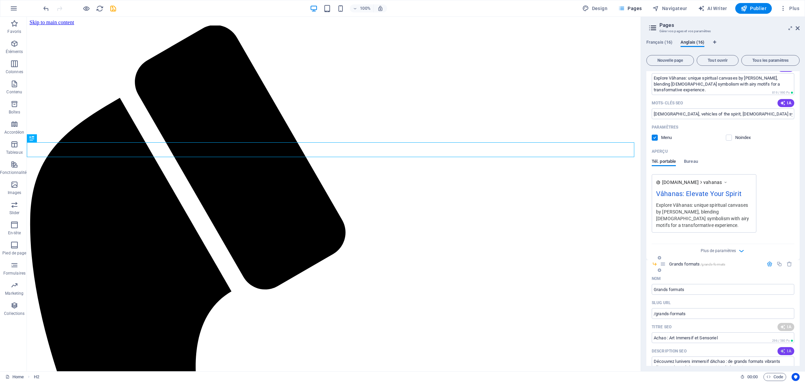
type input "Immersive Art Experiences"
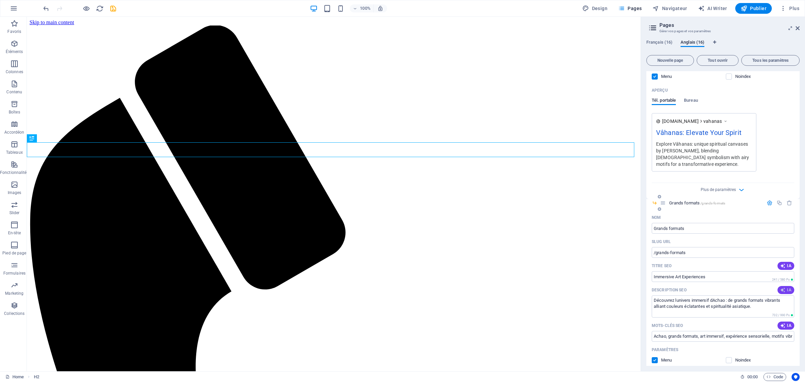
click at [787, 287] on span "IA" at bounding box center [785, 289] width 11 height 5
click at [785, 323] on span "IA" at bounding box center [785, 325] width 11 height 5
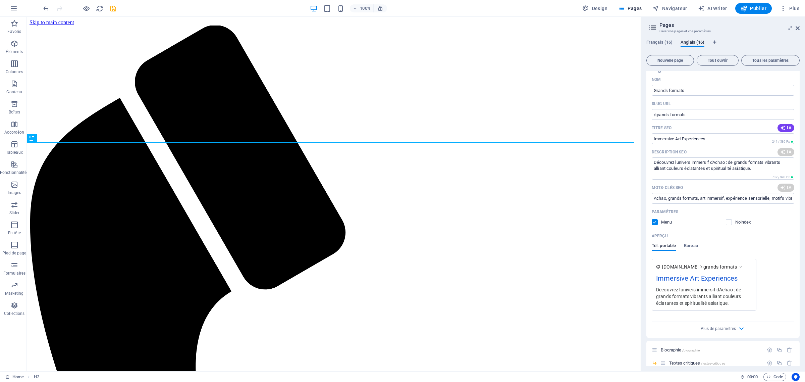
scroll to position [1509, 0]
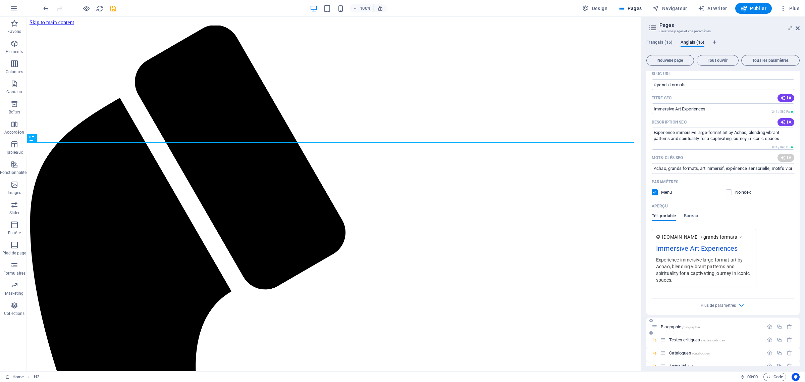
type textarea "Experience immersive large-format art by Achao, blending vibrant patterns and s…"
type input "large format art, immersive experiences, vibrant patterns, contemporary art exh…"
click at [768, 323] on div at bounding box center [780, 326] width 30 height 7
click at [768, 324] on icon "button" at bounding box center [770, 327] width 6 height 6
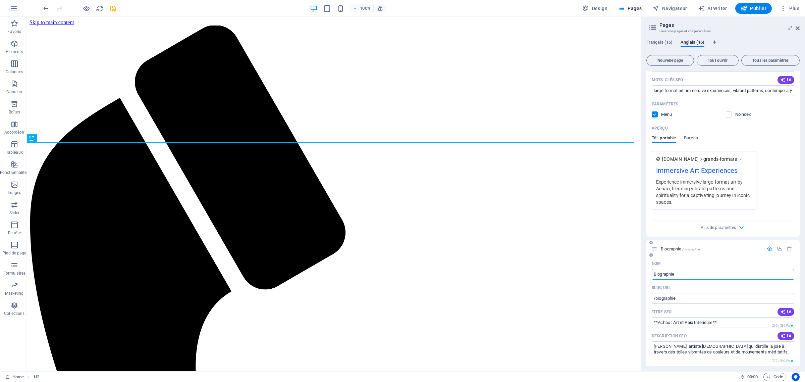
scroll to position [1635, 0]
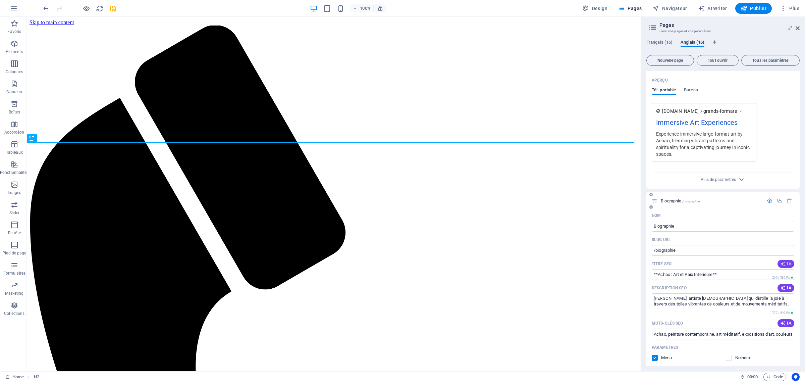
click at [786, 261] on span "IA" at bounding box center [785, 263] width 11 height 5
click at [785, 285] on span "IA" at bounding box center [785, 287] width 11 height 5
click at [786, 320] on span "IA" at bounding box center [785, 322] width 11 height 5
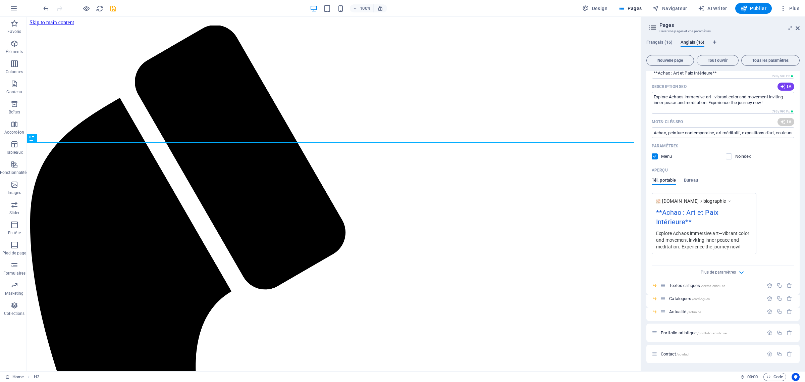
type textarea "Explore Achaos immersive art—vibrant color and movement inviting inner peace an…"
type input "Achao, contemporary art, immersive exhibitions, mural painting, meditation thro…"
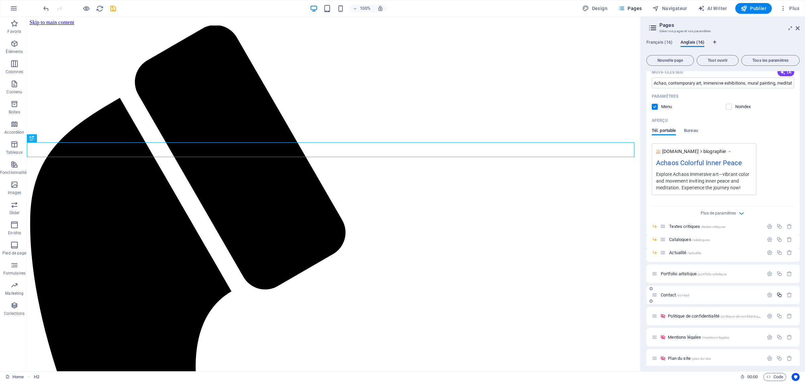
type input "Achaos Colorful Inner Peace"
type textarea "Explore Achaos immersive art—vibrant color and movement inviting inner peace an…"
type input "Achao, contemporary art, immersive exhibitions, mural painting, meditation thro…"
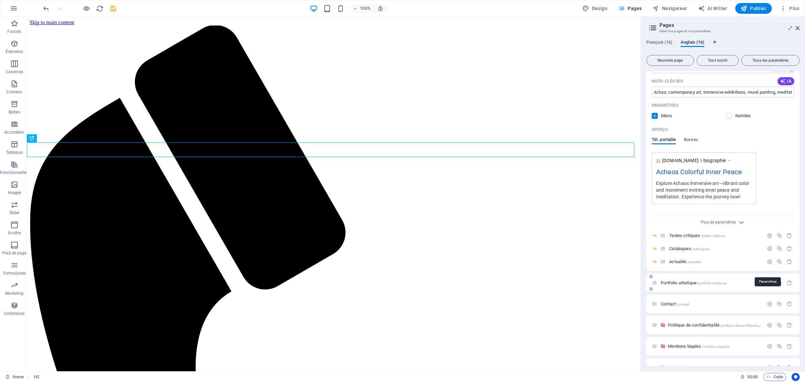
click at [769, 280] on icon "button" at bounding box center [770, 283] width 6 height 6
click at [787, 343] on span "IA" at bounding box center [785, 345] width 11 height 5
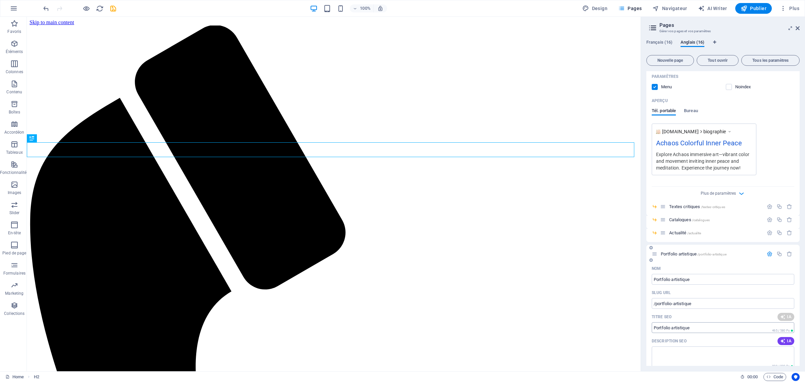
scroll to position [1961, 0]
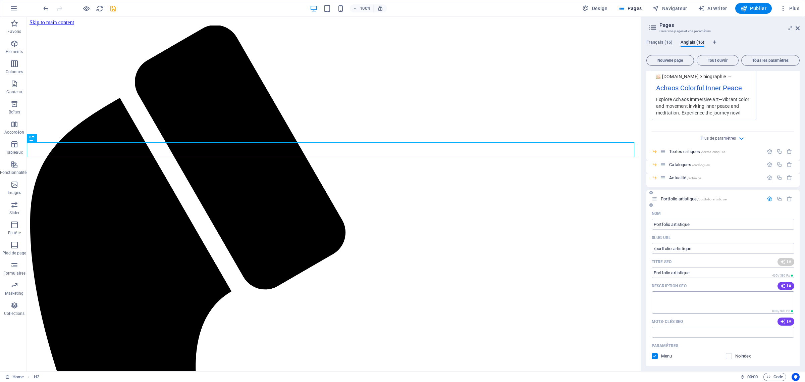
click at [784, 283] on icon "button" at bounding box center [782, 285] width 5 height 5
type input "Download Achaos Artistic Portfolio"
click at [783, 319] on icon "button" at bounding box center [782, 321] width 5 height 5
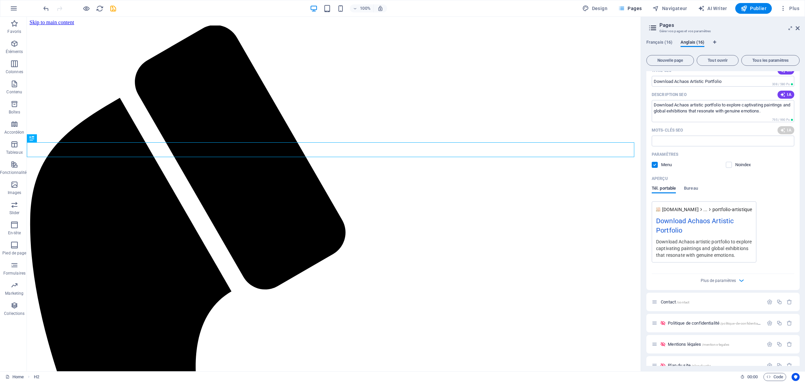
scroll to position [2157, 0]
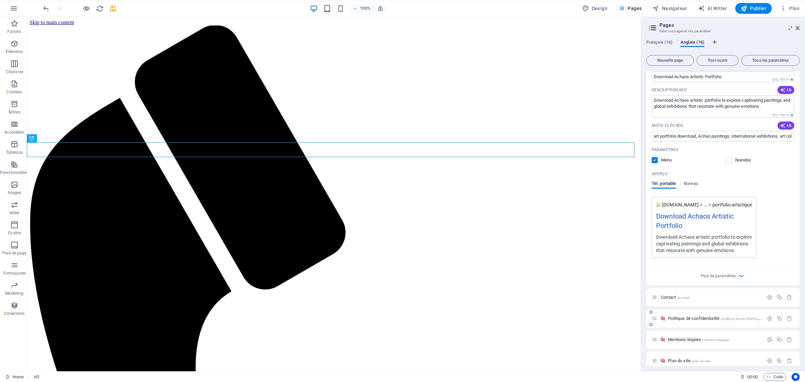
type textarea "Download Achaos artistic portfolio to explore captivating paintings and global …"
type input "art portfolio download, Achao paintings, international exhibitions, art collabo…"
click at [767, 294] on icon "button" at bounding box center [770, 297] width 6 height 6
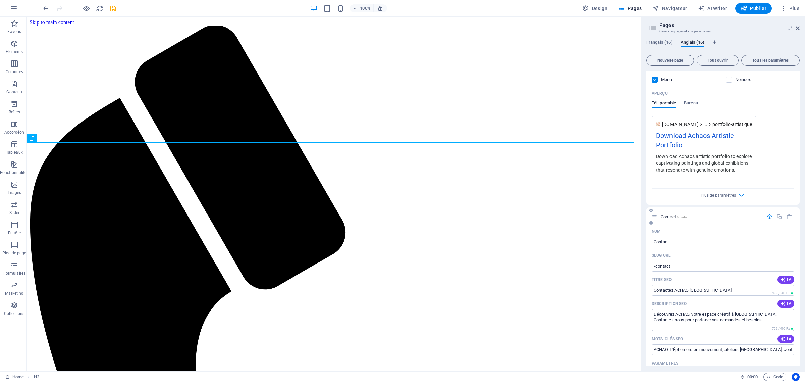
scroll to position [2241, 0]
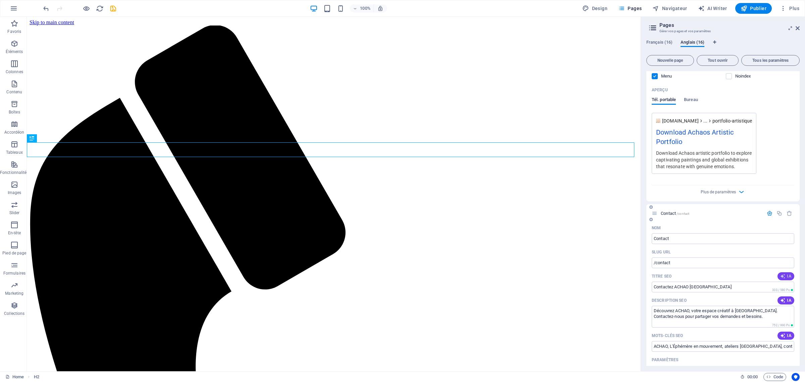
click at [788, 273] on span "IA" at bounding box center [785, 275] width 11 height 5
click at [785, 298] on span "IA" at bounding box center [785, 300] width 11 height 5
click at [784, 333] on icon "button" at bounding box center [782, 335] width 5 height 5
type input "Contact Us - Achao Workshop"
type textarea "Get in touch with us at Achao for inquiries or feedback at our Clermont-Ferrand…"
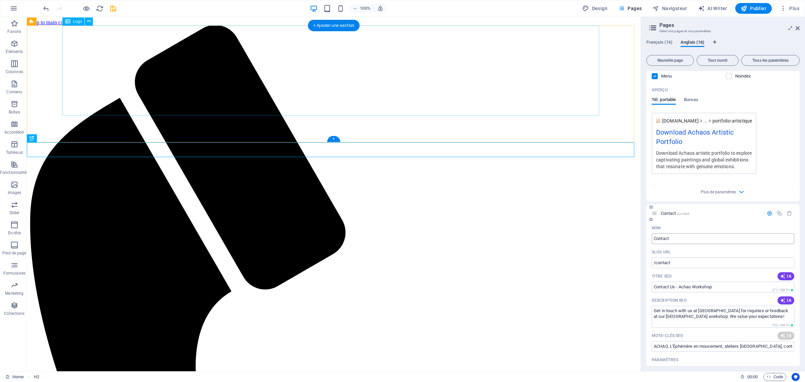
type input "contact, Clermont-Ferrand, feedback, workshop, customer service, inquiries"
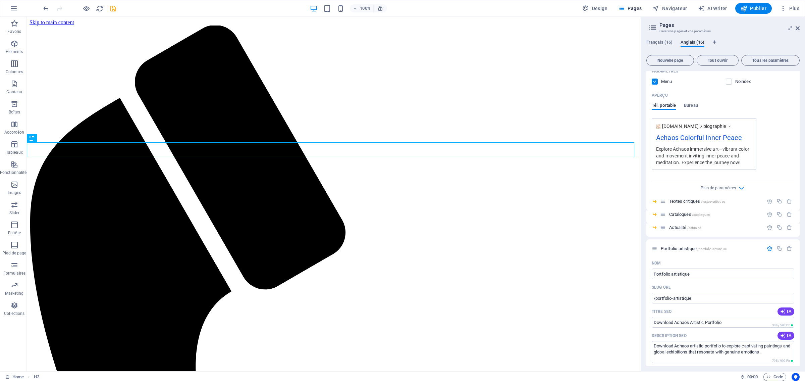
scroll to position [1905, 0]
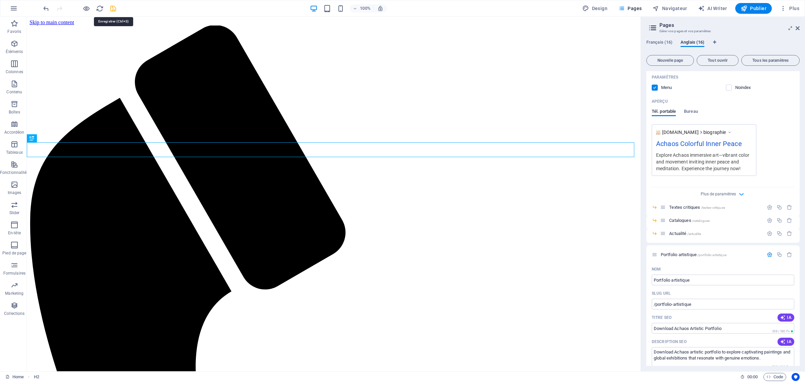
click at [111, 8] on icon "save" at bounding box center [113, 9] width 8 height 8
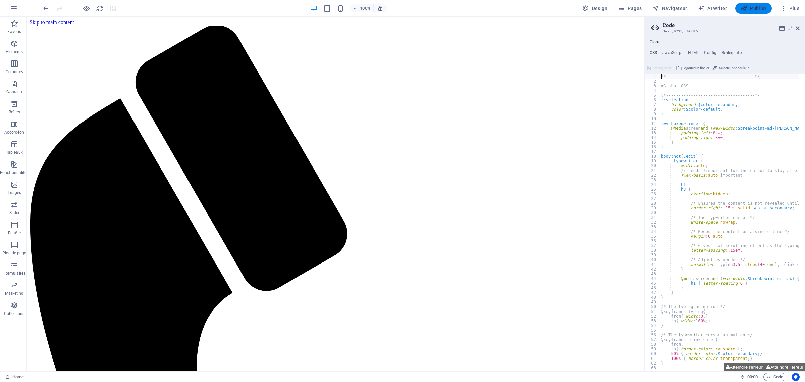
click at [762, 7] on span "Publier" at bounding box center [754, 8] width 26 height 7
click at [37, 23] on div "Langues" at bounding box center [41, 21] width 28 height 8
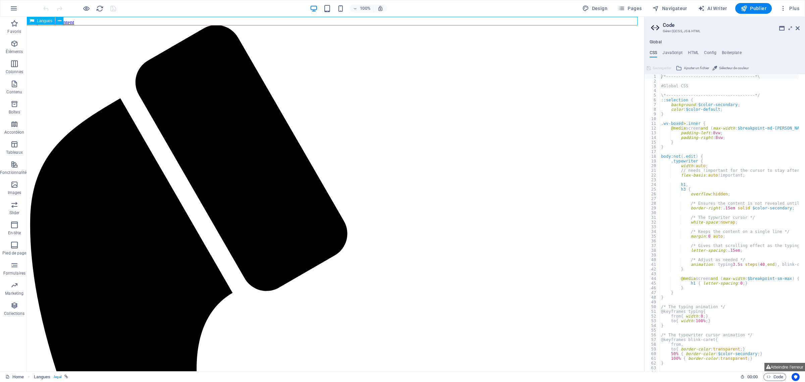
click at [37, 23] on div "Langues" at bounding box center [41, 21] width 28 height 8
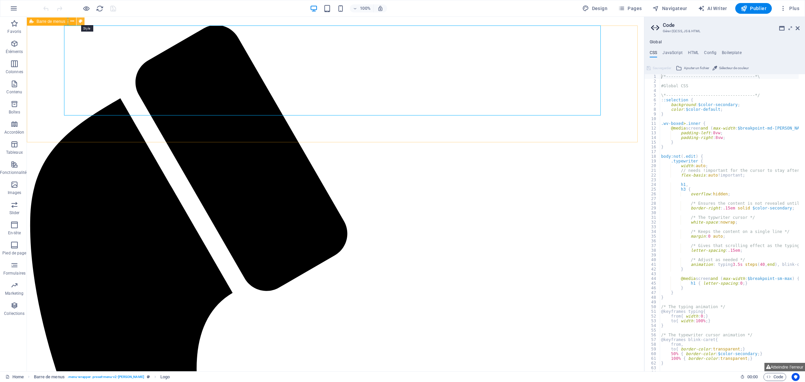
click at [81, 22] on icon at bounding box center [81, 21] width 4 height 7
select select "rem"
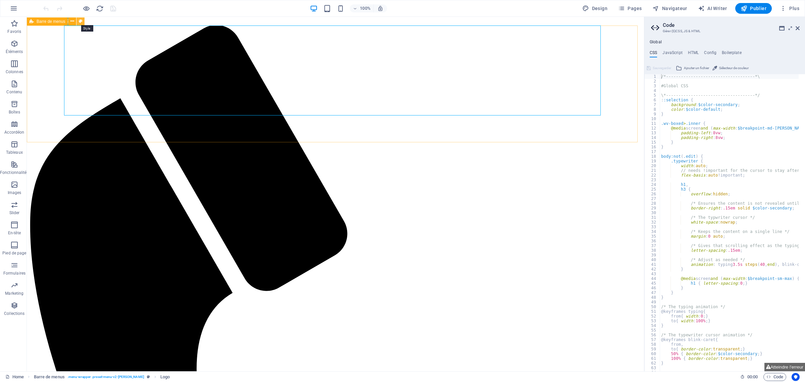
select select "rem"
select select "preset-menu-v2-loki"
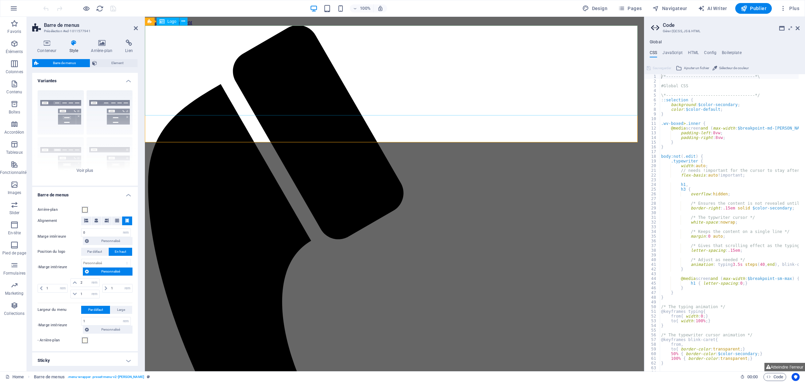
drag, startPoint x: 171, startPoint y: 128, endPoint x: 290, endPoint y: 128, distance: 118.4
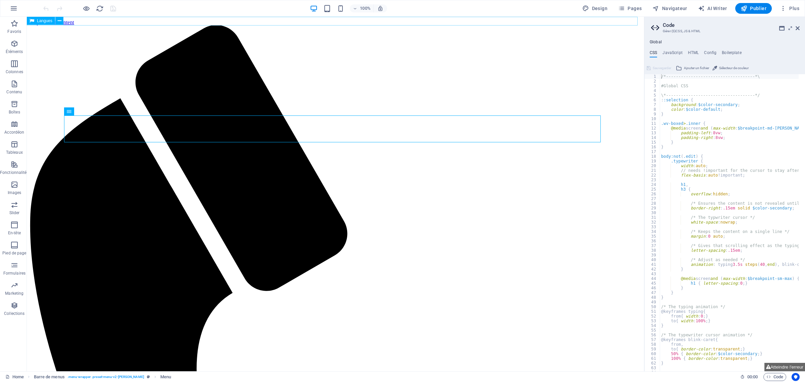
click at [67, 19] on div "Langues" at bounding box center [47, 21] width 41 height 8
click at [64, 20] on div "Langues" at bounding box center [47, 21] width 41 height 8
click at [45, 22] on span "Langues" at bounding box center [44, 21] width 15 height 4
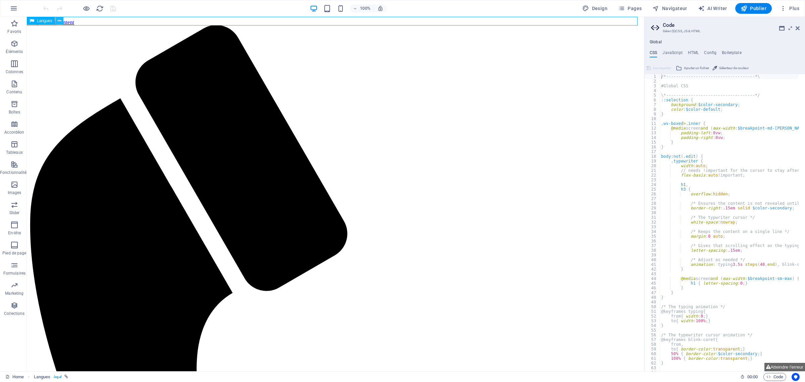
click at [58, 20] on icon at bounding box center [60, 20] width 4 height 7
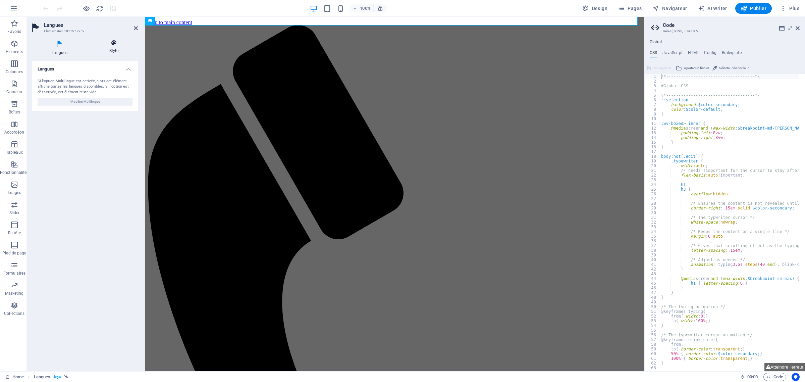
click at [109, 41] on icon at bounding box center [114, 43] width 48 height 7
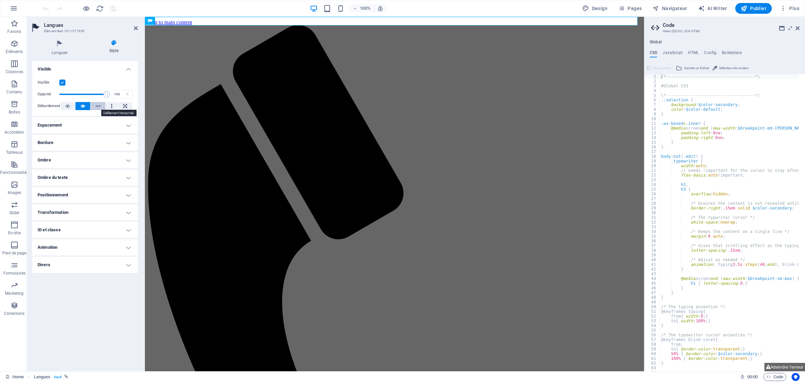
click at [96, 106] on icon at bounding box center [98, 106] width 5 height 8
click at [85, 107] on icon at bounding box center [82, 106] width 5 height 8
click at [93, 124] on h4 "Espacement" at bounding box center [85, 125] width 106 height 16
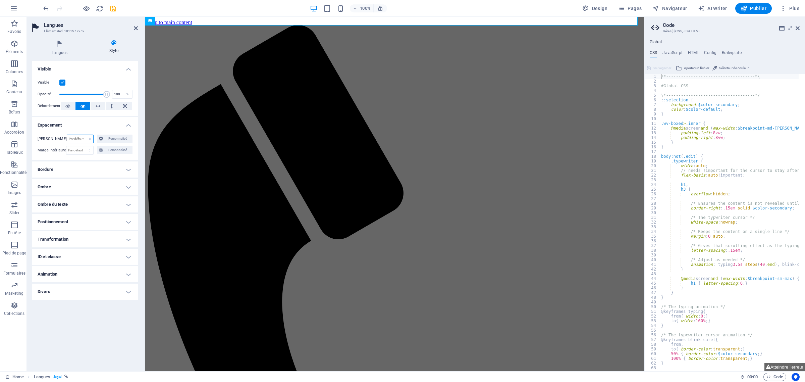
click at [86, 140] on select "Par défaut auto px % rem vw vh Personnalisé" at bounding box center [80, 139] width 26 height 8
select select "%"
click at [82, 135] on select "Par défaut auto px % rem vw vh Personnalisé" at bounding box center [80, 139] width 26 height 8
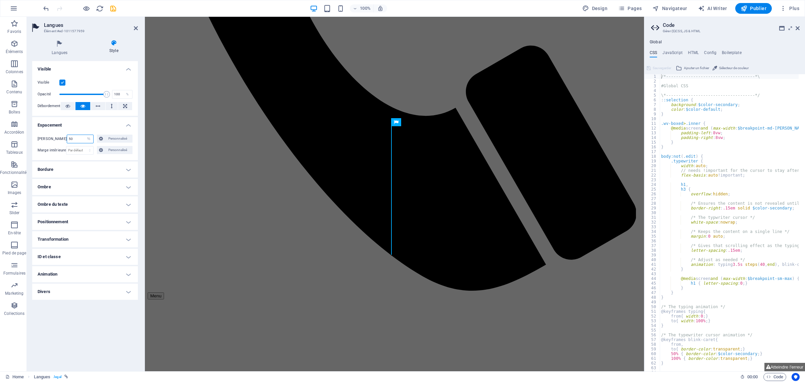
scroll to position [137, 0]
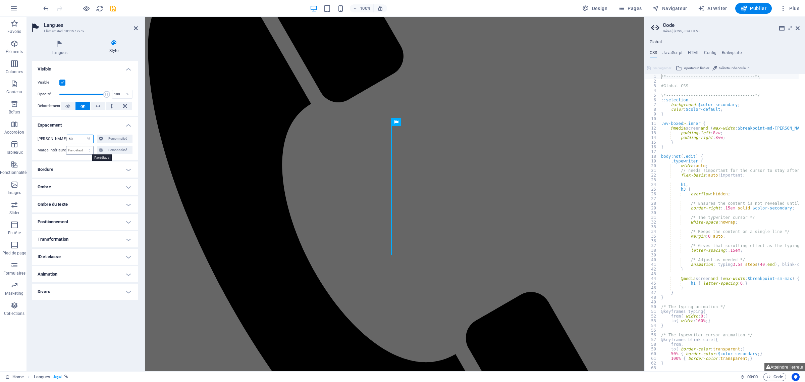
type input "50"
click at [81, 149] on select "Par défaut px rem % vh vw Personnalisé" at bounding box center [79, 150] width 26 height 8
select select "%"
click at [83, 146] on select "Par défaut px rem % vh vw Personnalisé" at bounding box center [79, 150] width 26 height 8
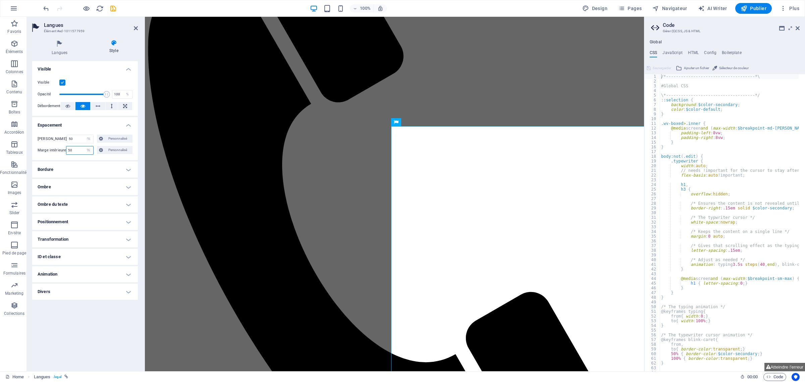
type input "50"
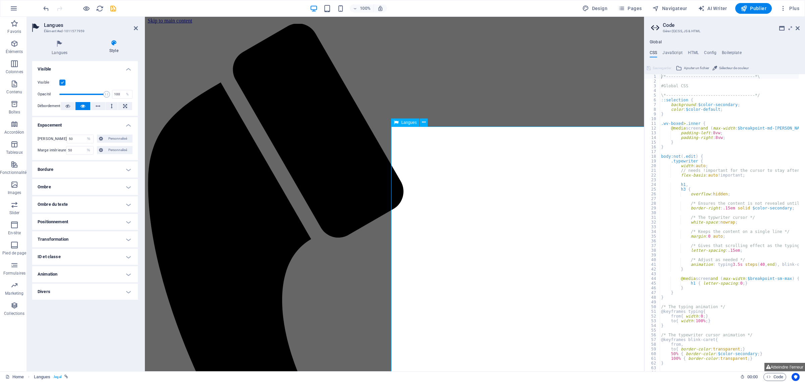
scroll to position [0, 0]
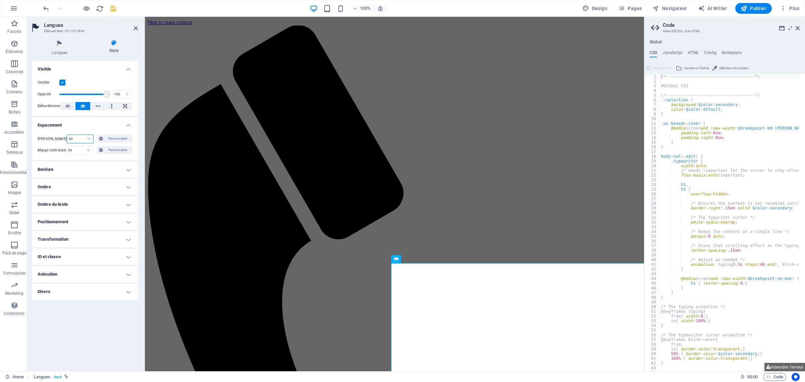
drag, startPoint x: 77, startPoint y: 139, endPoint x: 57, endPoint y: 139, distance: 19.8
click at [57, 139] on div "Marge 50 Par défaut auto px % rem vw vh Personnalisé Personnalisé" at bounding box center [85, 139] width 95 height 9
click at [75, 136] on input "50" at bounding box center [80, 139] width 26 height 8
click at [88, 140] on select "Par défaut auto px % rem vw vh Personnalisé" at bounding box center [88, 139] width 9 height 8
select select "default"
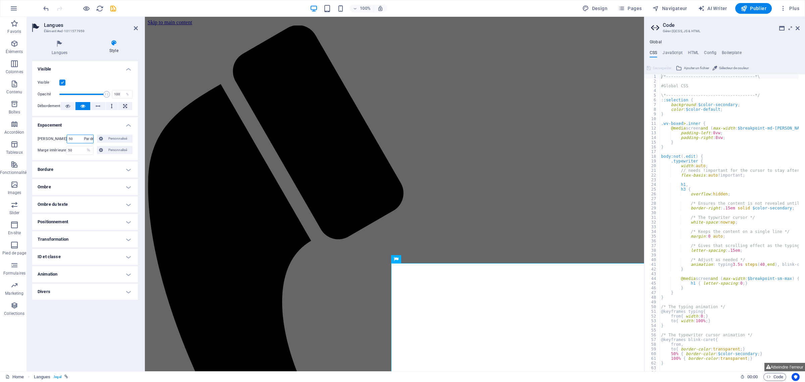
click at [84, 135] on select "Par défaut auto px % rem vw vh Personnalisé" at bounding box center [88, 139] width 9 height 8
select select "DISABLED_OPTION_VALUE"
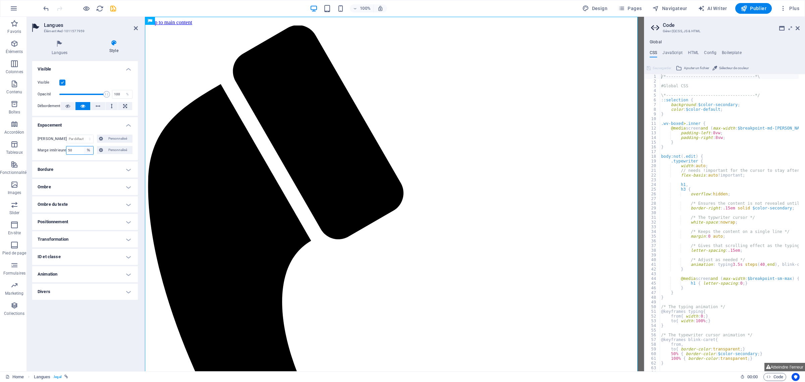
click at [88, 148] on select "Par défaut px rem % vh vw Personnalisé" at bounding box center [88, 150] width 9 height 8
select select "default"
click at [84, 146] on select "Par défaut px rem % vh vw Personnalisé" at bounding box center [88, 150] width 9 height 8
select select "DISABLED_OPTION_VALUE"
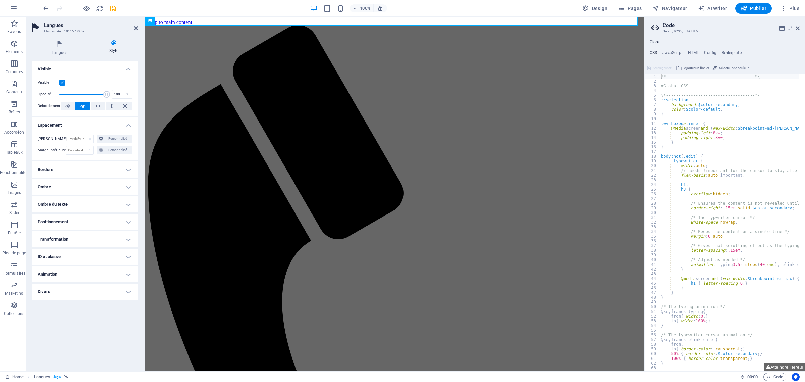
click at [128, 169] on h4 "Bordure" at bounding box center [85, 169] width 106 height 16
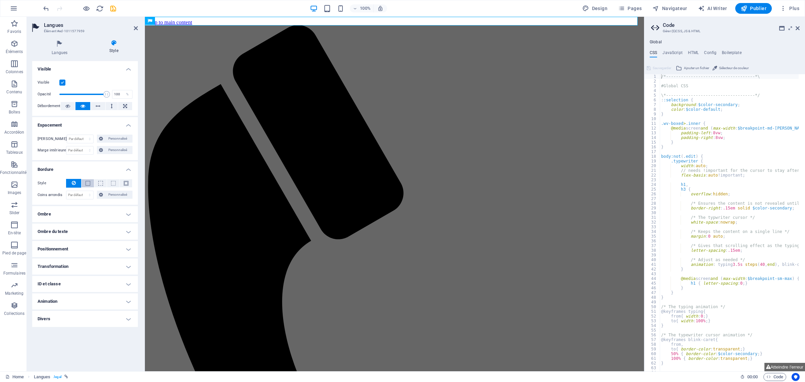
click at [88, 183] on span at bounding box center [88, 183] width 5 height 5
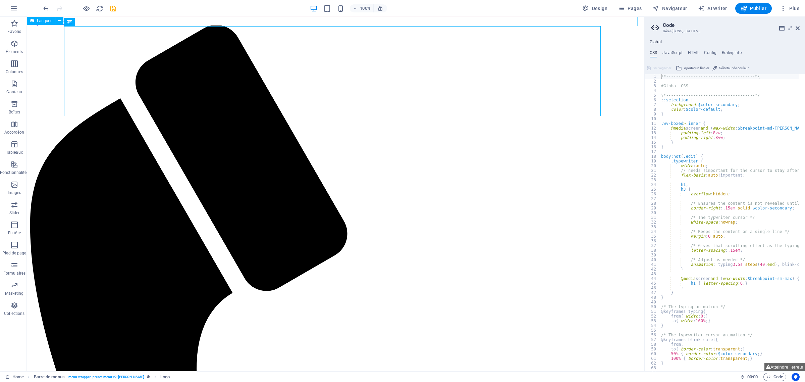
select select "px"
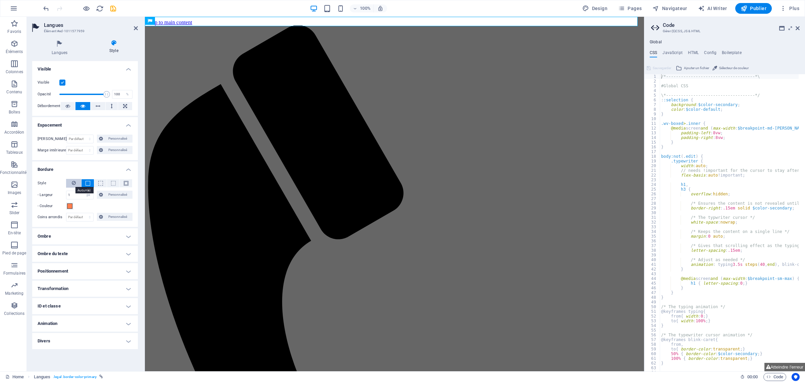
click at [74, 183] on icon at bounding box center [74, 183] width 4 height 8
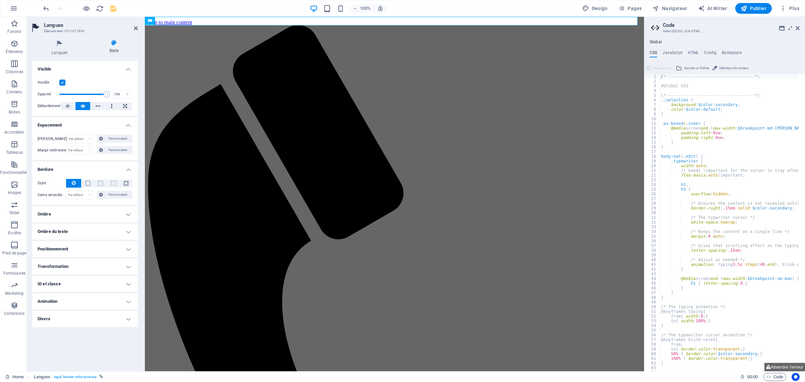
click at [74, 247] on h4 "Positionnement" at bounding box center [85, 249] width 106 height 16
click at [75, 247] on h4 "Positionnement" at bounding box center [85, 247] width 106 height 12
click at [75, 247] on h4 "Positionnement" at bounding box center [85, 249] width 106 height 16
click at [83, 262] on span "Relative" at bounding box center [82, 262] width 11 height 8
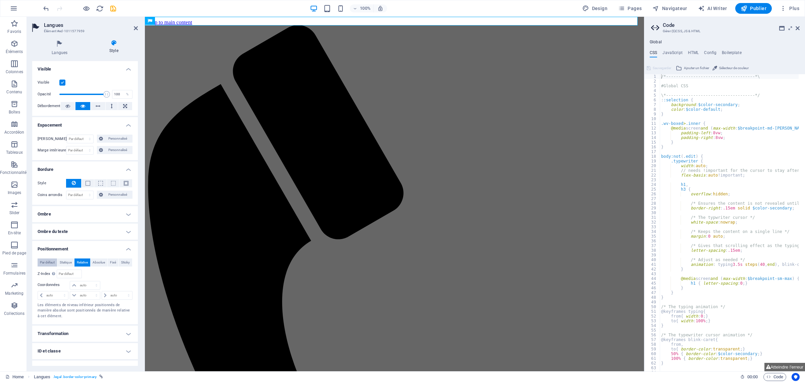
click at [46, 264] on span "Par défaut" at bounding box center [47, 262] width 15 height 8
click at [83, 263] on span "Relative" at bounding box center [82, 262] width 11 height 8
drag, startPoint x: 272, startPoint y: 62, endPoint x: 390, endPoint y: 63, distance: 118.1
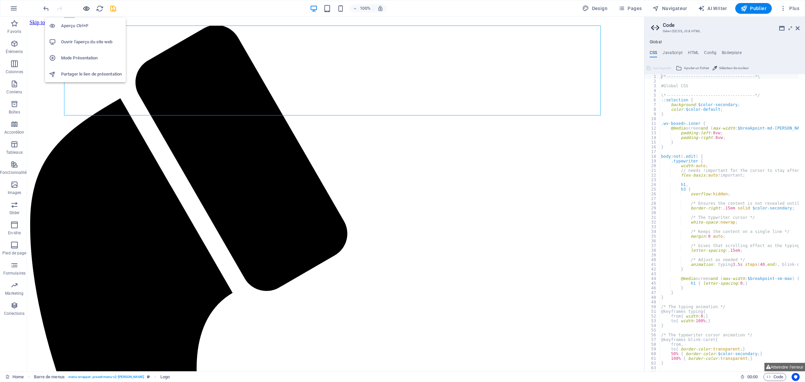
click at [88, 8] on icon "button" at bounding box center [87, 9] width 8 height 8
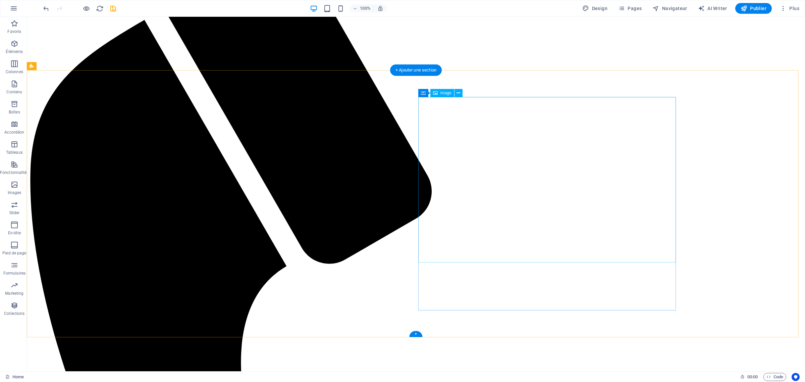
scroll to position [120, 0]
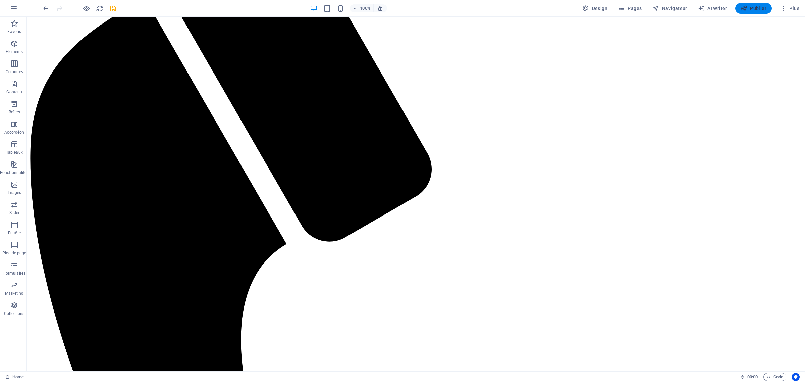
click at [757, 7] on span "Publier" at bounding box center [754, 8] width 26 height 7
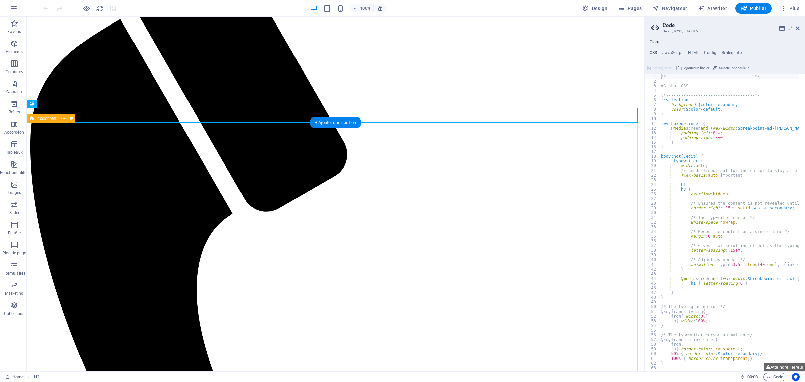
scroll to position [35, 0]
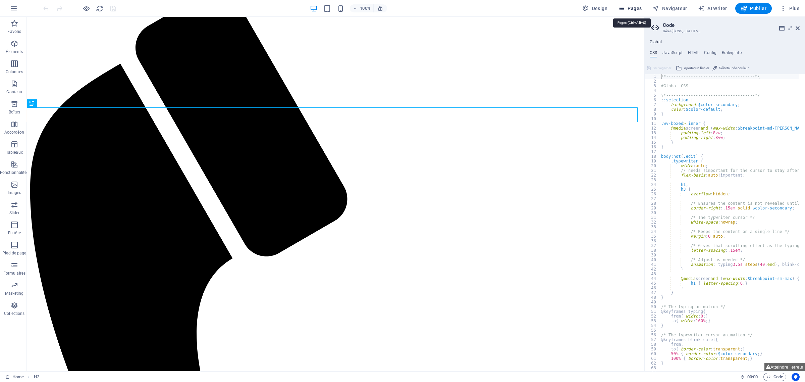
click at [635, 7] on span "Pages" at bounding box center [629, 8] width 23 height 7
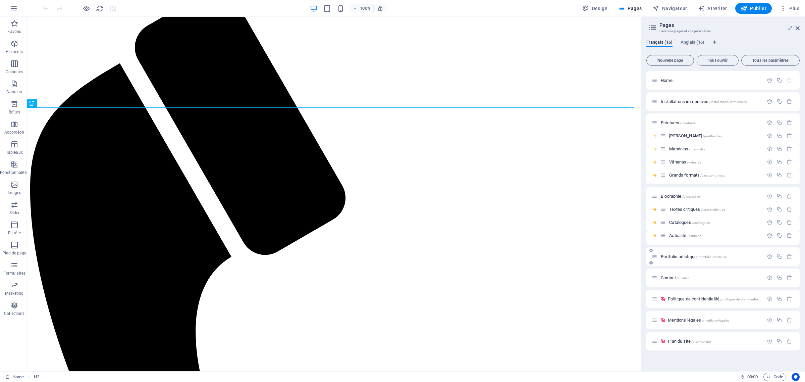
click at [681, 257] on span "Portfolio artistique /portfolio-artistique" at bounding box center [694, 256] width 66 height 5
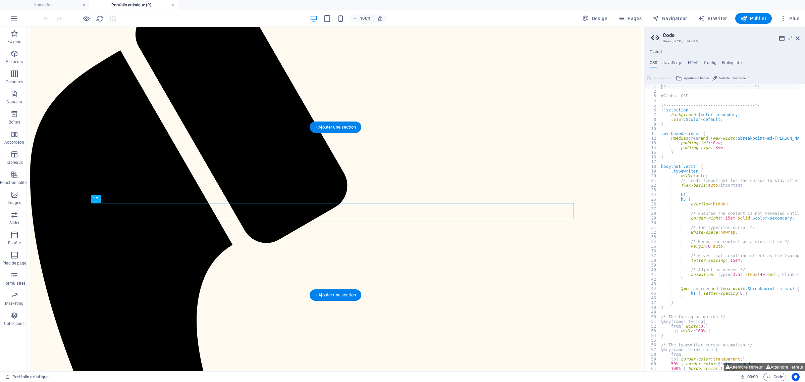
scroll to position [77, 0]
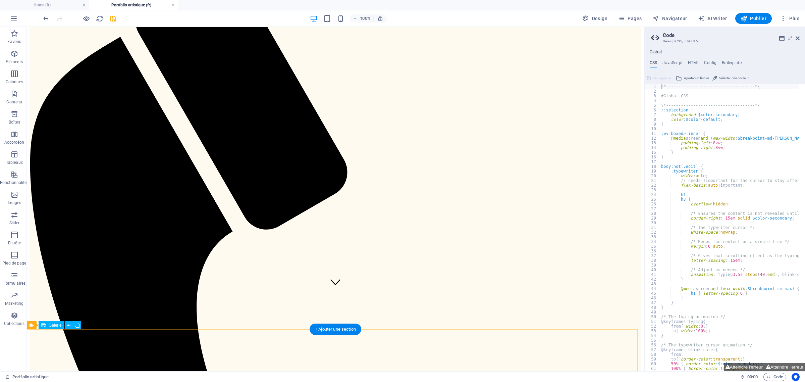
select select "4"
select select "px"
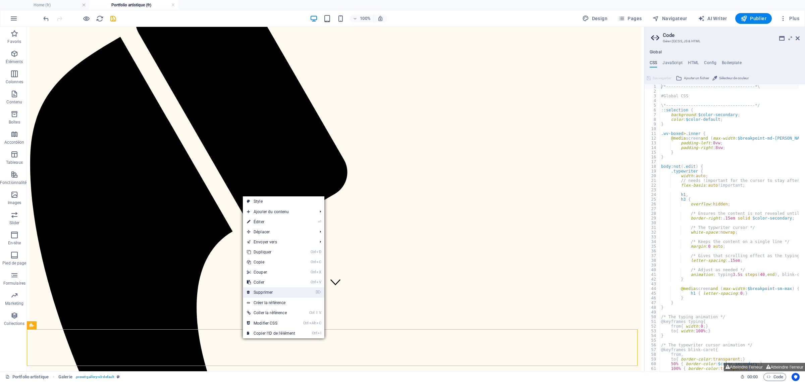
click at [277, 292] on link "⌦ Supprimer" at bounding box center [271, 292] width 56 height 10
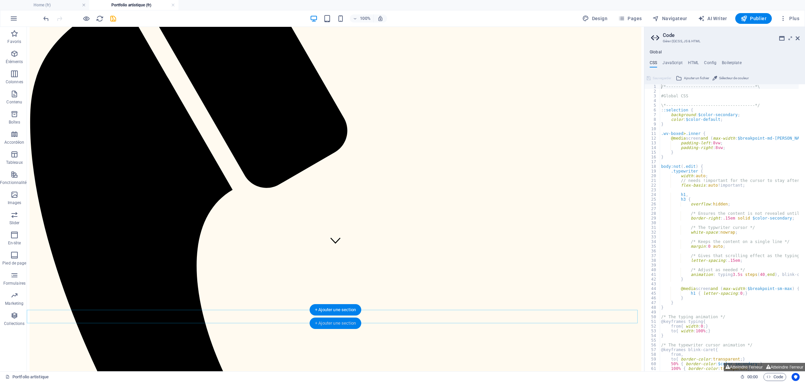
scroll to position [71, 0]
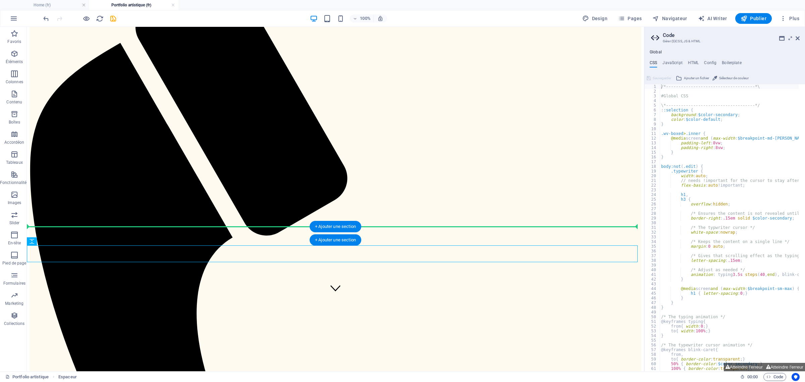
drag, startPoint x: 246, startPoint y: 257, endPoint x: 245, endPoint y: 227, distance: 29.9
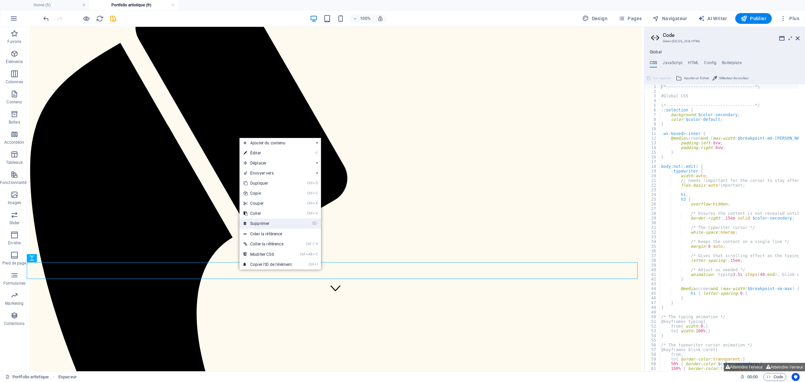
click at [265, 223] on link "⌦ Supprimer" at bounding box center [267, 223] width 56 height 10
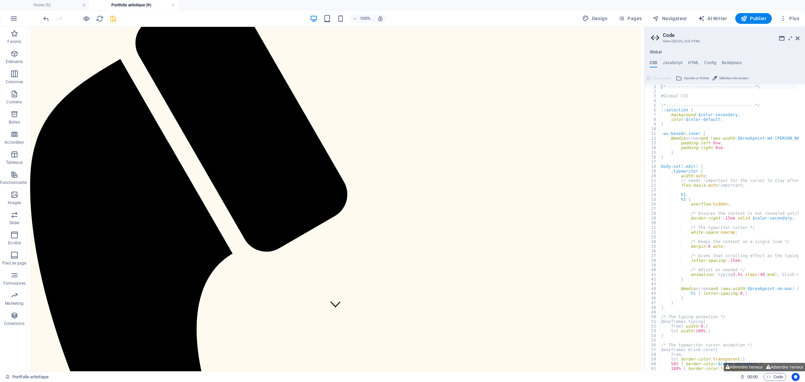
click at [111, 18] on icon "save" at bounding box center [113, 19] width 8 height 8
click at [758, 19] on span "Publier" at bounding box center [754, 18] width 26 height 7
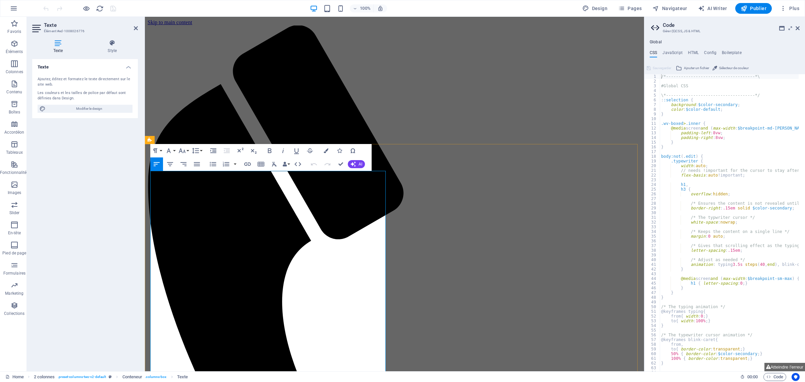
scroll to position [23, 0]
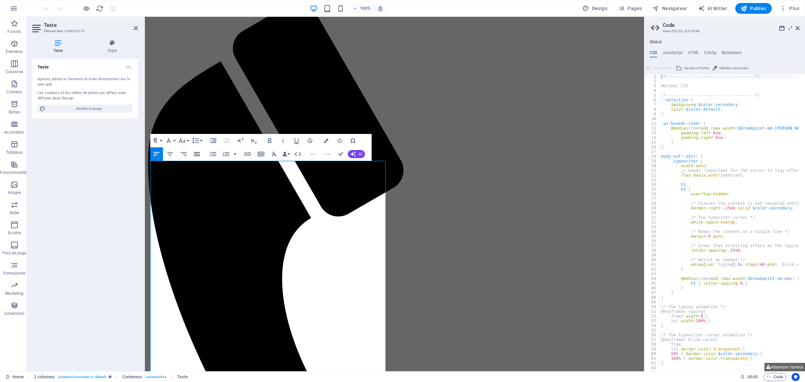
click at [195, 151] on icon "button" at bounding box center [197, 154] width 8 height 8
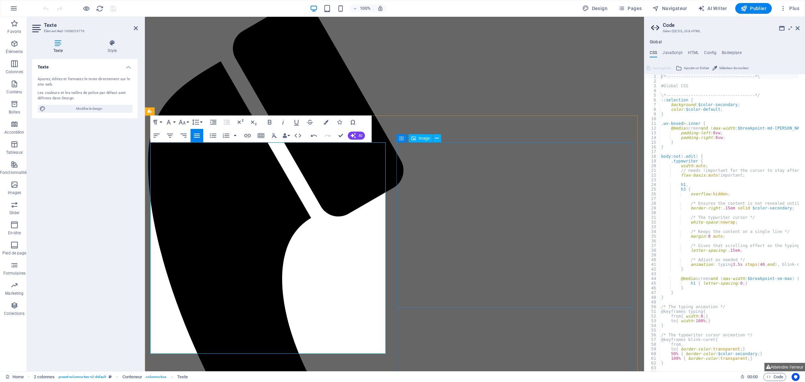
scroll to position [107, 0]
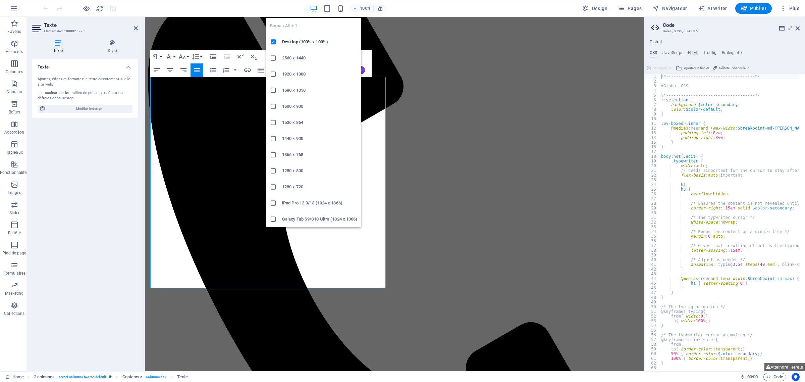
click at [312, 8] on icon "button" at bounding box center [314, 9] width 8 height 8
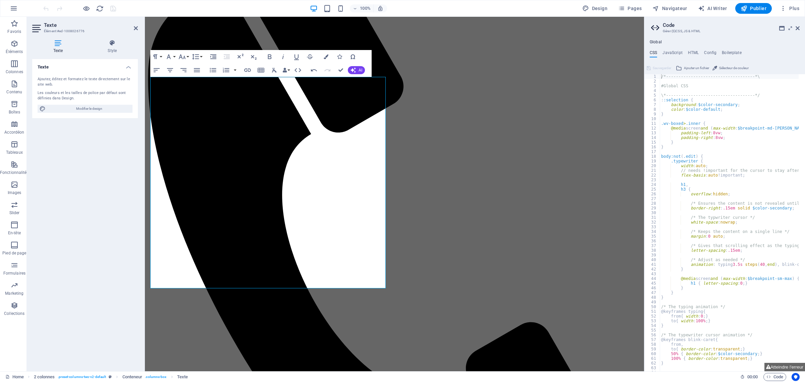
click at [49, 191] on div "Texte Ajoutez, éditez et formatez le texte directement sur le site web. Les cou…" at bounding box center [85, 212] width 106 height 307
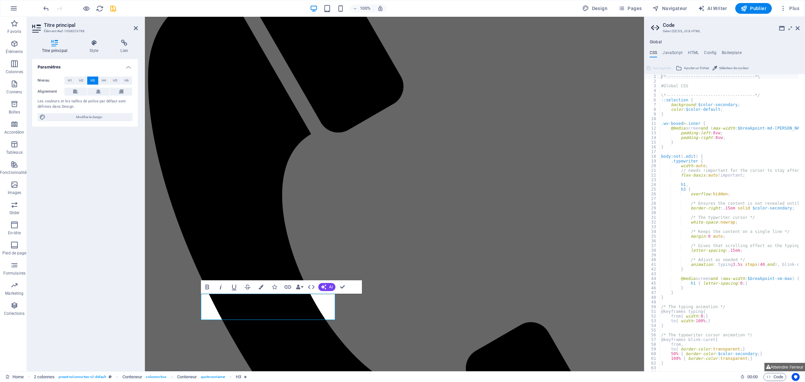
click at [221, 287] on icon "button" at bounding box center [221, 286] width 2 height 5
click at [161, 324] on div "Espaceur" at bounding box center [165, 321] width 30 height 8
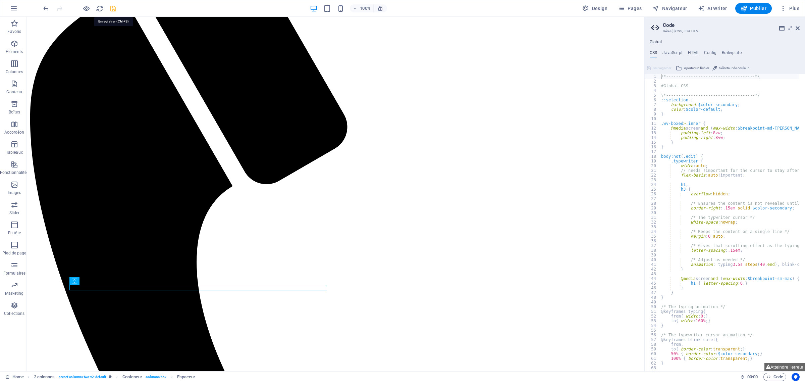
click at [109, 7] on icon "save" at bounding box center [113, 9] width 8 height 8
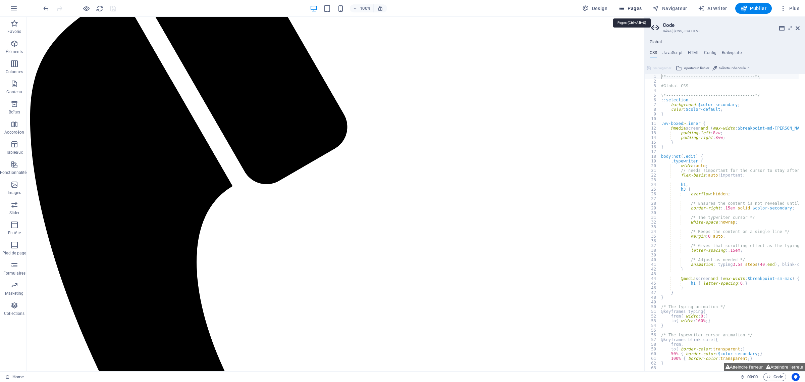
click at [644, 8] on button "Pages" at bounding box center [629, 8] width 29 height 11
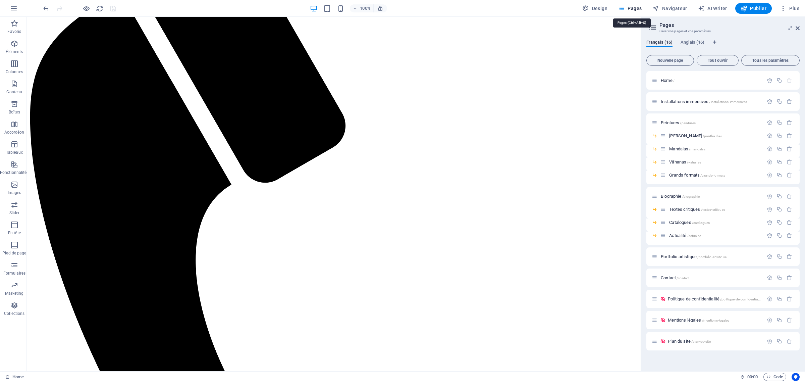
click at [642, 11] on span "Pages" at bounding box center [629, 8] width 23 height 7
click at [697, 38] on div "Français (16) Anglais (16) Nouvelle page Tout ouvrir Tous les paramètres Home /…" at bounding box center [723, 202] width 164 height 337
click at [698, 45] on span "Anglais (16)" at bounding box center [693, 42] width 24 height 9
click at [696, 42] on span "Anglais (16)" at bounding box center [693, 42] width 24 height 9
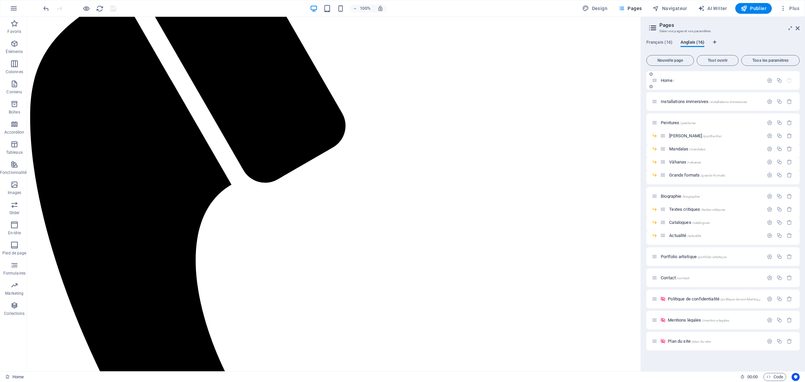
click at [678, 80] on p "Home /" at bounding box center [711, 80] width 101 height 4
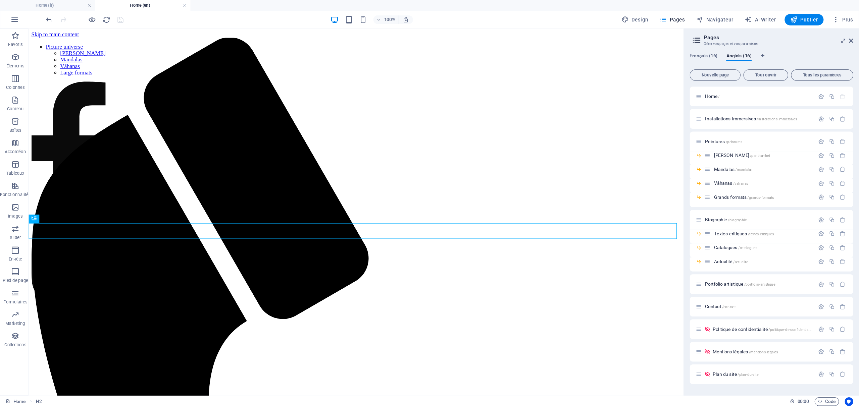
scroll to position [0, 0]
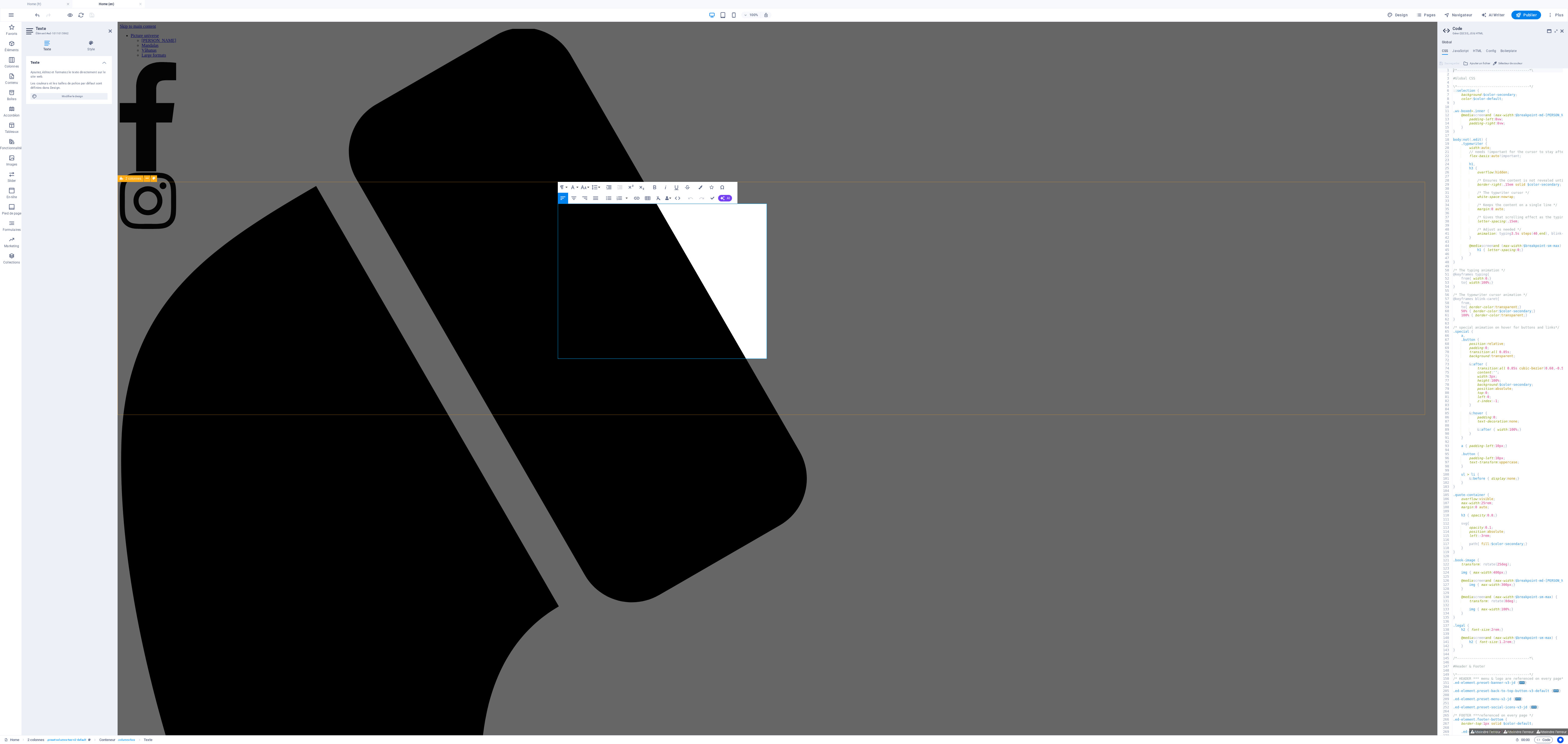
drag, startPoint x: 756, startPoint y: 355, endPoint x: 515, endPoint y: 198, distance: 287.6
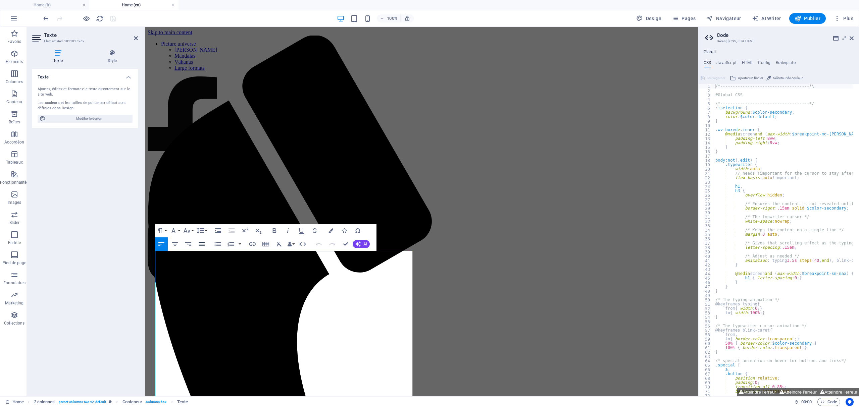
click at [203, 248] on button "Align Justify" at bounding box center [201, 243] width 13 height 13
select select "px"
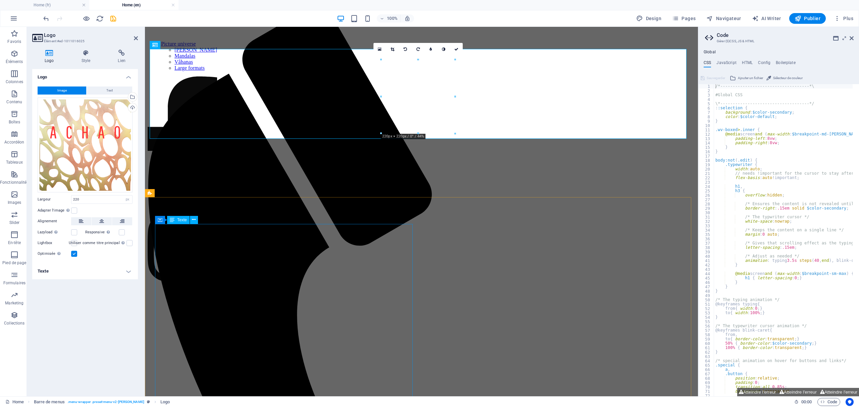
scroll to position [134, 0]
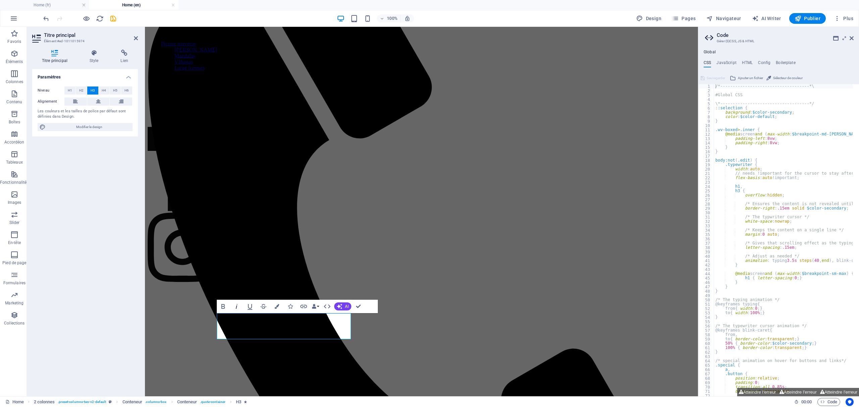
click at [235, 306] on icon "button" at bounding box center [236, 307] width 8 height 8
click at [110, 18] on icon "save" at bounding box center [113, 19] width 8 height 8
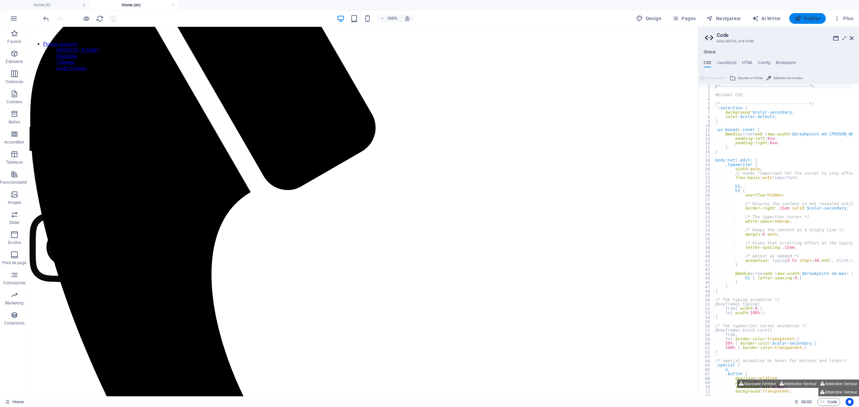
click at [805, 18] on span "Publier" at bounding box center [807, 18] width 26 height 7
